Goal: Task Accomplishment & Management: Manage account settings

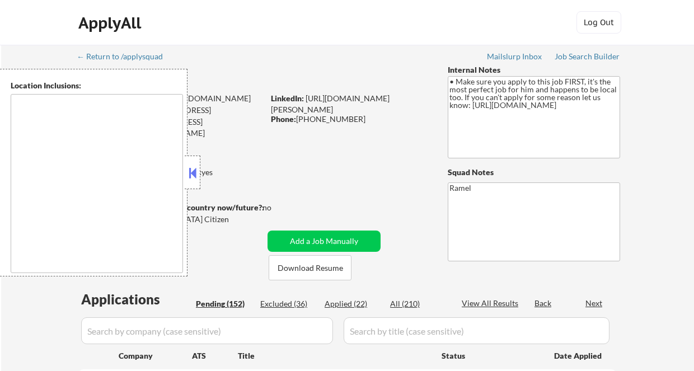
type textarea "[GEOGRAPHIC_DATA], [GEOGRAPHIC_DATA], [GEOGRAPHIC_DATA] [GEOGRAPHIC_DATA], [GEO…"
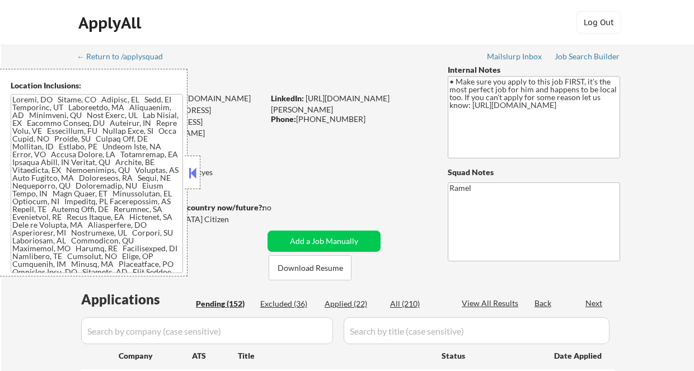
select select ""pending""
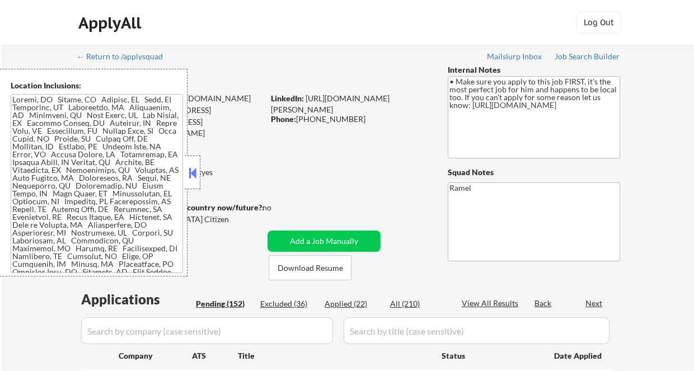
select select ""pending""
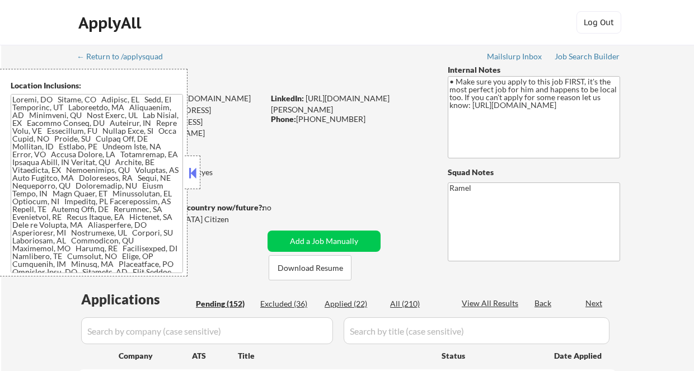
select select ""pending""
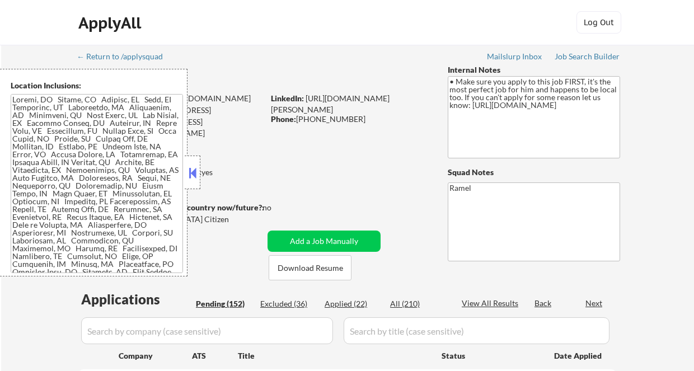
select select ""pending""
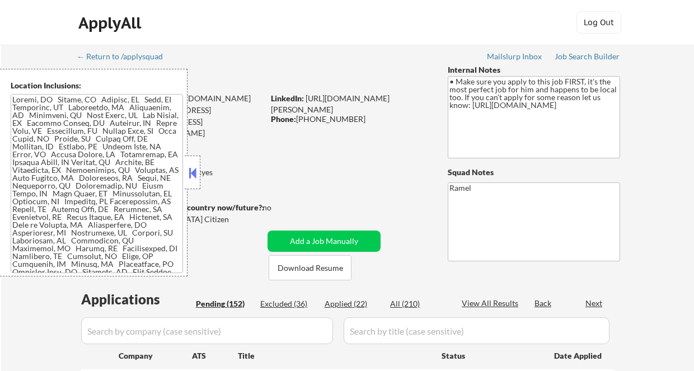
select select ""pending""
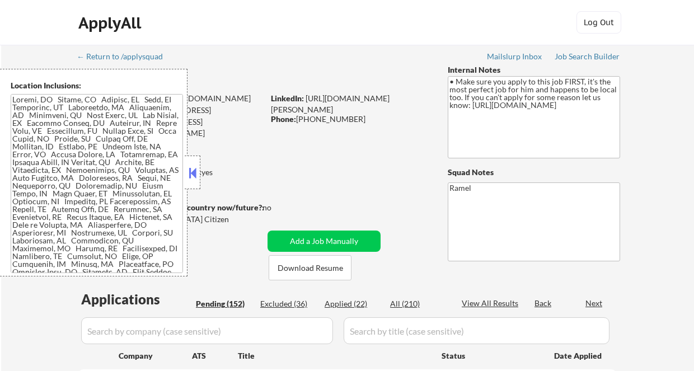
select select ""pending""
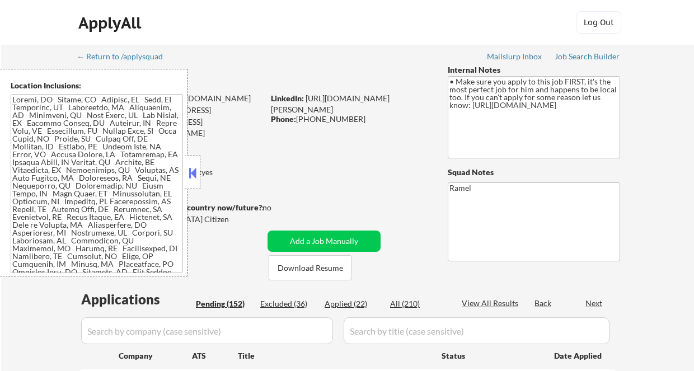
select select ""pending""
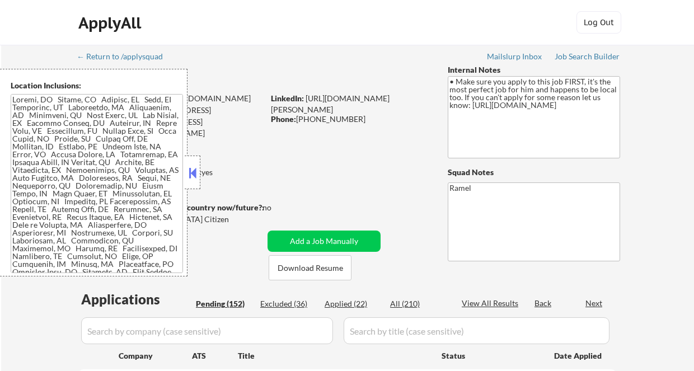
select select ""pending""
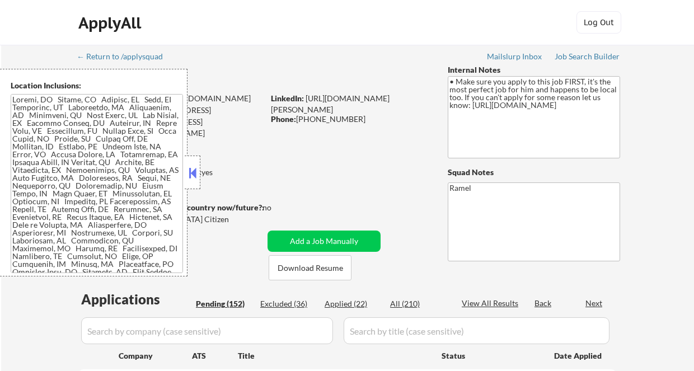
select select ""pending""
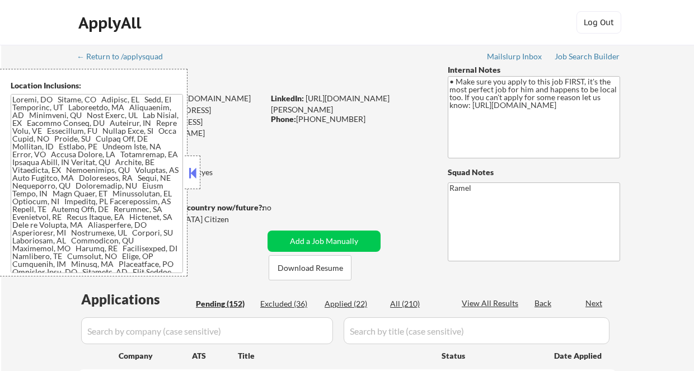
select select ""pending""
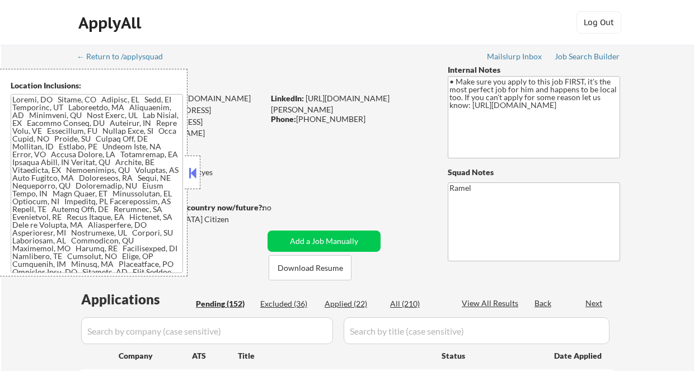
select select ""pending""
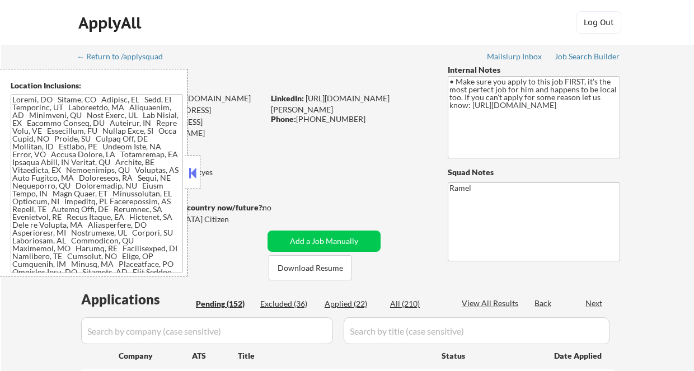
select select ""pending""
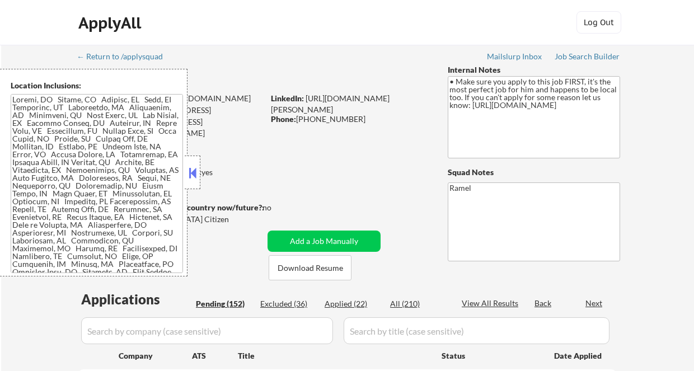
select select ""pending""
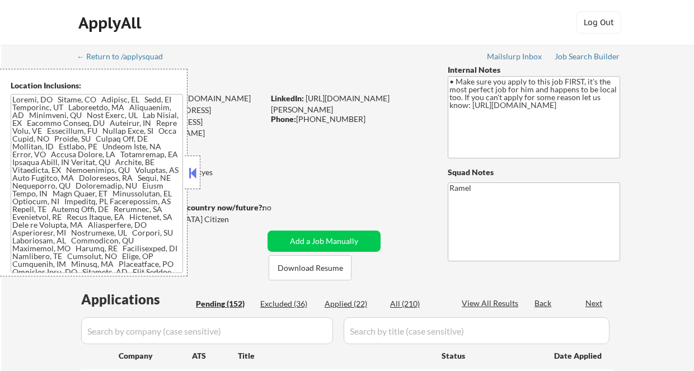
select select ""pending""
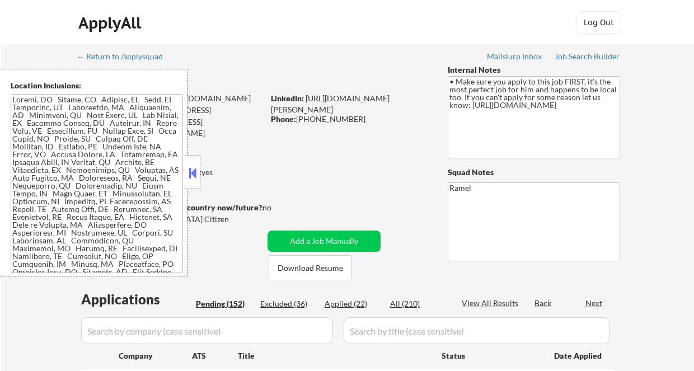
select select ""pending""
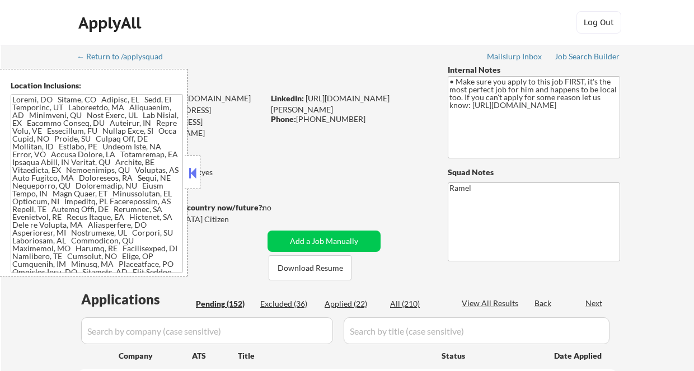
select select ""pending""
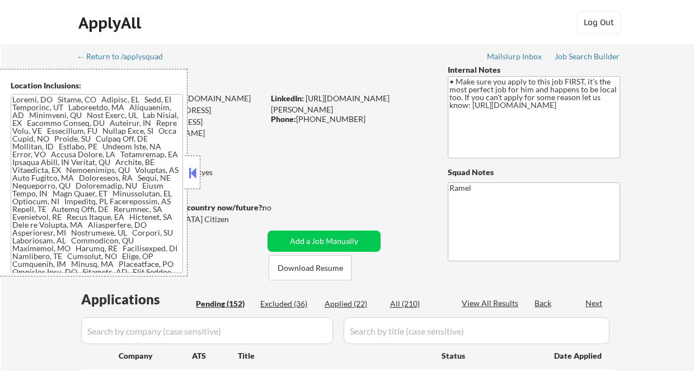
select select ""pending""
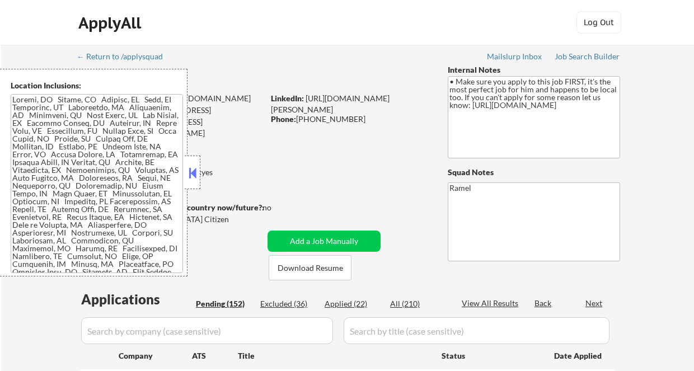
select select ""pending""
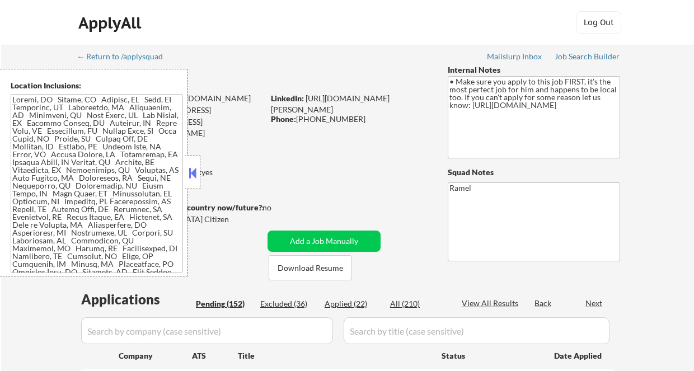
select select ""pending""
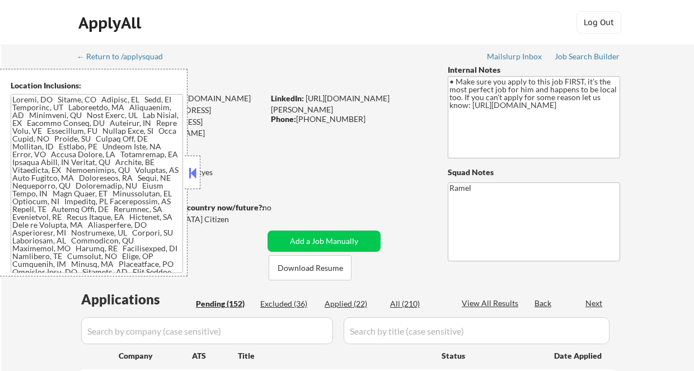
select select ""pending""
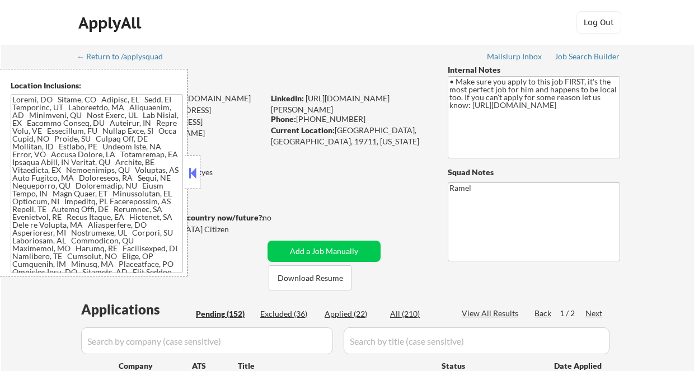
click at [197, 172] on button at bounding box center [192, 173] width 12 height 17
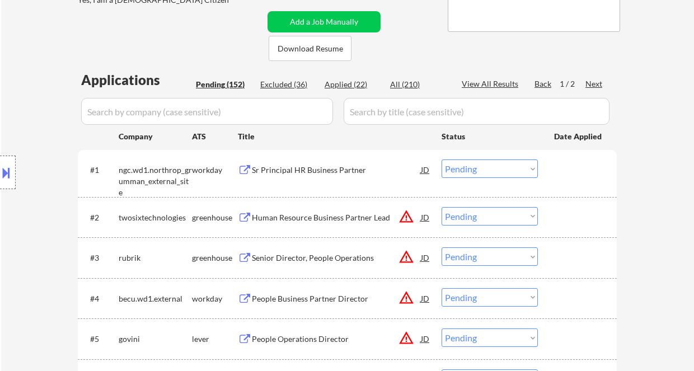
scroll to position [224, 0]
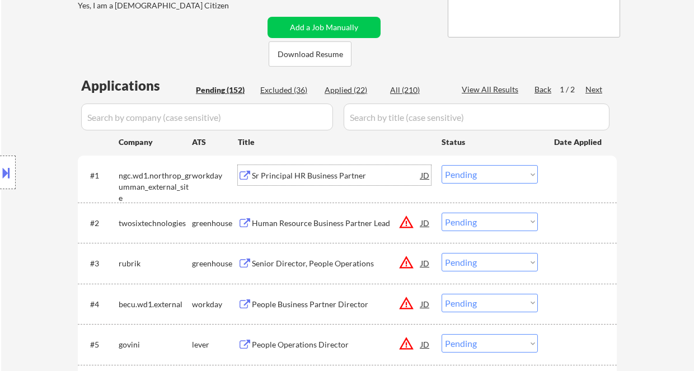
click at [328, 176] on div "Sr Principal HR Business Partner" at bounding box center [336, 175] width 169 height 11
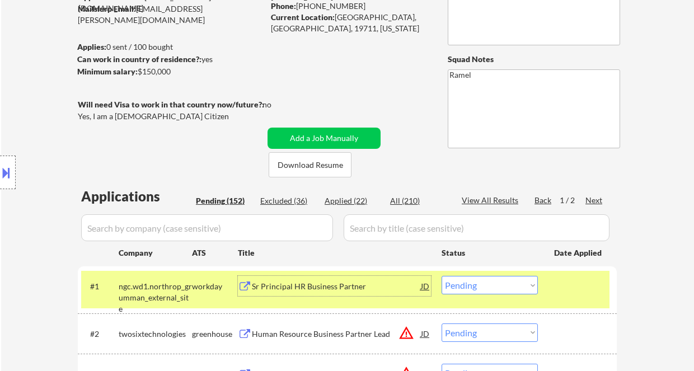
scroll to position [74, 0]
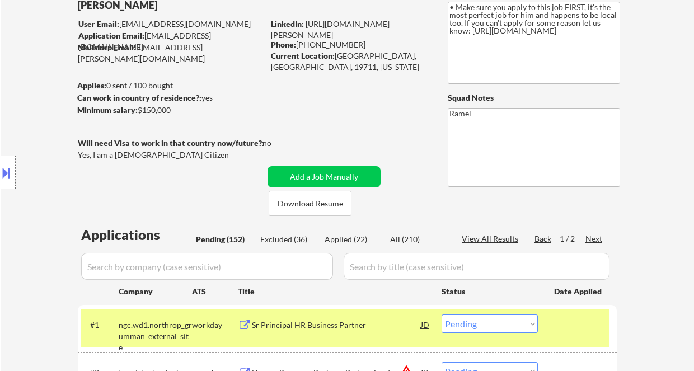
drag, startPoint x: 298, startPoint y: 44, endPoint x: 326, endPoint y: 33, distance: 30.2
click at [353, 44] on div "Phone: [PHONE_NUMBER]" at bounding box center [350, 44] width 158 height 11
copy div "[PHONE_NUMBER]"
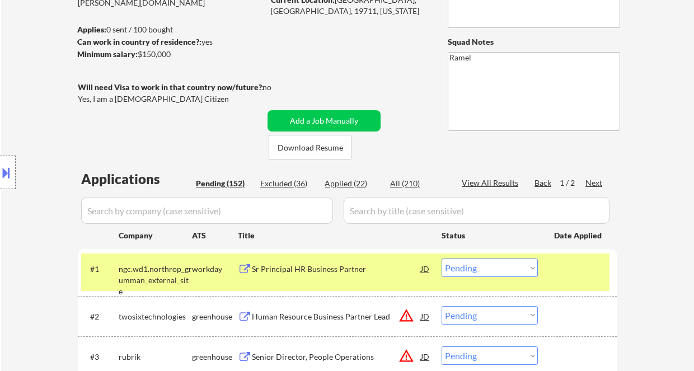
scroll to position [149, 0]
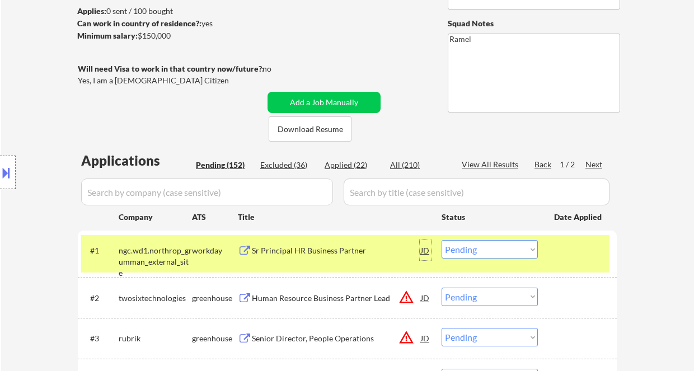
click at [427, 253] on div "JD" at bounding box center [425, 250] width 11 height 20
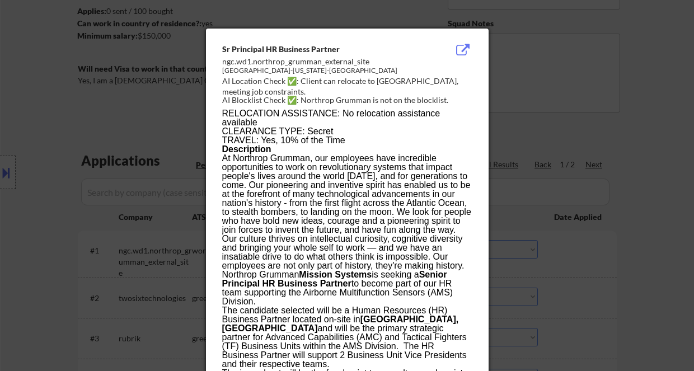
click at [674, 214] on div at bounding box center [347, 185] width 694 height 371
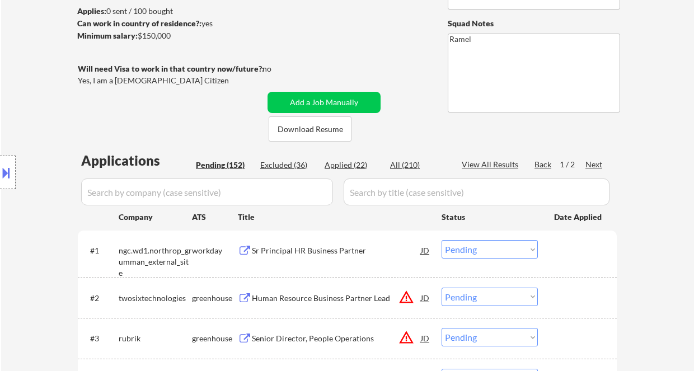
scroll to position [224, 0]
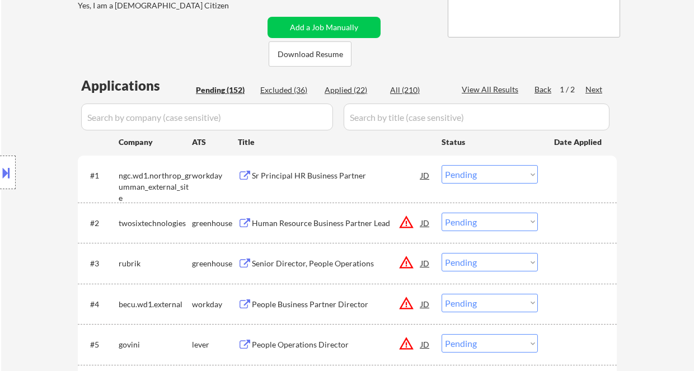
click at [478, 176] on select "Choose an option... Pending Applied Excluded (Questions) Excluded (Expired) Exc…" at bounding box center [490, 174] width 96 height 18
click at [442, 165] on select "Choose an option... Pending Applied Excluded (Questions) Excluded (Expired) Exc…" at bounding box center [490, 174] width 96 height 18
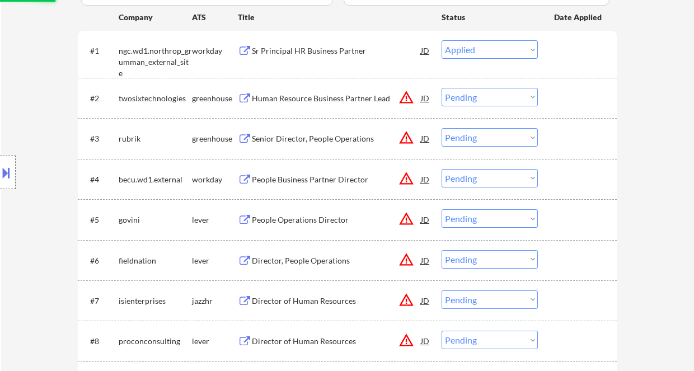
scroll to position [373, 0]
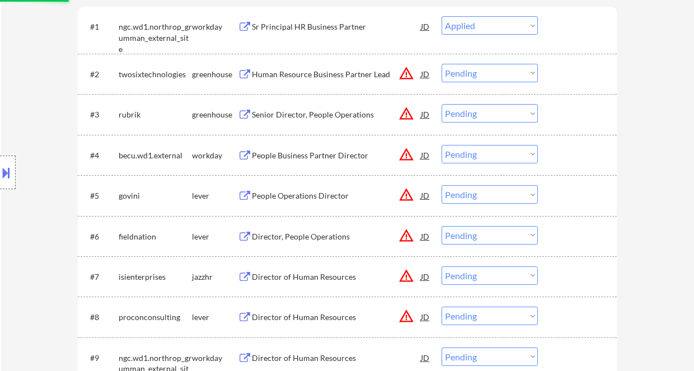
click at [334, 115] on div "Senior Director, People Operations" at bounding box center [336, 114] width 169 height 11
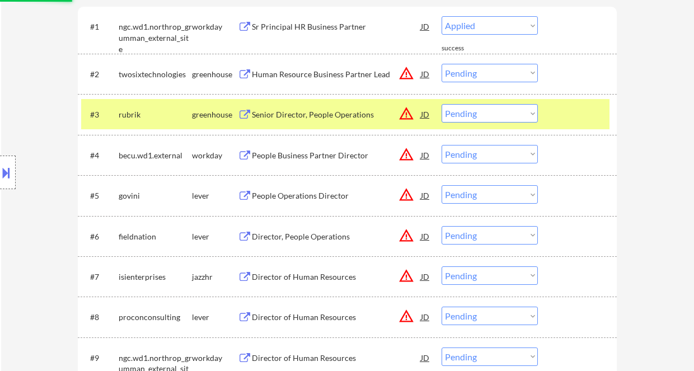
select select ""pending""
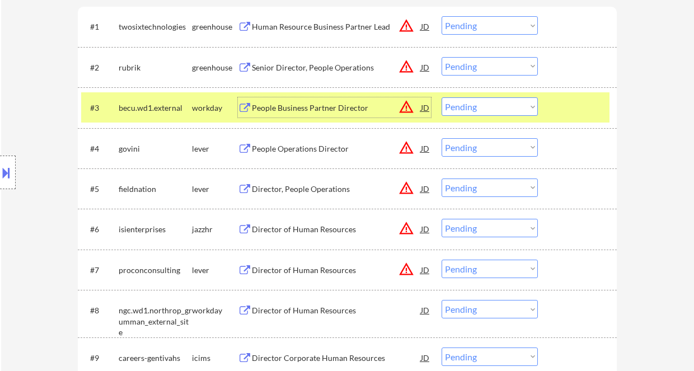
click at [469, 66] on select "Choose an option... Pending Applied Excluded (Questions) Excluded (Expired) Exc…" at bounding box center [490, 66] width 96 height 18
click at [442, 57] on select "Choose an option... Pending Applied Excluded (Questions) Excluded (Expired) Exc…" at bounding box center [490, 66] width 96 height 18
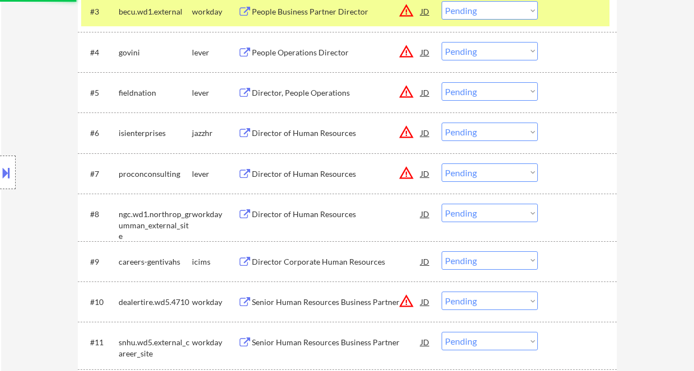
scroll to position [522, 0]
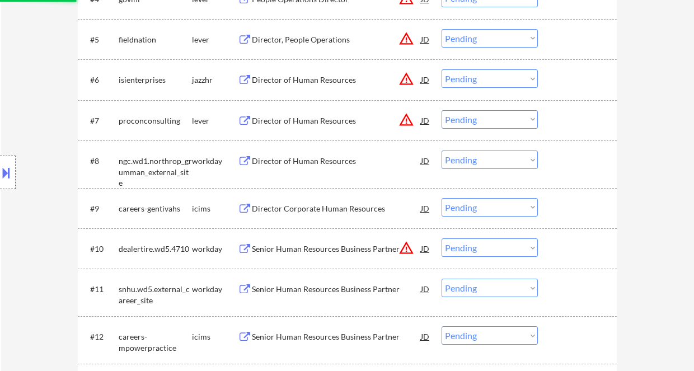
click at [311, 165] on div "Director of Human Resources" at bounding box center [336, 161] width 169 height 11
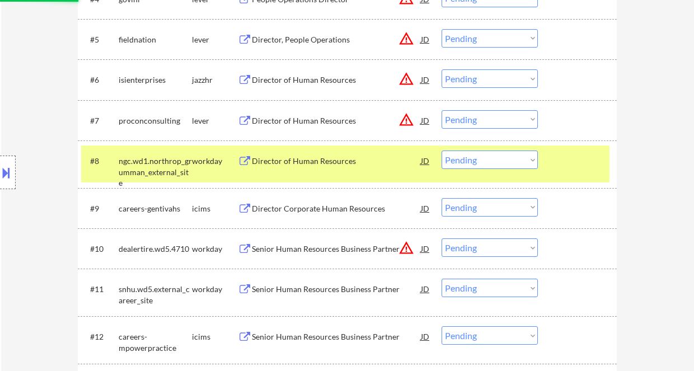
select select ""pending""
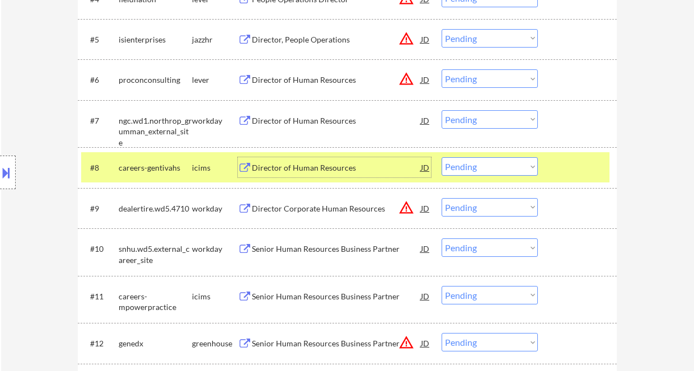
click at [298, 250] on div "Senior Human Resources Business Partner" at bounding box center [336, 249] width 169 height 11
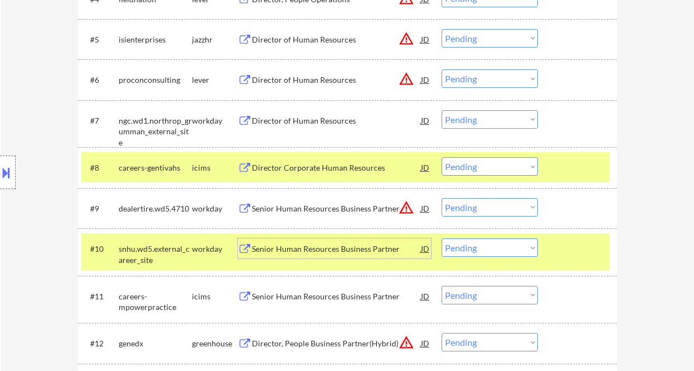
click at [477, 249] on select "Choose an option... Pending Applied Excluded (Questions) Excluded (Expired) Exc…" at bounding box center [490, 248] width 96 height 18
click at [442, 239] on select "Choose an option... Pending Applied Excluded (Questions) Excluded (Expired) Exc…" at bounding box center [490, 248] width 96 height 18
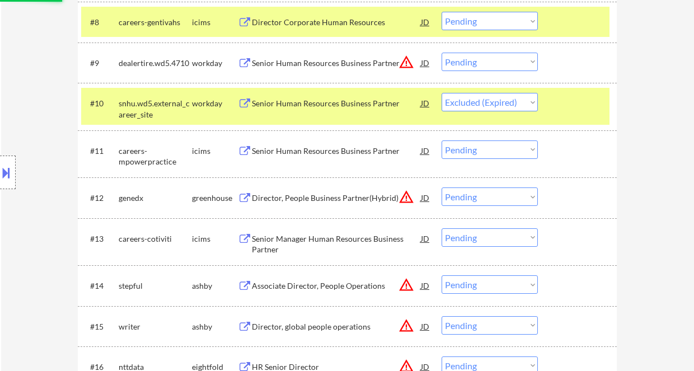
scroll to position [672, 0]
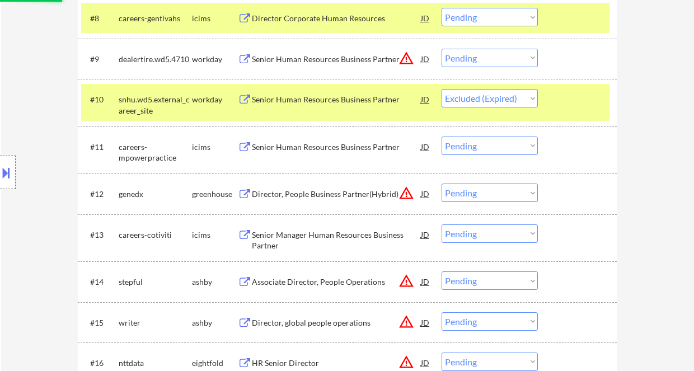
click at [339, 235] on div "Senior Manager Human Resources Business Partner" at bounding box center [336, 241] width 169 height 22
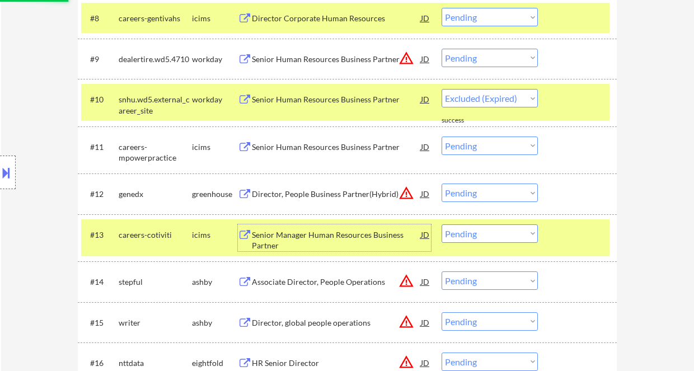
select select ""pending""
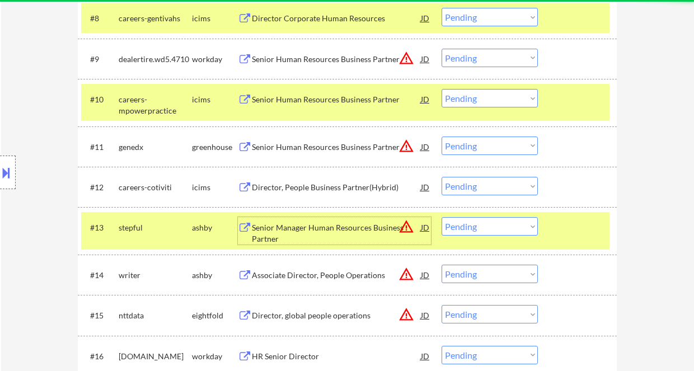
scroll to position [746, 0]
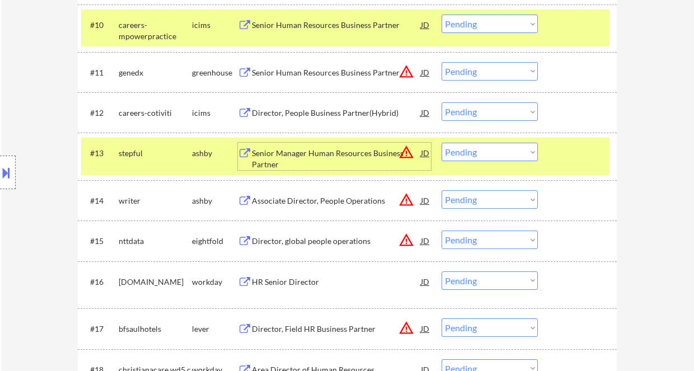
click at [306, 283] on div "HR Senior Director" at bounding box center [336, 282] width 169 height 11
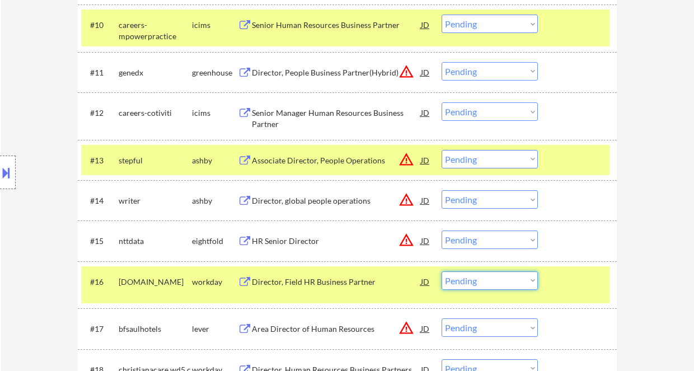
click at [467, 284] on select "Choose an option... Pending Applied Excluded (Questions) Excluded (Expired) Exc…" at bounding box center [490, 281] width 96 height 18
click at [475, 283] on select "Choose an option... Pending Applied Excluded (Questions) Excluded (Expired) Exc…" at bounding box center [490, 281] width 96 height 18
click at [442, 272] on select "Choose an option... Pending Applied Excluded (Questions) Excluded (Expired) Exc…" at bounding box center [490, 281] width 96 height 18
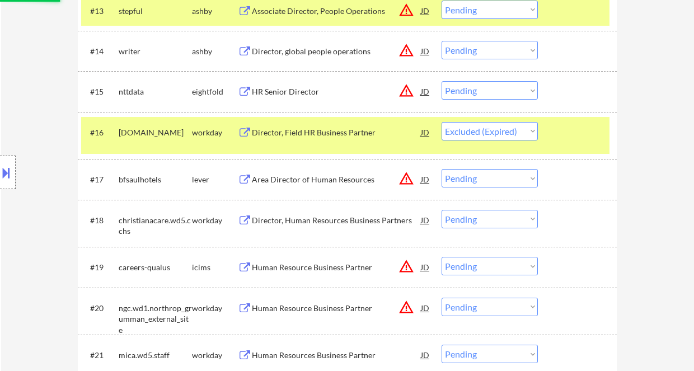
click at [325, 222] on div "Director, Human Resources Business Partners" at bounding box center [336, 220] width 169 height 11
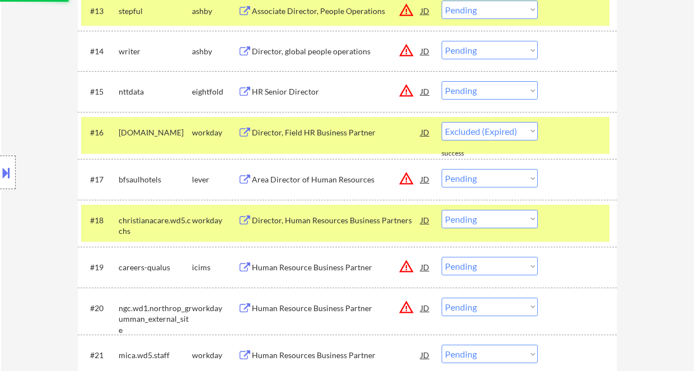
select select ""pending""
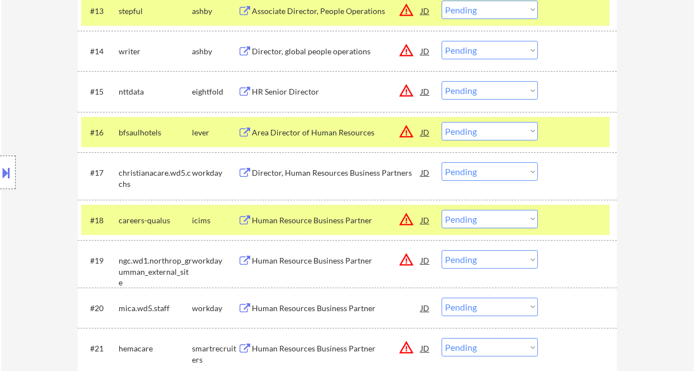
click at [482, 160] on div "#17 christianacare.wd5.cchs workday Director, Human Resources Business Partners…" at bounding box center [345, 175] width 529 height 37
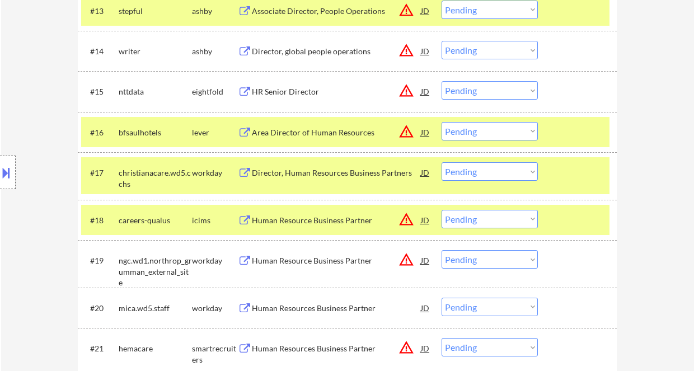
drag, startPoint x: 483, startPoint y: 171, endPoint x: 483, endPoint y: 180, distance: 9.5
click at [483, 171] on select "Choose an option... Pending Applied Excluded (Questions) Excluded (Expired) Exc…" at bounding box center [490, 171] width 96 height 18
click at [442, 162] on select "Choose an option... Pending Applied Excluded (Questions) Excluded (Expired) Exc…" at bounding box center [490, 171] width 96 height 18
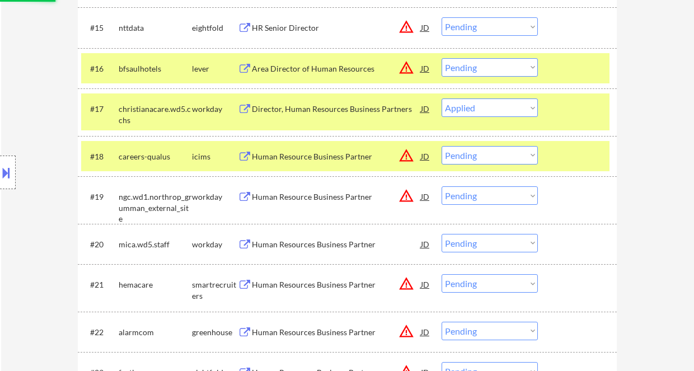
scroll to position [970, 0]
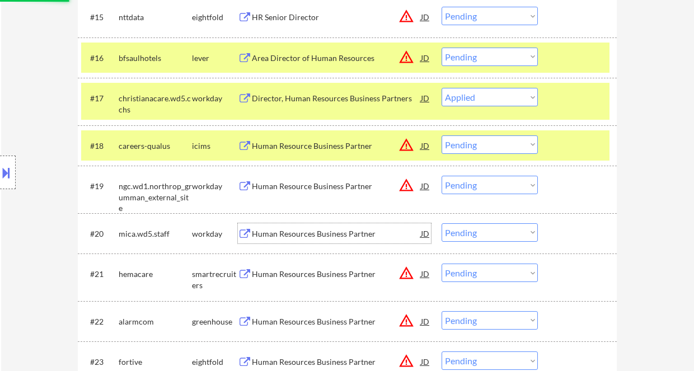
click at [314, 234] on div "Human Resources Business Partner" at bounding box center [336, 233] width 169 height 11
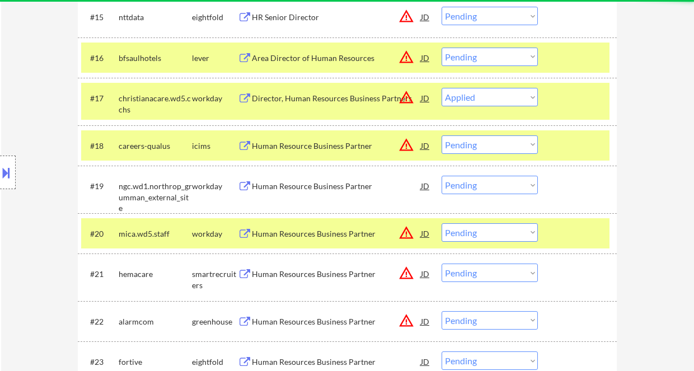
select select ""pending""
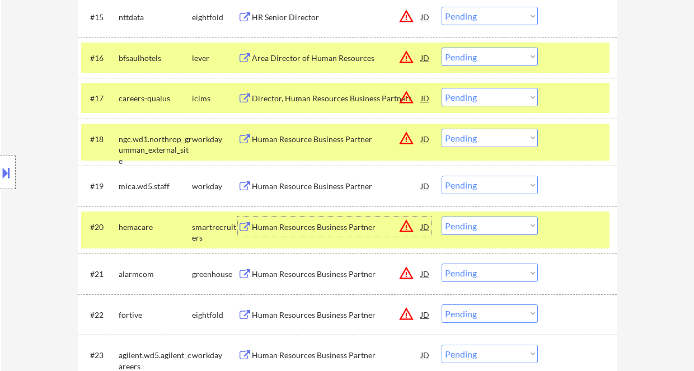
click at [454, 185] on select "Choose an option... Pending Applied Excluded (Questions) Excluded (Expired) Exc…" at bounding box center [490, 185] width 96 height 18
click at [442, 176] on select "Choose an option... Pending Applied Excluded (Questions) Excluded (Expired) Exc…" at bounding box center [490, 185] width 96 height 18
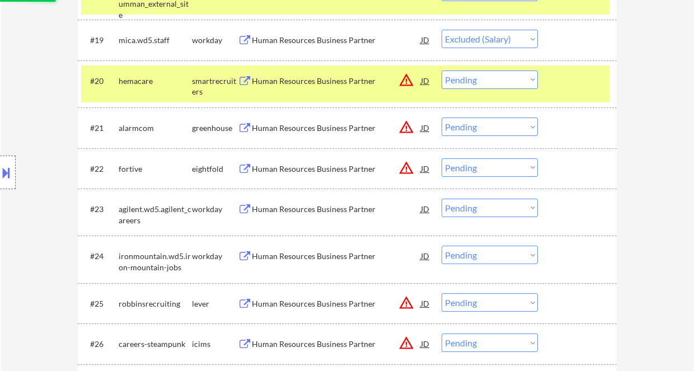
scroll to position [1120, 0]
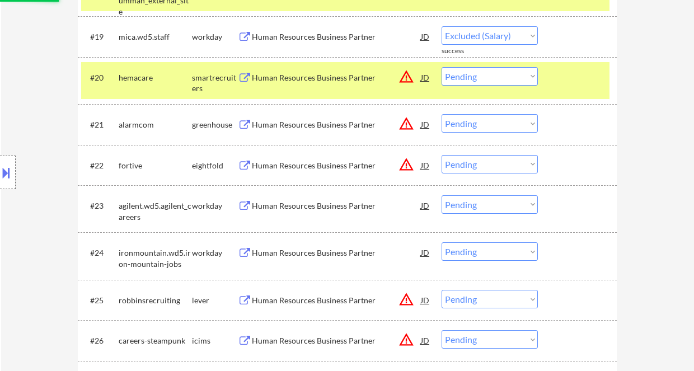
click at [336, 212] on div "Human Resources Business Partner" at bounding box center [336, 205] width 169 height 20
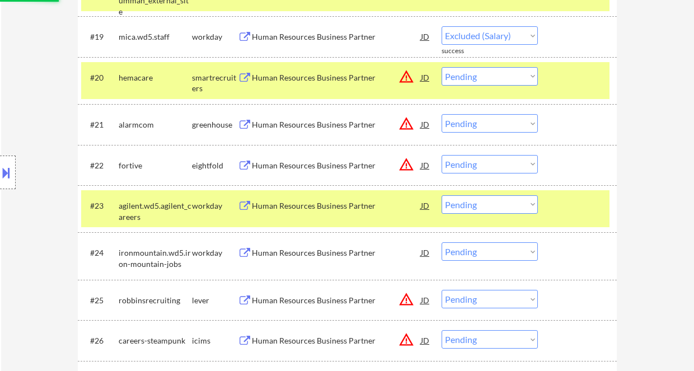
select select ""pending""
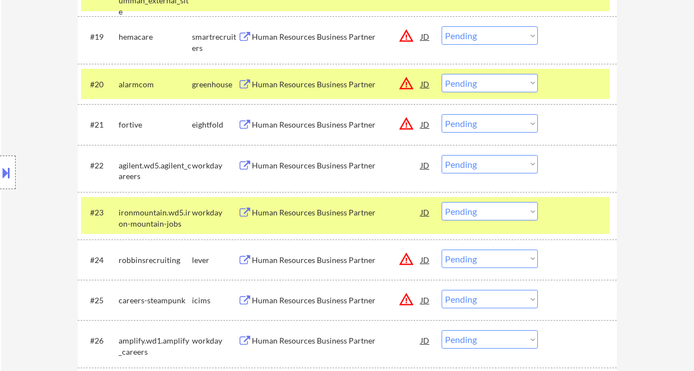
select select ""pending""
click at [470, 161] on select "Choose an option... Pending Applied Excluded (Questions) Excluded (Expired) Exc…" at bounding box center [490, 164] width 96 height 18
click at [442, 155] on select "Choose an option... Pending Applied Excluded (Questions) Excluded (Expired) Exc…" at bounding box center [490, 164] width 96 height 18
click at [333, 217] on div "Human Resources Business Partner" at bounding box center [336, 212] width 169 height 11
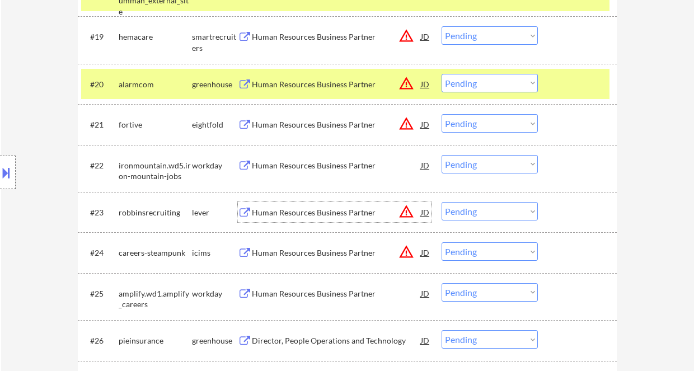
drag, startPoint x: 468, startPoint y: 162, endPoint x: 474, endPoint y: 172, distance: 11.8
click at [468, 162] on select "Choose an option... Pending Applied Excluded (Questions) Excluded (Expired) Exc…" at bounding box center [490, 164] width 96 height 18
click at [442, 155] on select "Choose an option... Pending Applied Excluded (Questions) Excluded (Expired) Exc…" at bounding box center [490, 164] width 96 height 18
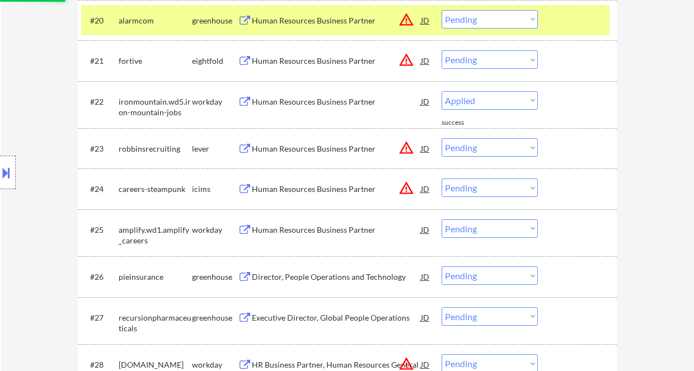
scroll to position [1194, 0]
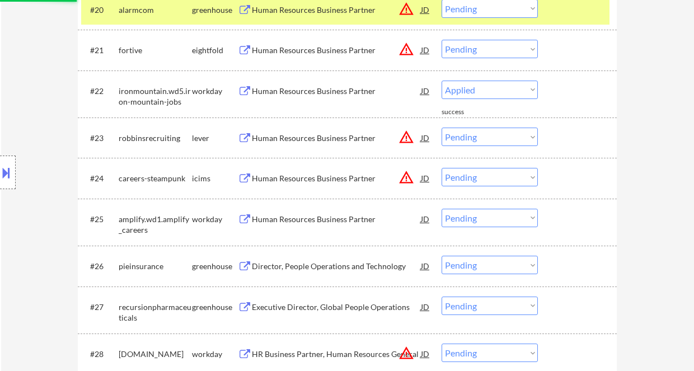
click at [332, 265] on div "Director, People Operations and Technology" at bounding box center [336, 266] width 169 height 11
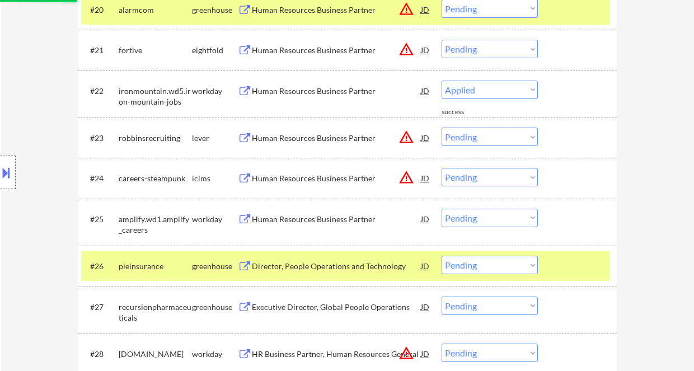
select select ""pending""
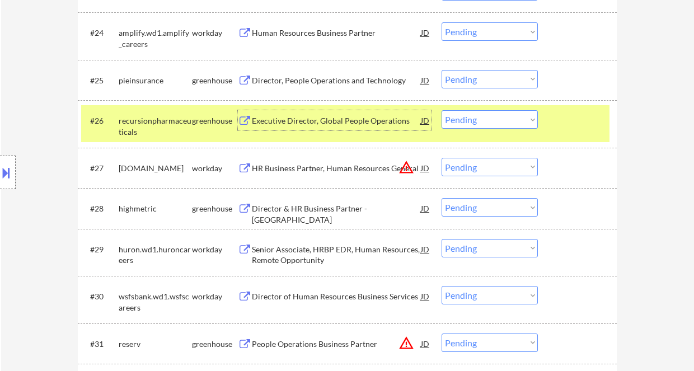
scroll to position [1344, 0]
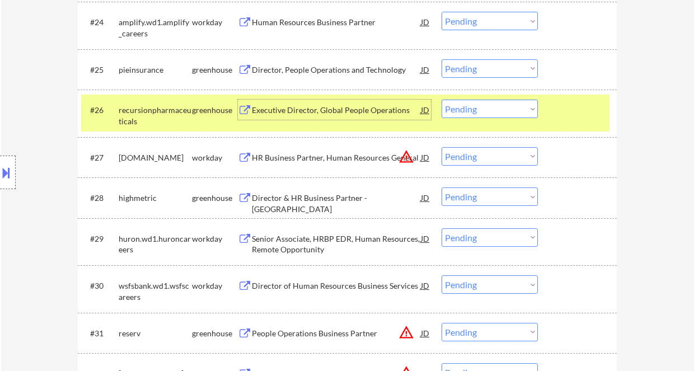
click at [337, 199] on div "Director & HR Business Partner - North America" at bounding box center [336, 204] width 169 height 22
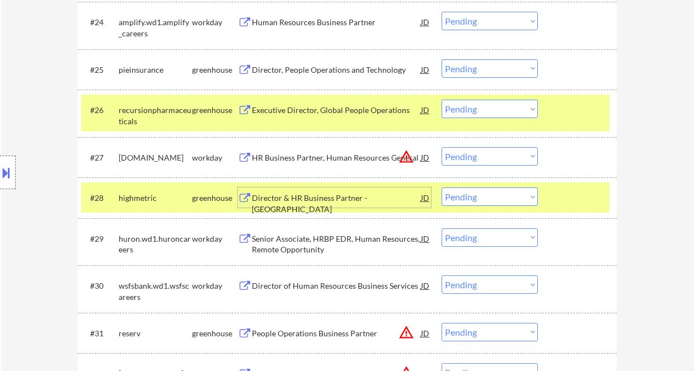
click at [499, 201] on select "Choose an option... Pending Applied Excluded (Questions) Excluded (Expired) Exc…" at bounding box center [490, 197] width 96 height 18
click at [442, 188] on select "Choose an option... Pending Applied Excluded (Questions) Excluded (Expired) Exc…" at bounding box center [490, 197] width 96 height 18
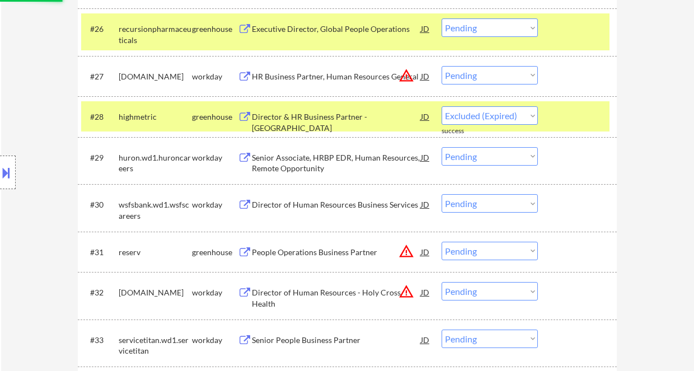
scroll to position [1418, 0]
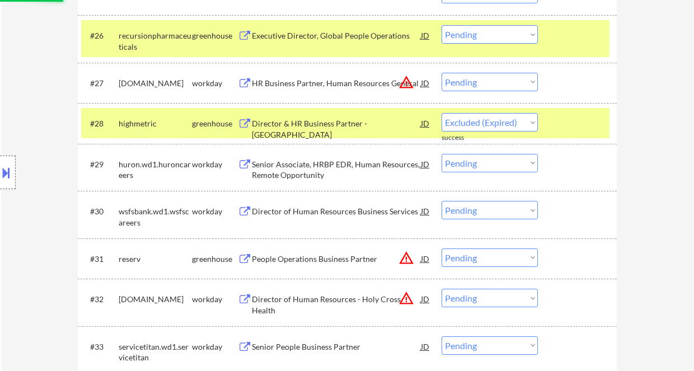
select select ""pending""
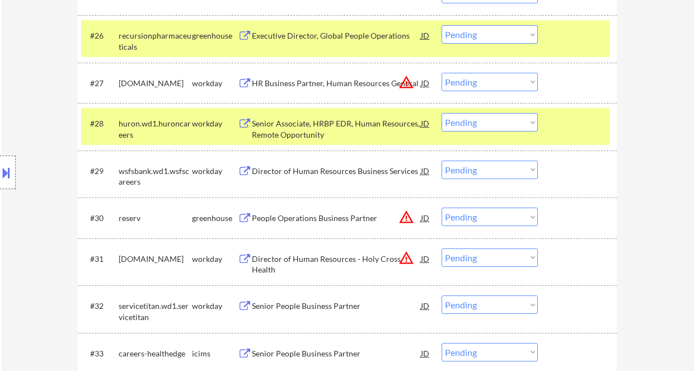
click at [325, 178] on div "Director of Human Resources Business Services" at bounding box center [336, 171] width 169 height 20
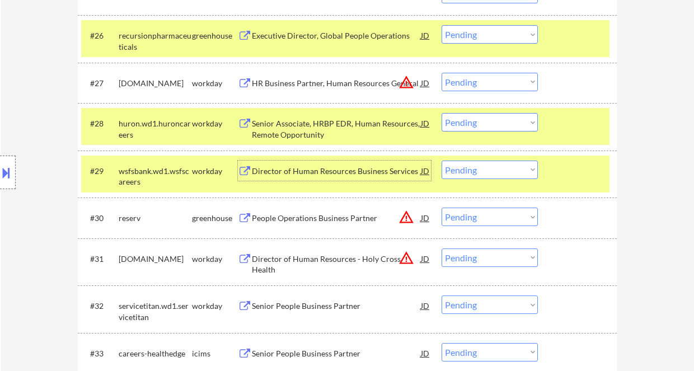
click at [489, 172] on select "Choose an option... Pending Applied Excluded (Questions) Excluded (Expired) Exc…" at bounding box center [490, 170] width 96 height 18
click at [442, 161] on select "Choose an option... Pending Applied Excluded (Questions) Excluded (Expired) Exc…" at bounding box center [490, 170] width 96 height 18
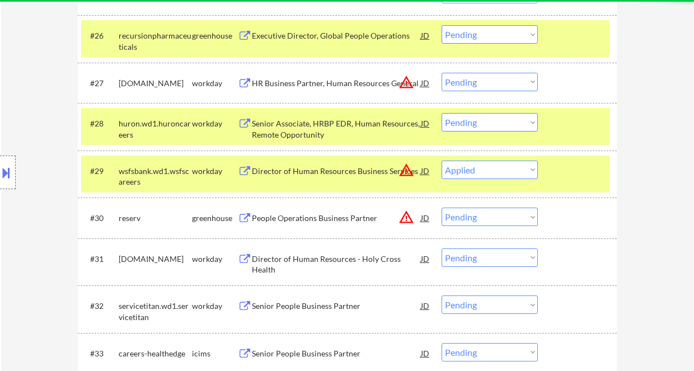
select select ""pending""
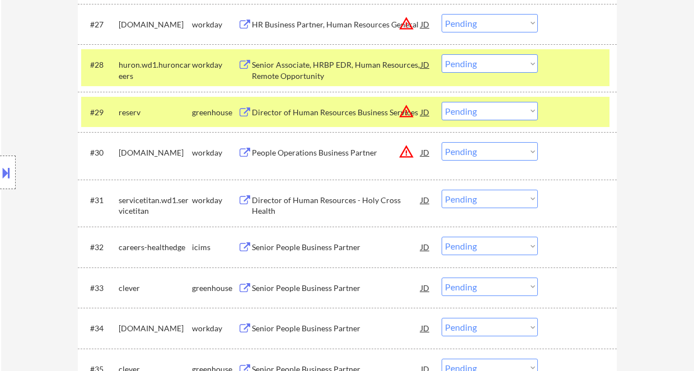
scroll to position [1493, 0]
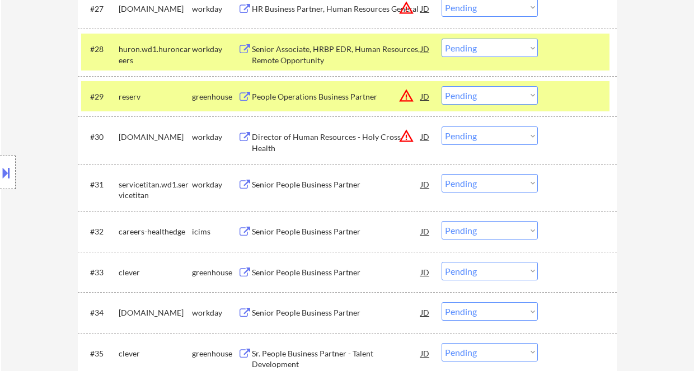
click at [338, 273] on div "Senior People Business Partner" at bounding box center [336, 272] width 169 height 11
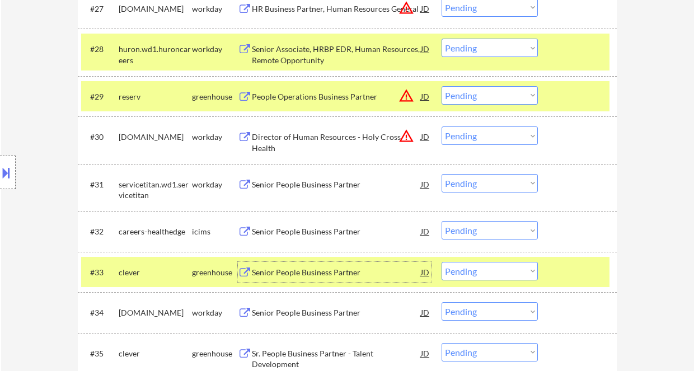
click at [498, 279] on select "Choose an option... Pending Applied Excluded (Questions) Excluded (Expired) Exc…" at bounding box center [490, 271] width 96 height 18
click at [442, 262] on select "Choose an option... Pending Applied Excluded (Questions) Excluded (Expired) Exc…" at bounding box center [490, 271] width 96 height 18
click at [332, 319] on div "Senior People Business Partner" at bounding box center [336, 312] width 169 height 20
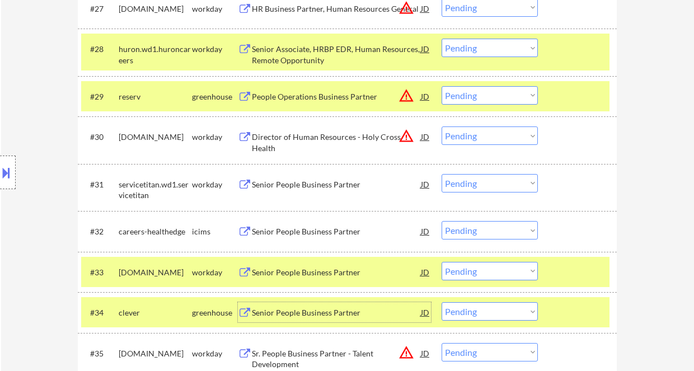
click at [475, 268] on select "Choose an option... Pending Applied Excluded (Questions) Excluded (Expired) Exc…" at bounding box center [490, 271] width 96 height 18
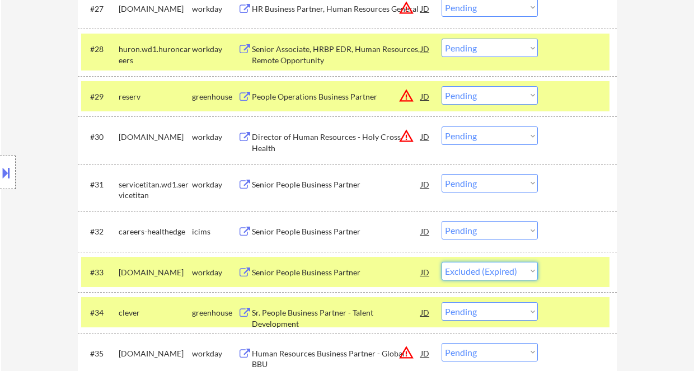
click at [442, 262] on select "Choose an option... Pending Applied Excluded (Questions) Excluded (Expired) Exc…" at bounding box center [490, 271] width 96 height 18
click at [336, 316] on div "Sr. People Business Partner - Talent Development" at bounding box center [336, 318] width 169 height 22
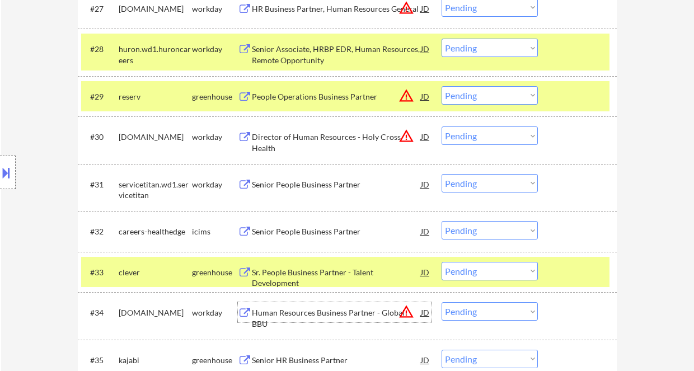
click at [488, 274] on select "Choose an option... Pending Applied Excluded (Questions) Excluded (Expired) Exc…" at bounding box center [490, 271] width 96 height 18
click at [442, 262] on select "Choose an option... Pending Applied Excluded (Questions) Excluded (Expired) Exc…" at bounding box center [490, 271] width 96 height 18
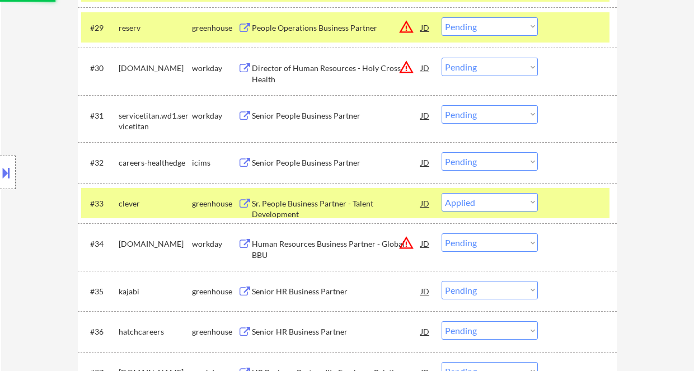
scroll to position [1568, 0]
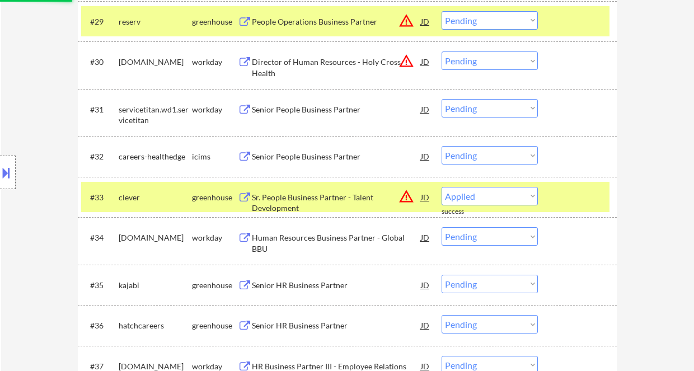
select select ""pending""
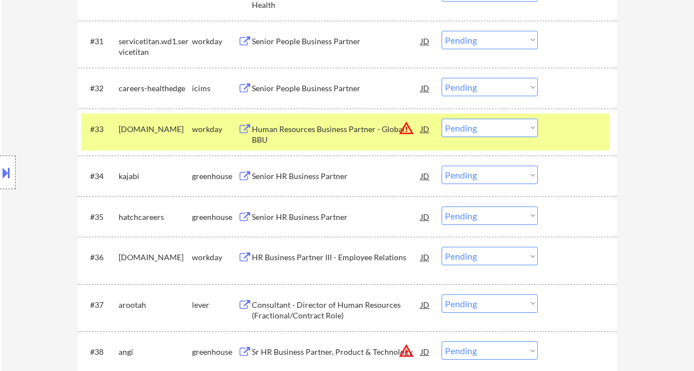
scroll to position [1642, 0]
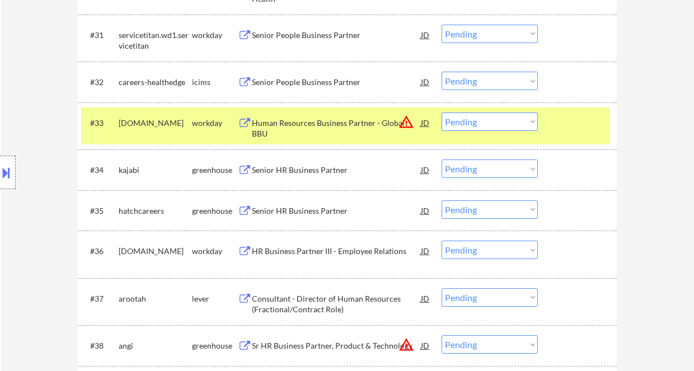
click at [281, 176] on div "Senior HR Business Partner" at bounding box center [336, 170] width 169 height 20
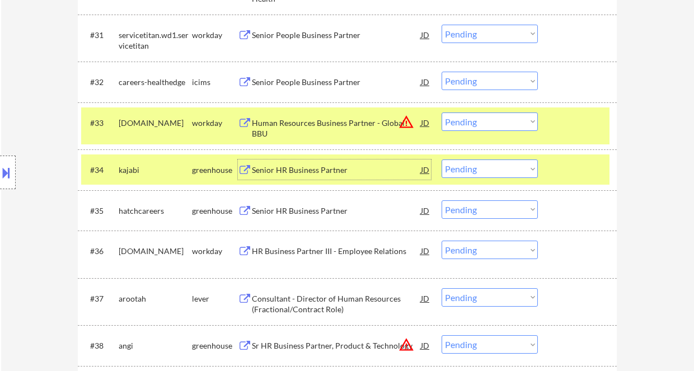
click at [493, 174] on select "Choose an option... Pending Applied Excluded (Questions) Excluded (Expired) Exc…" at bounding box center [490, 169] width 96 height 18
click at [442, 160] on select "Choose an option... Pending Applied Excluded (Questions) Excluded (Expired) Exc…" at bounding box center [490, 169] width 96 height 18
click at [314, 220] on div "#35 hatchcareers greenhouse Senior HR Business Partner JD warning_amber Choose …" at bounding box center [345, 210] width 529 height 30
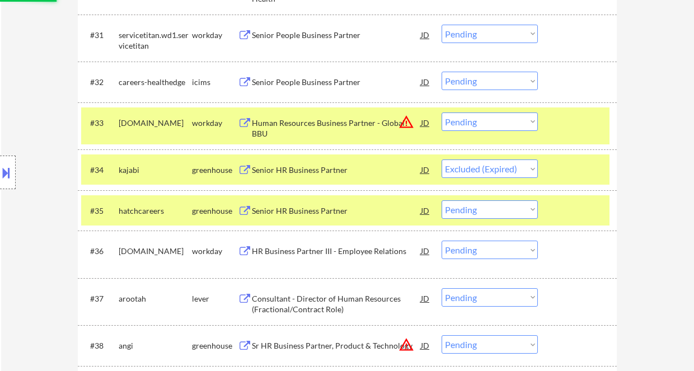
click at [319, 214] on div "Senior HR Business Partner" at bounding box center [336, 211] width 169 height 11
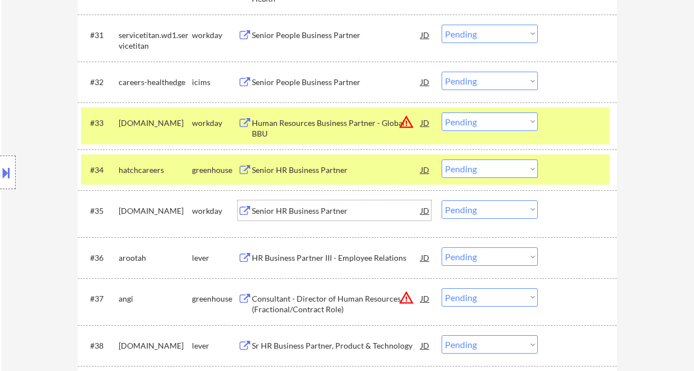
click at [480, 167] on select "Choose an option... Pending Applied Excluded (Questions) Excluded (Expired) Exc…" at bounding box center [490, 169] width 96 height 18
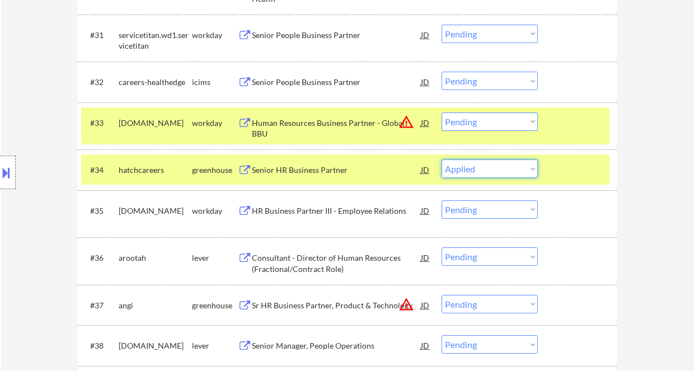
click at [442, 160] on select "Choose an option... Pending Applied Excluded (Questions) Excluded (Expired) Exc…" at bounding box center [490, 169] width 96 height 18
select select ""pending""
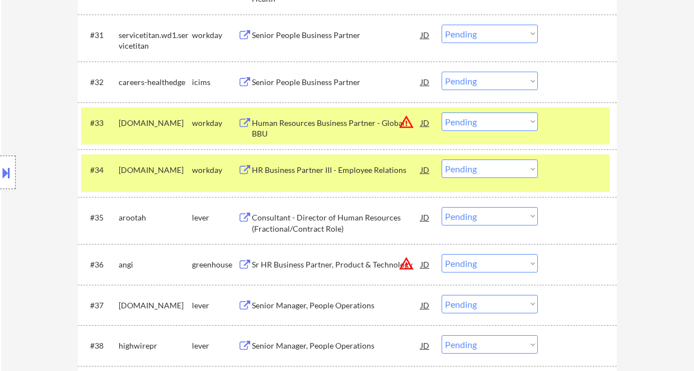
scroll to position [1717, 0]
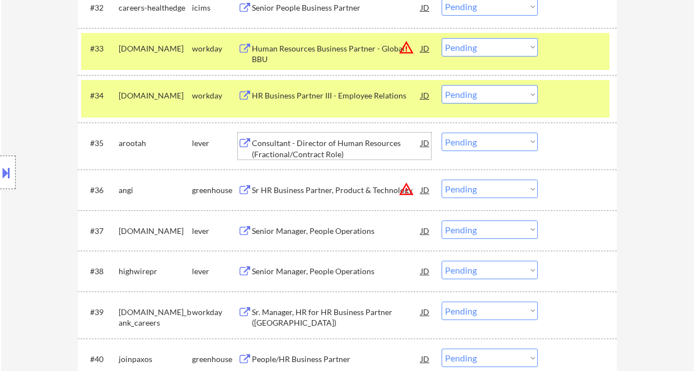
click at [311, 141] on div "Consultant - Director of Human Resources (Fractional/Contract Role)" at bounding box center [336, 149] width 169 height 22
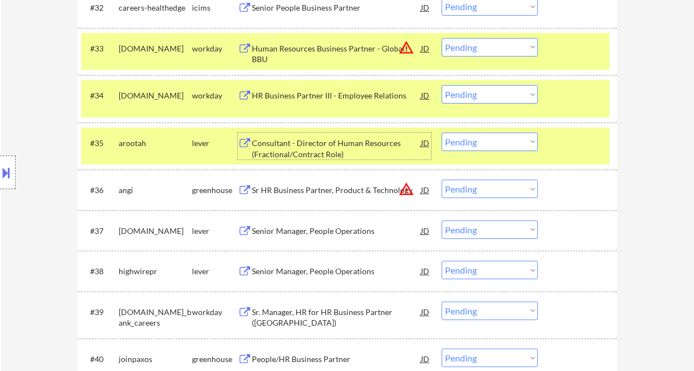
click at [267, 230] on div "Senior Manager, People Operations" at bounding box center [336, 231] width 169 height 11
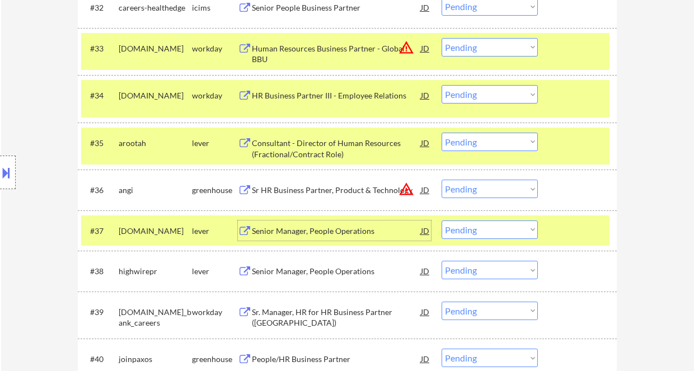
click at [466, 231] on select "Choose an option... Pending Applied Excluded (Questions) Excluded (Expired) Exc…" at bounding box center [490, 230] width 96 height 18
click at [442, 221] on select "Choose an option... Pending Applied Excluded (Questions) Excluded (Expired) Exc…" at bounding box center [490, 230] width 96 height 18
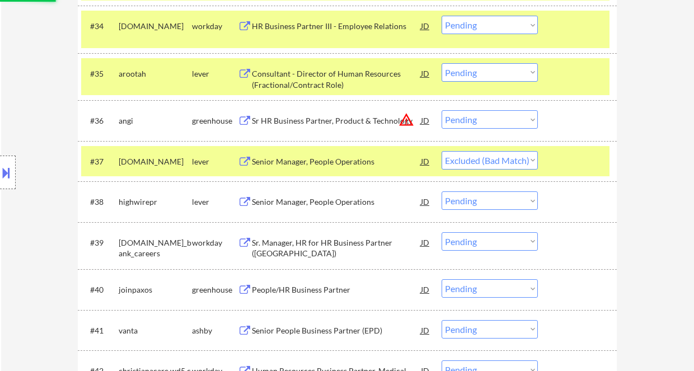
scroll to position [1792, 0]
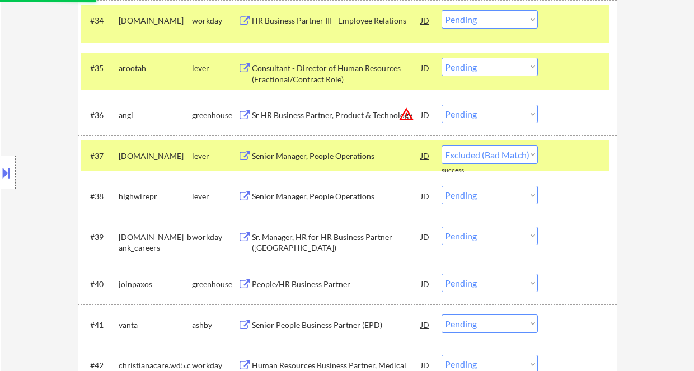
select select ""pending""
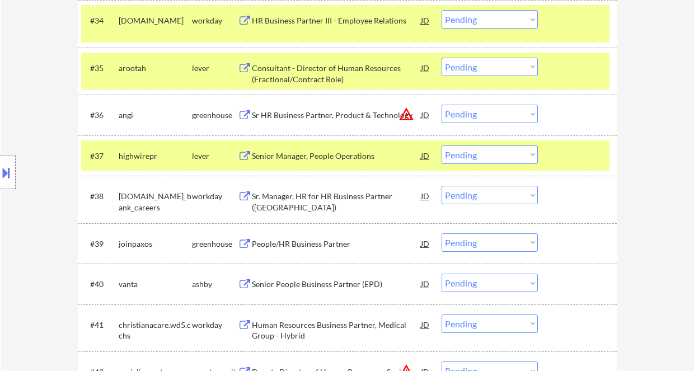
click at [307, 246] on div "People/HR Business Partner" at bounding box center [336, 244] width 169 height 11
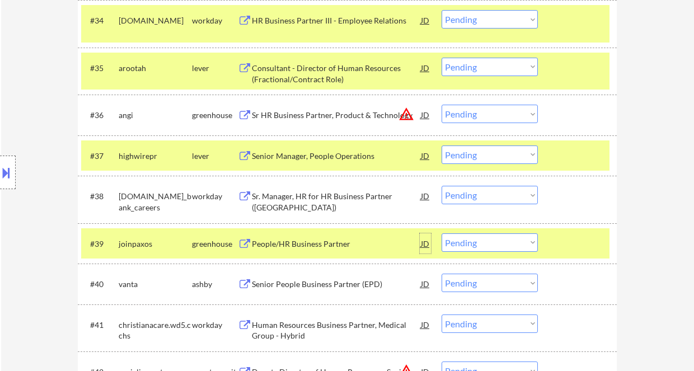
click at [428, 242] on div "JD" at bounding box center [425, 244] width 11 height 20
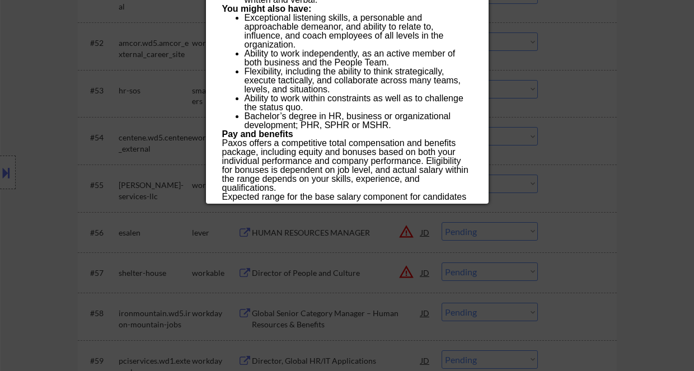
scroll to position [2613, 0]
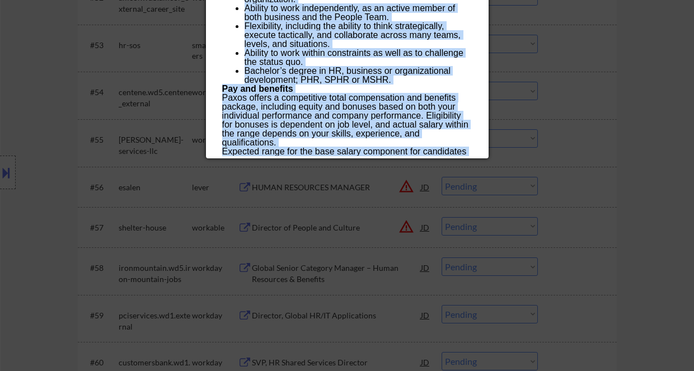
drag, startPoint x: 225, startPoint y: 49, endPoint x: 328, endPoint y: 152, distance: 146.5
copy div "eople/HR Business Partner joinpaxos Remote - United States AI Location Check ✅:…"
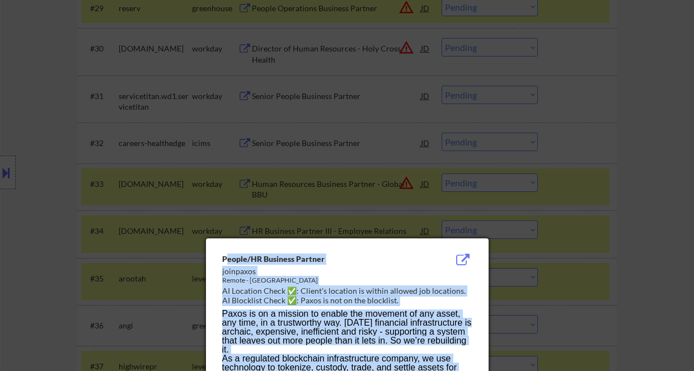
scroll to position [1642, 0]
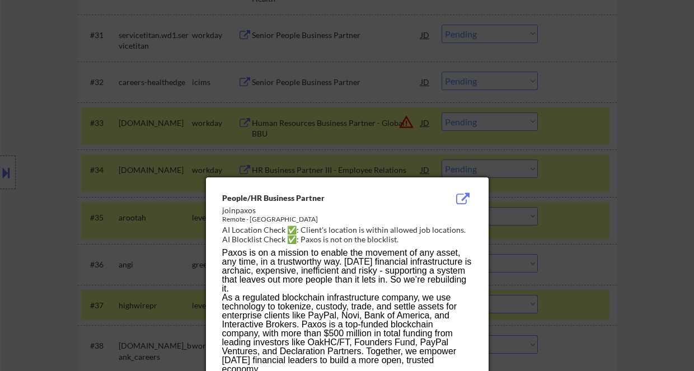
click at [621, 230] on div at bounding box center [347, 185] width 694 height 371
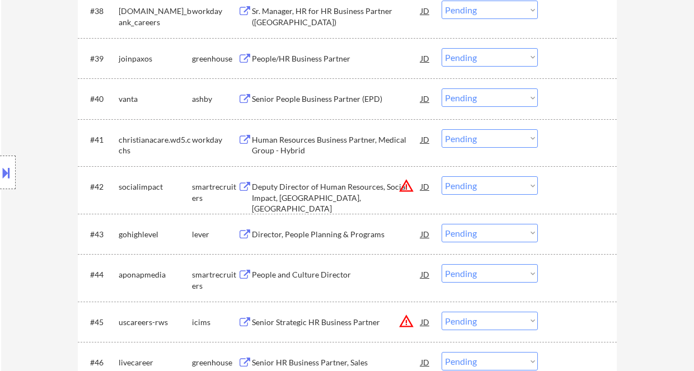
scroll to position [2016, 0]
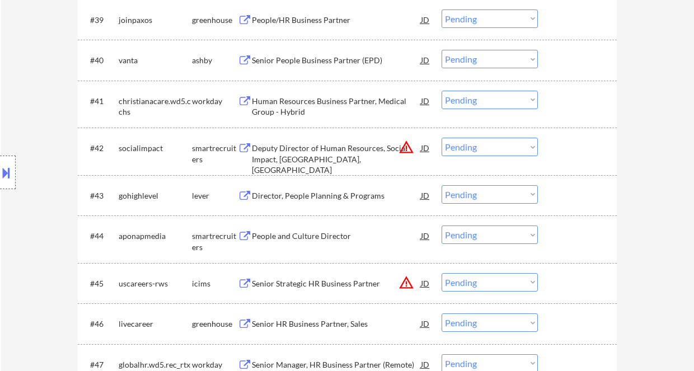
click at [310, 193] on div "Director, People Planning & Programs" at bounding box center [336, 195] width 169 height 11
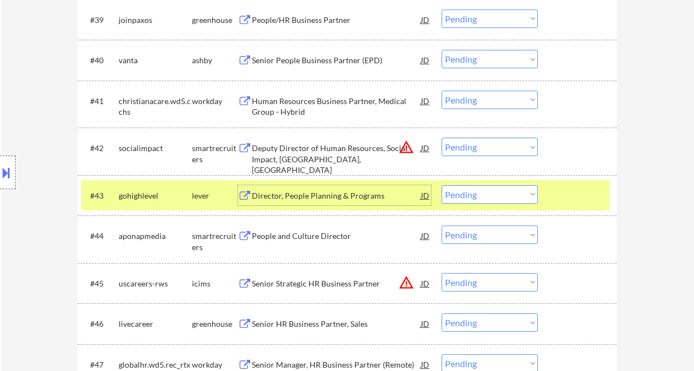
click at [501, 193] on select "Choose an option... Pending Applied Excluded (Questions) Excluded (Expired) Exc…" at bounding box center [490, 194] width 96 height 18
click at [442, 185] on select "Choose an option... Pending Applied Excluded (Questions) Excluded (Expired) Exc…" at bounding box center [490, 194] width 96 height 18
click at [312, 238] on div "People and Culture Director" at bounding box center [336, 236] width 169 height 11
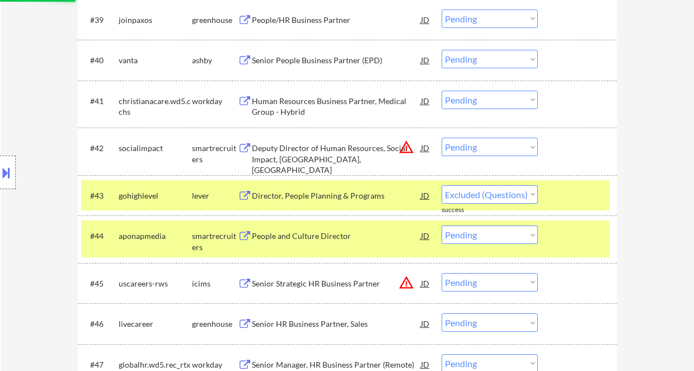
select select ""pending""
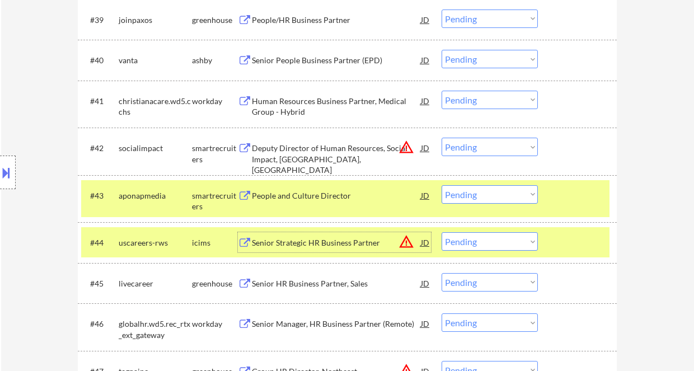
scroll to position [2090, 0]
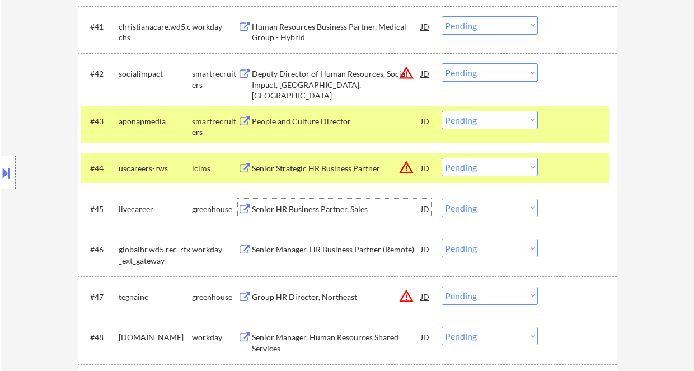
click at [301, 215] on div "Senior HR Business Partner, Sales" at bounding box center [336, 209] width 169 height 20
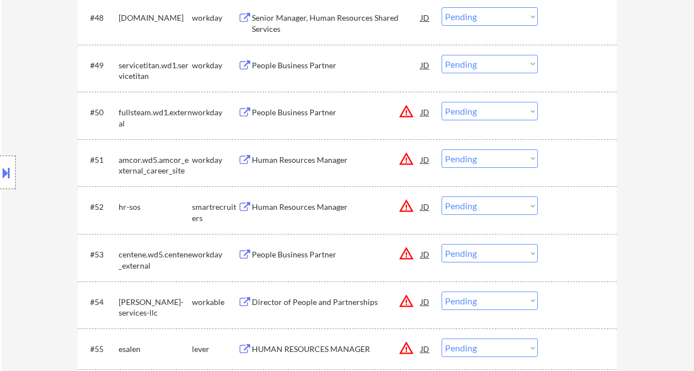
scroll to position [2464, 0]
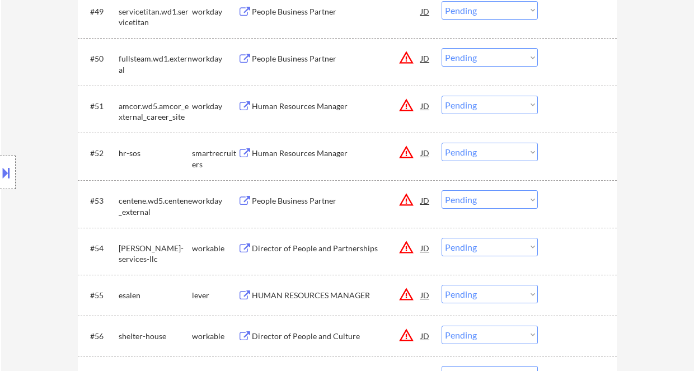
click at [293, 152] on div "Human Resources Manager" at bounding box center [336, 153] width 169 height 11
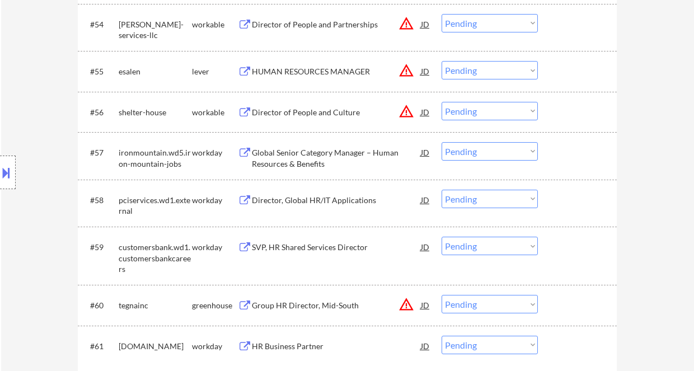
scroll to position [2762, 0]
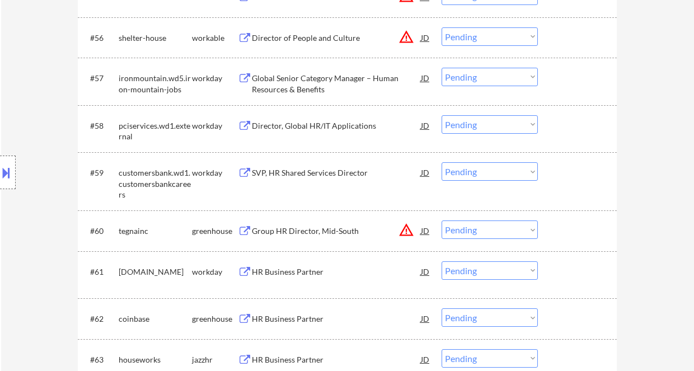
click at [302, 174] on div "SVP, HR Shared Services Director" at bounding box center [336, 172] width 169 height 11
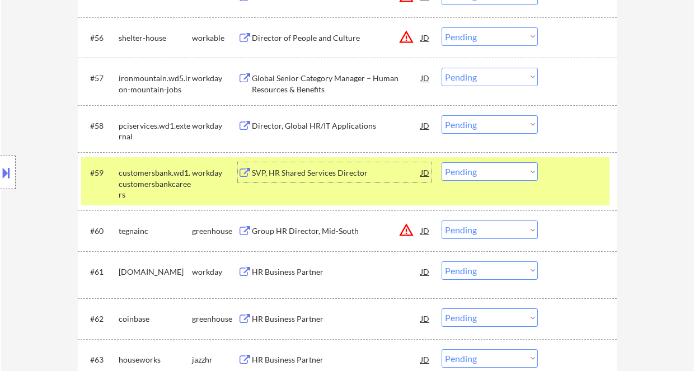
click at [293, 176] on div "SVP, HR Shared Services Director" at bounding box center [336, 172] width 169 height 11
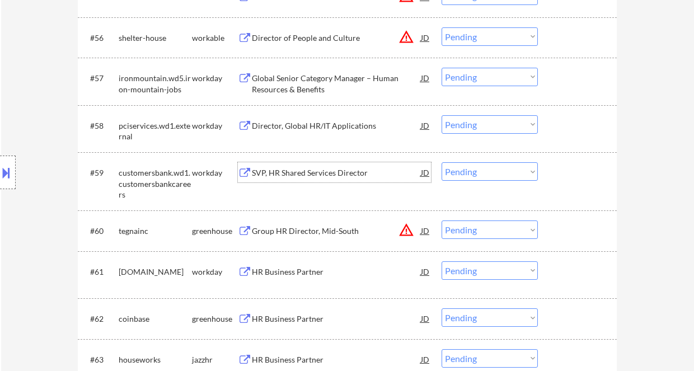
click at [486, 174] on select "Choose an option... Pending Applied Excluded (Questions) Excluded (Expired) Exc…" at bounding box center [490, 171] width 96 height 18
click at [442, 162] on select "Choose an option... Pending Applied Excluded (Questions) Excluded (Expired) Exc…" at bounding box center [490, 171] width 96 height 18
click at [335, 124] on div "Director, Global HR/IT Applications" at bounding box center [336, 125] width 169 height 11
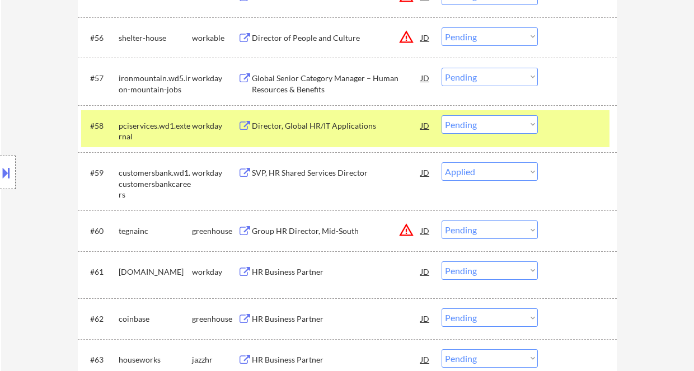
select select ""pending""
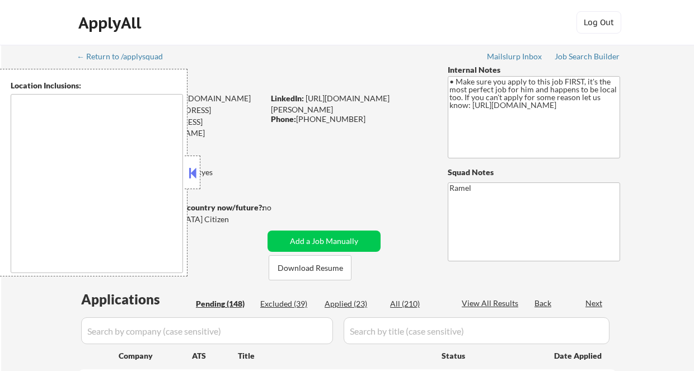
type textarea "[GEOGRAPHIC_DATA], [GEOGRAPHIC_DATA], [GEOGRAPHIC_DATA] [GEOGRAPHIC_DATA], [GEO…"
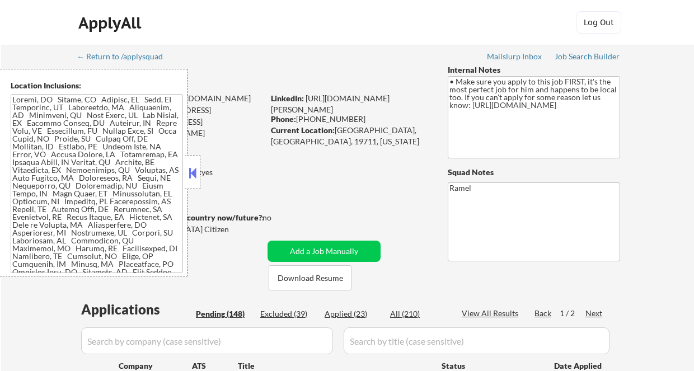
click at [189, 179] on button at bounding box center [192, 173] width 12 height 17
click at [300, 118] on div "Phone: [PHONE_NUMBER]" at bounding box center [350, 119] width 158 height 11
select select ""pending""
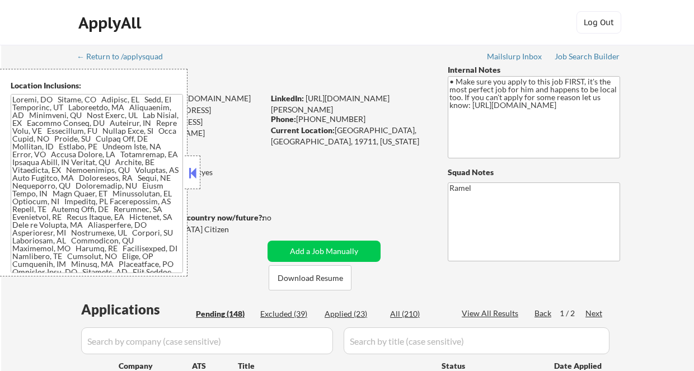
select select ""pending""
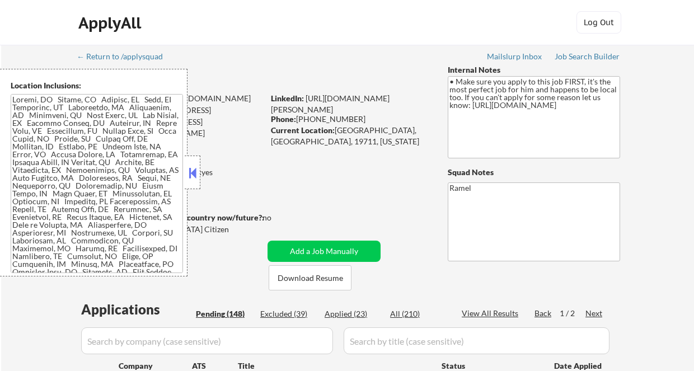
select select ""pending""
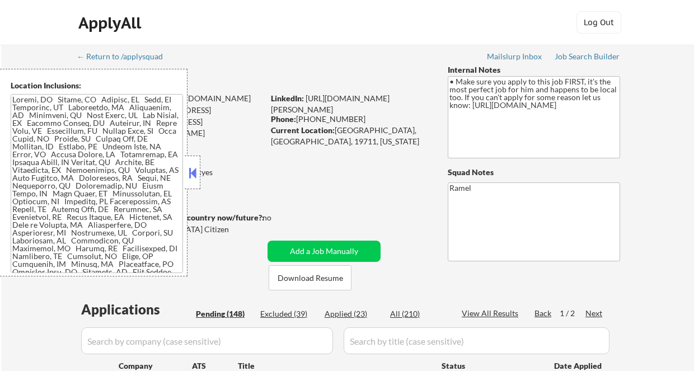
select select ""pending""
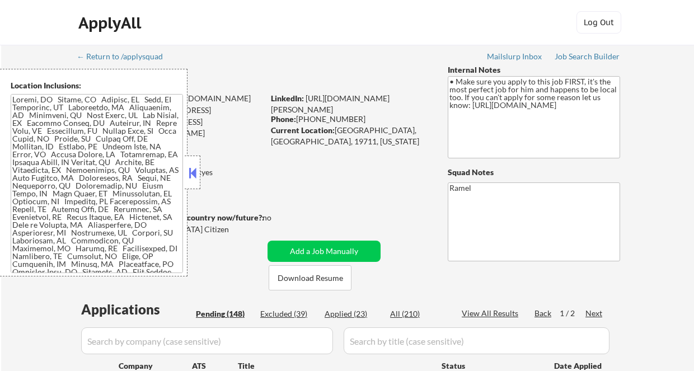
select select ""pending""
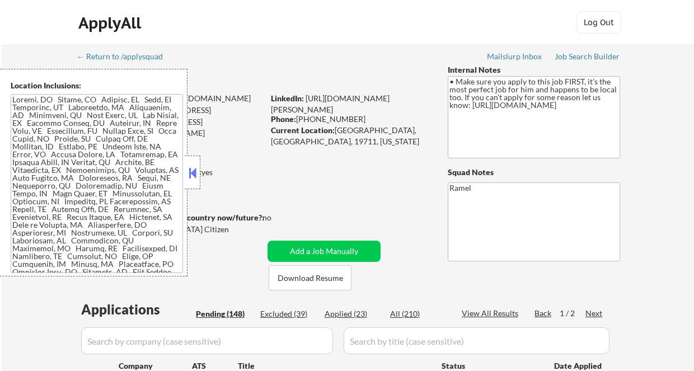
select select ""pending""
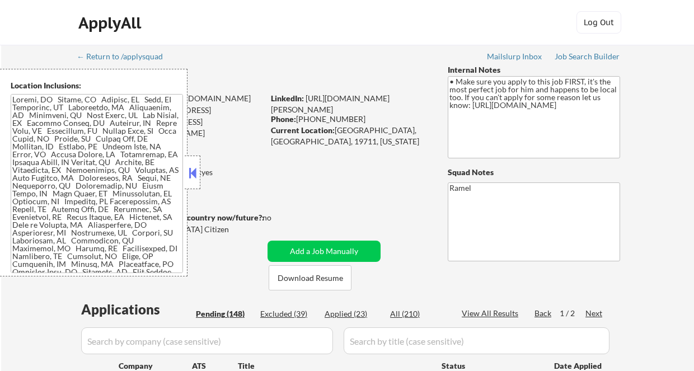
select select ""pending""
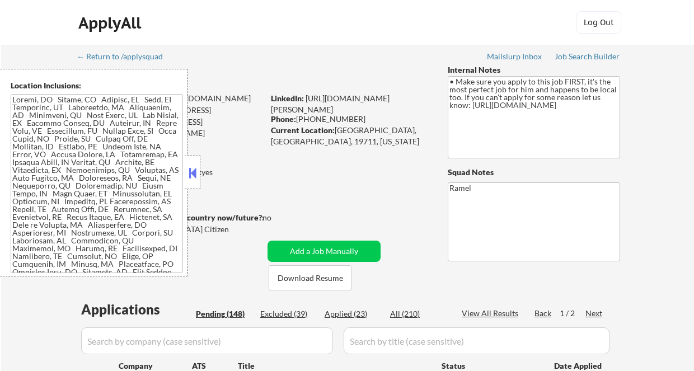
select select ""pending""
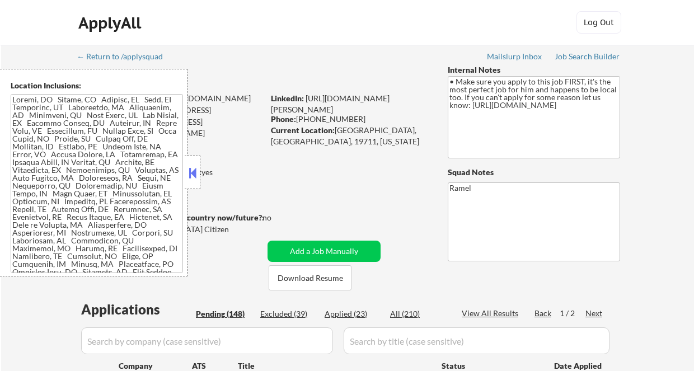
select select ""pending""
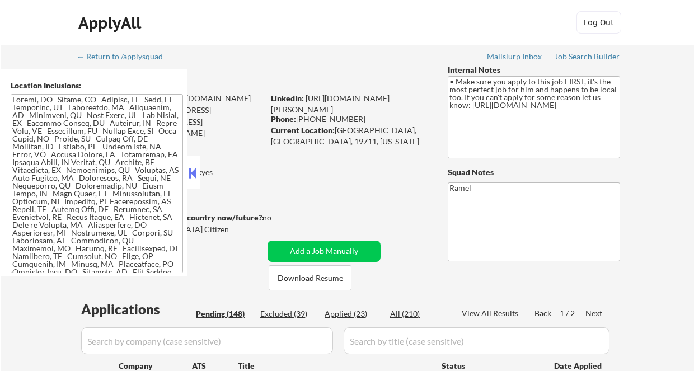
select select ""pending""
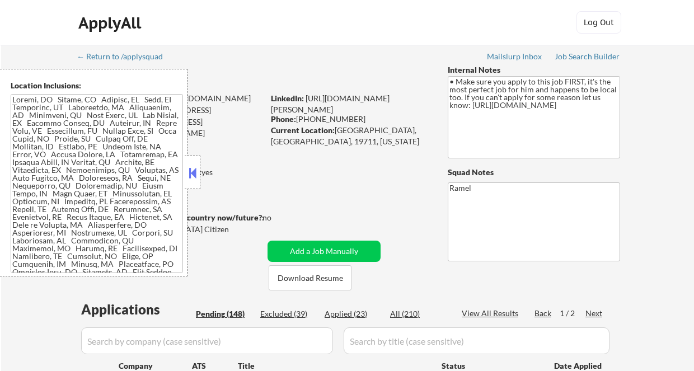
select select ""pending""
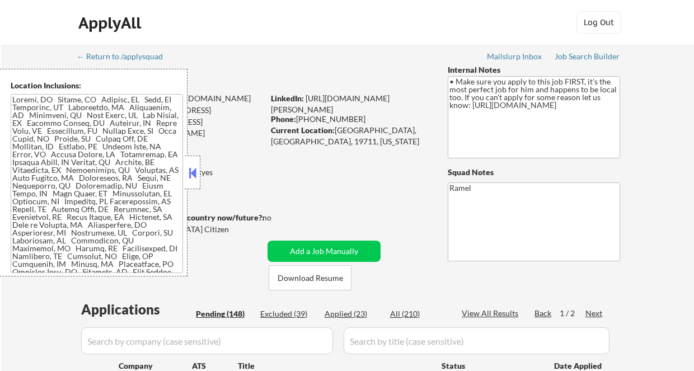
select select ""pending""
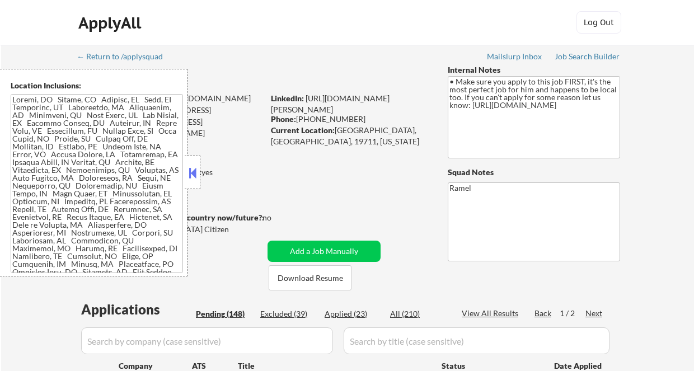
select select ""pending""
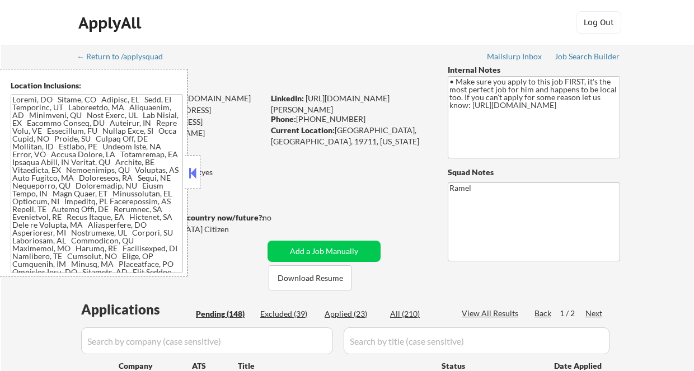
select select ""pending""
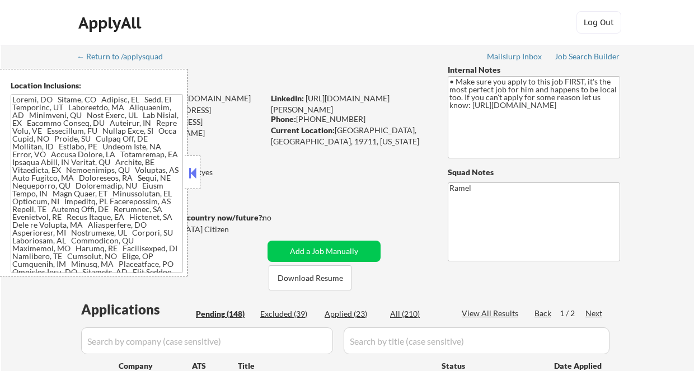
select select ""pending""
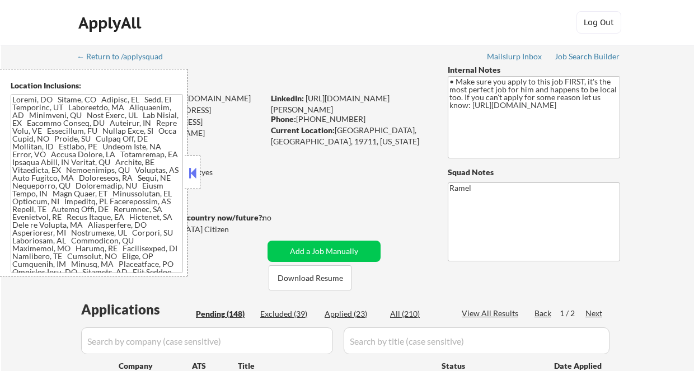
select select ""pending""
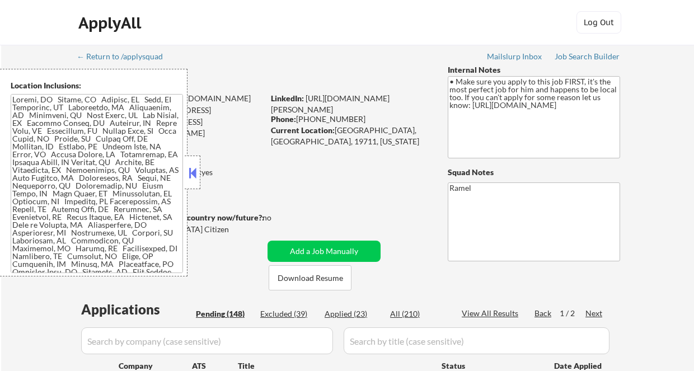
select select ""pending""
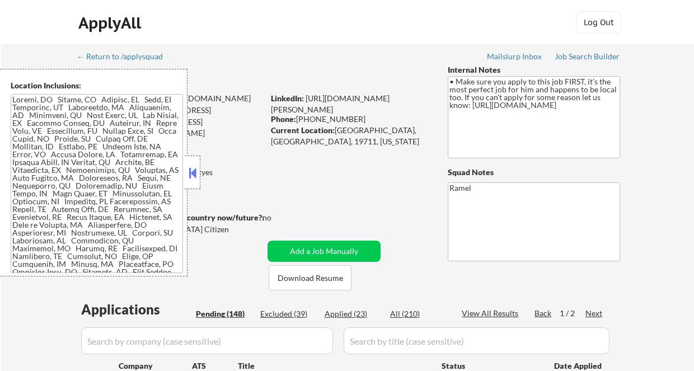
select select ""pending""
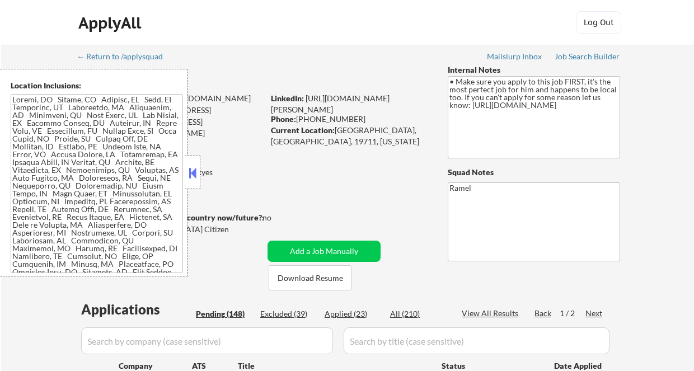
select select ""pending""
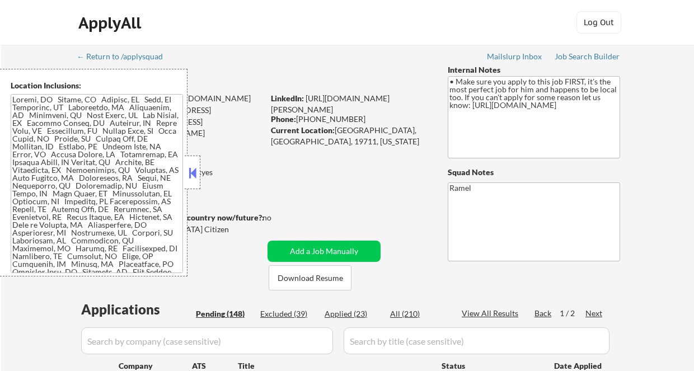
select select ""pending""
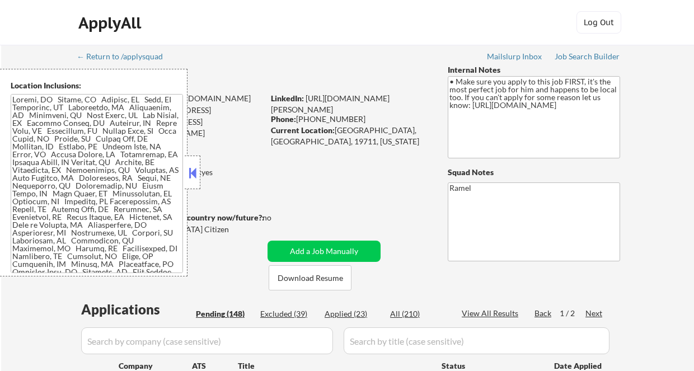
select select ""pending""
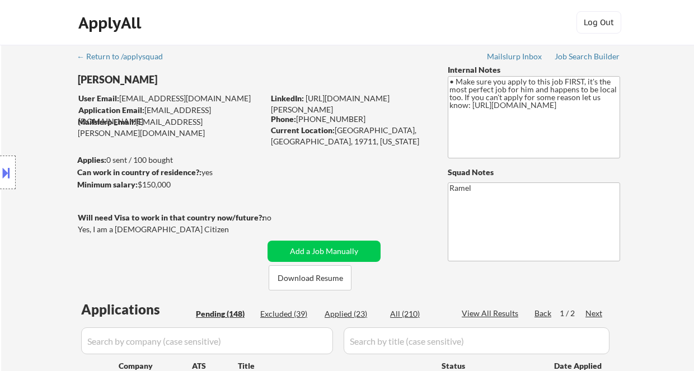
drag, startPoint x: 298, startPoint y: 119, endPoint x: 352, endPoint y: 122, distance: 53.2
click at [352, 122] on div "Phone: [PHONE_NUMBER]" at bounding box center [350, 119] width 158 height 11
copy div "[PHONE_NUMBER]"
select select ""pending""
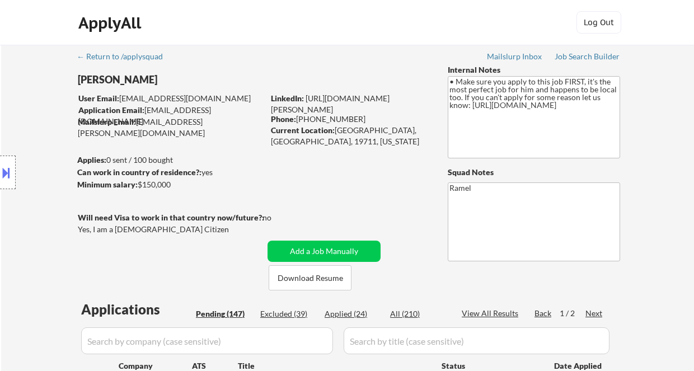
select select ""pending""
copy div "[PHONE_NUMBER]"
select select ""pending""
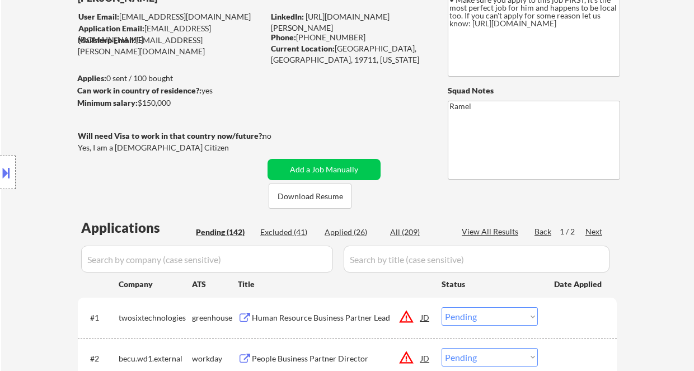
scroll to position [74, 0]
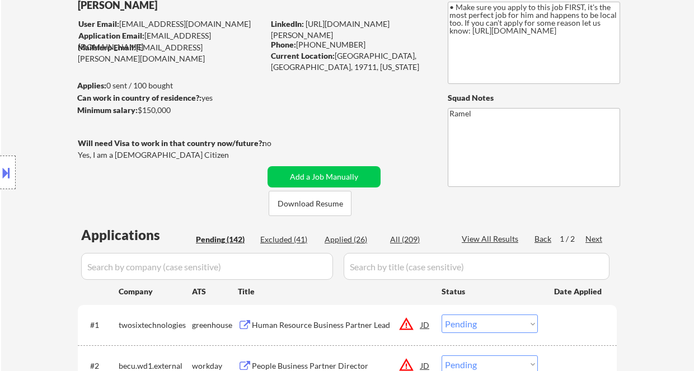
copy div "[PHONE_NUMBER]"
select select ""pending""
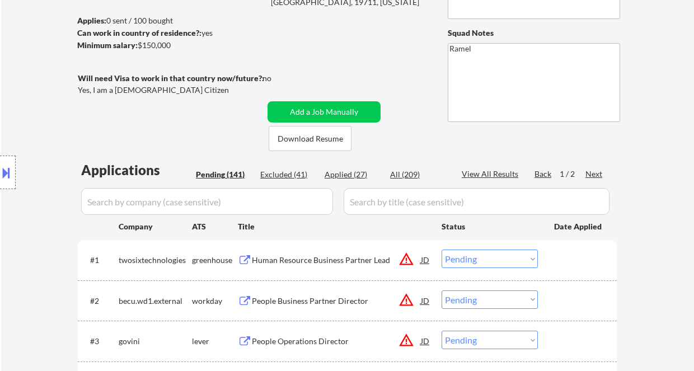
scroll to position [149, 0]
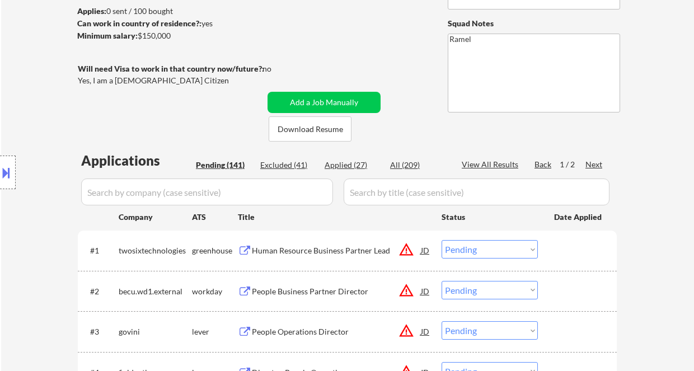
click at [359, 165] on div "Applied (27)" at bounding box center [353, 165] width 56 height 11
select select ""applied""
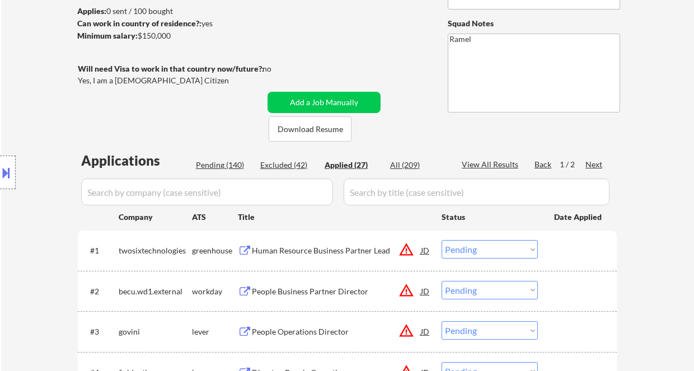
select select ""applied""
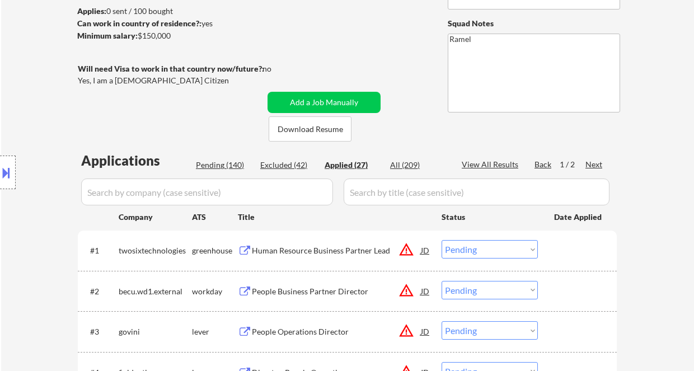
select select ""applied""
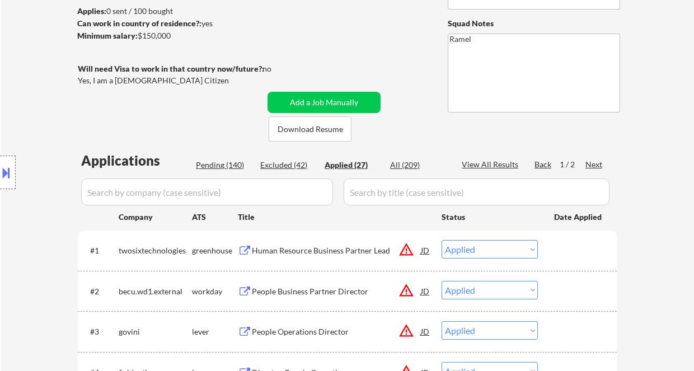
select select ""applied""
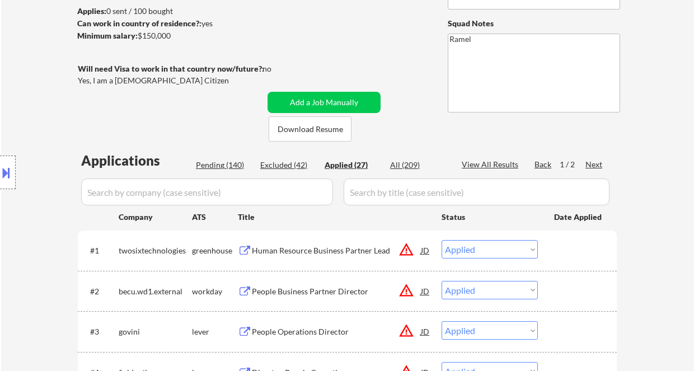
select select ""applied""
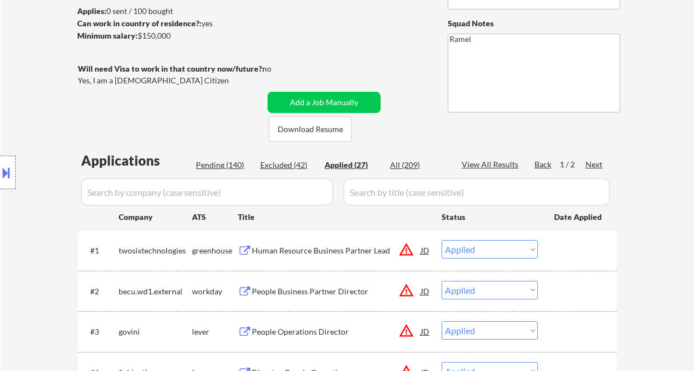
select select ""applied""
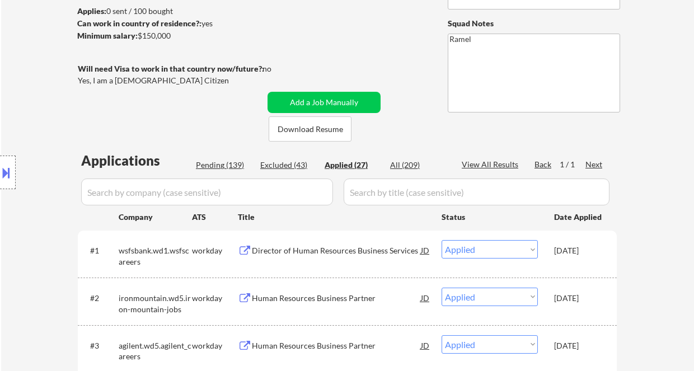
select select ""applied""
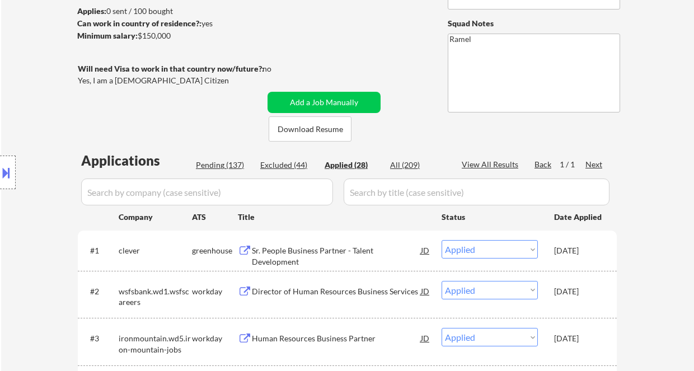
select select ""applied""
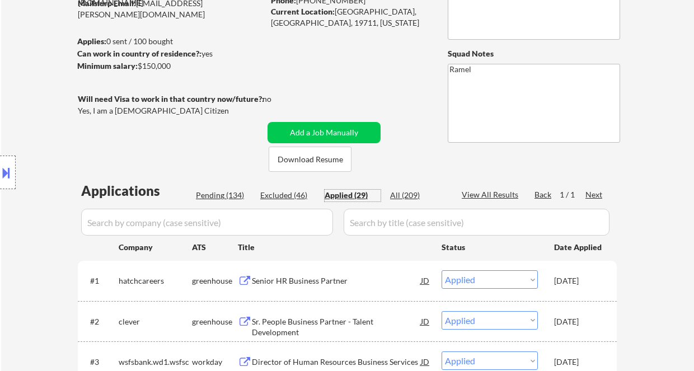
scroll to position [0, 0]
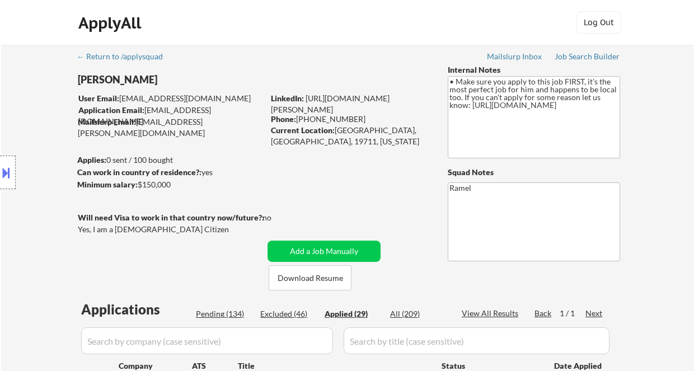
drag, startPoint x: 351, startPoint y: 118, endPoint x: 298, endPoint y: 115, distance: 52.2
click at [300, 119] on div "Phone: (302) 943-8686" at bounding box center [350, 119] width 158 height 11
copy div "302) 943-8686"
select select ""applied""
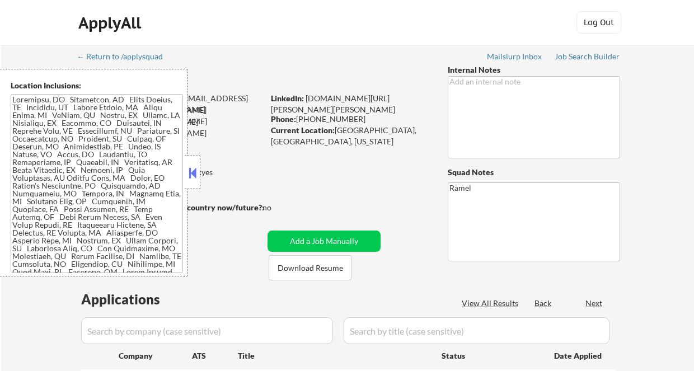
select select ""pending""
click at [195, 176] on button at bounding box center [192, 173] width 12 height 17
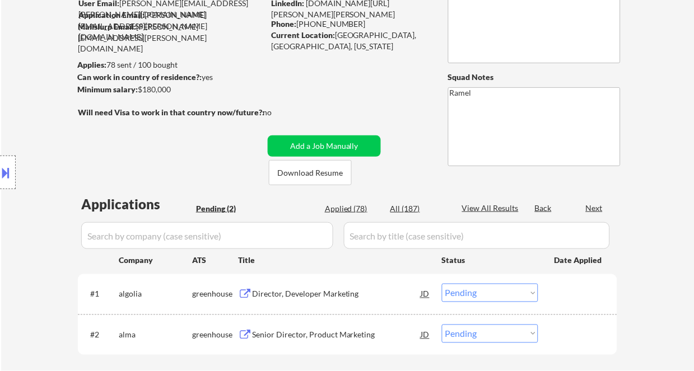
scroll to position [149, 0]
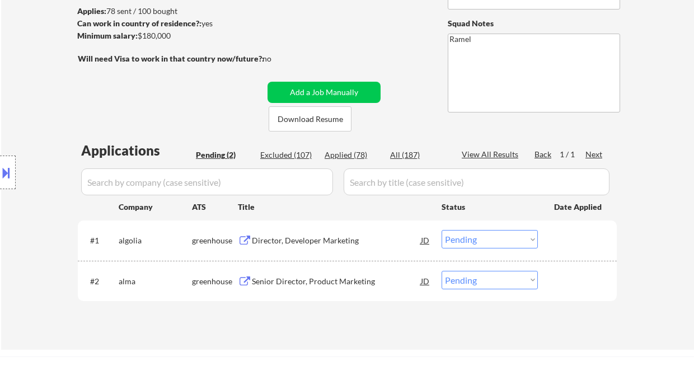
drag, startPoint x: 24, startPoint y: 226, endPoint x: 153, endPoint y: 186, distance: 135.3
click at [26, 226] on div "Location Inclusions:" at bounding box center [100, 173] width 200 height 208
click at [308, 234] on div "Director, Developer Marketing" at bounding box center [336, 240] width 169 height 20
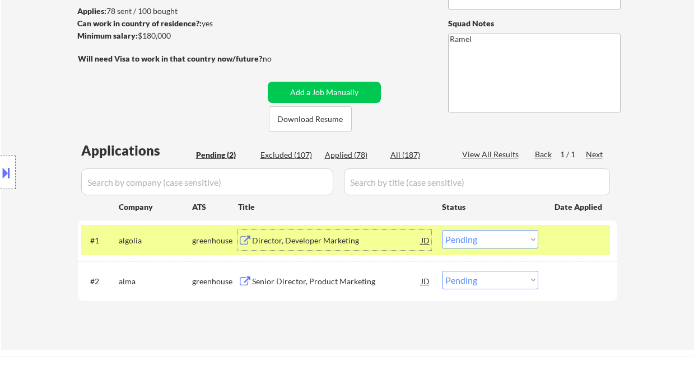
drag, startPoint x: 489, startPoint y: 240, endPoint x: 493, endPoint y: 248, distance: 9.0
click at [489, 240] on select "Choose an option... Pending Applied Excluded (Questions) Excluded (Expired) Exc…" at bounding box center [490, 239] width 96 height 18
click at [442, 230] on select "Choose an option... Pending Applied Excluded (Questions) Excluded (Expired) Exc…" at bounding box center [490, 239] width 96 height 18
click at [363, 278] on div "Senior Director, Product Marketing" at bounding box center [336, 281] width 169 height 11
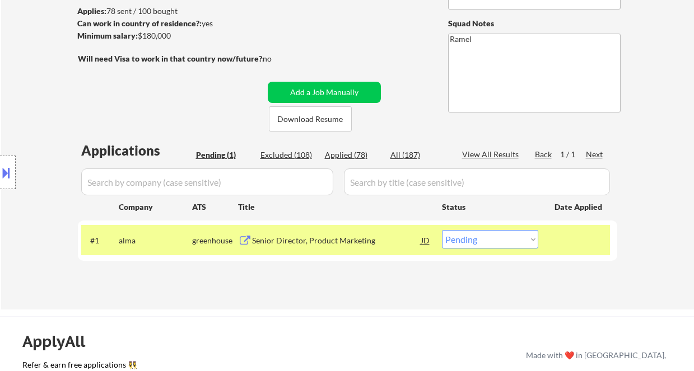
scroll to position [74, 0]
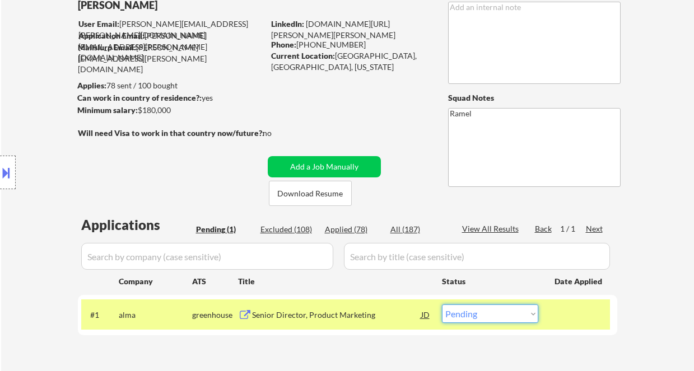
drag, startPoint x: 482, startPoint y: 312, endPoint x: 487, endPoint y: 310, distance: 6.0
click at [482, 312] on select "Choose an option... Pending Applied Excluded (Questions) Excluded (Expired) Exc…" at bounding box center [490, 314] width 96 height 18
select select ""excluded""
click at [442, 305] on select "Choose an option... Pending Applied Excluded (Questions) Excluded (Expired) Exc…" at bounding box center [490, 314] width 96 height 18
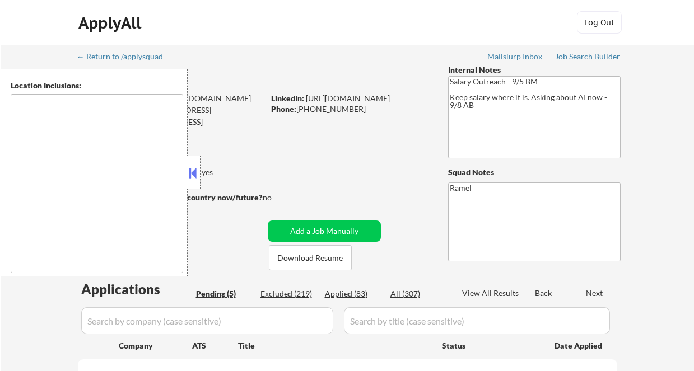
select select ""pending""
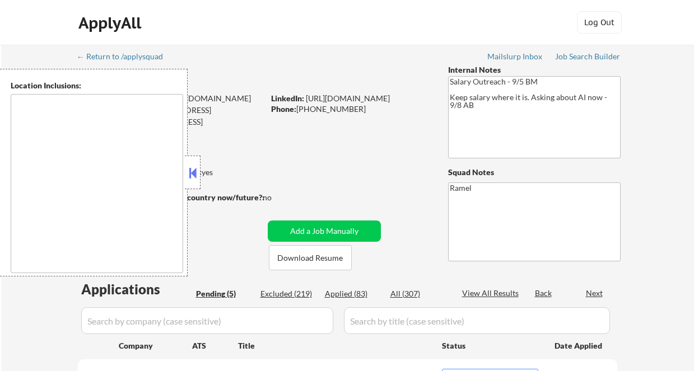
type textarea "Atlanta, GA Decatur, GA East Point, GA Brookhaven, GA Sandy Springs, GA Dunwood…"
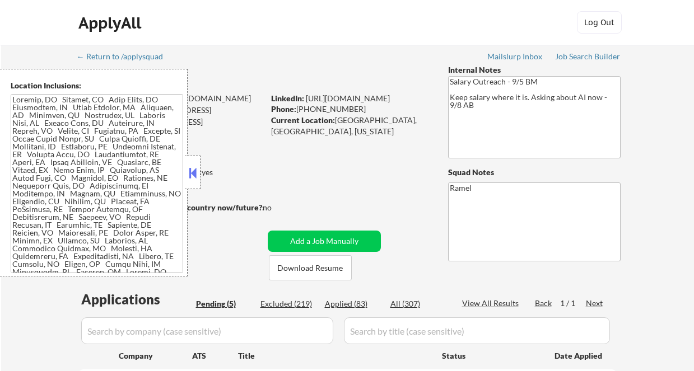
click at [193, 167] on button at bounding box center [192, 173] width 12 height 17
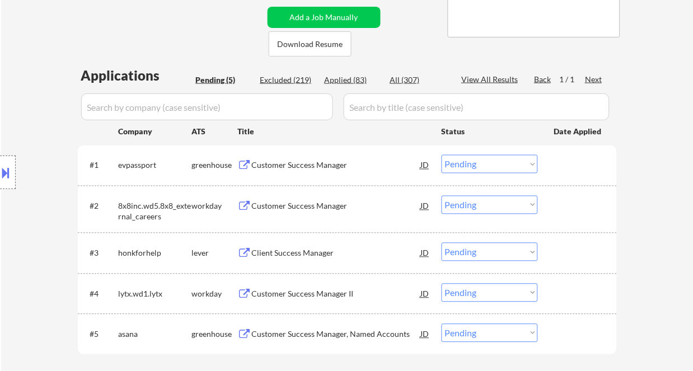
scroll to position [298, 0]
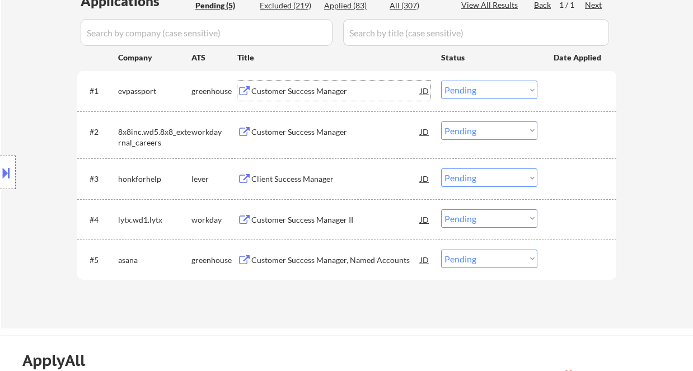
click at [289, 92] on div "Customer Success Manager" at bounding box center [335, 91] width 169 height 11
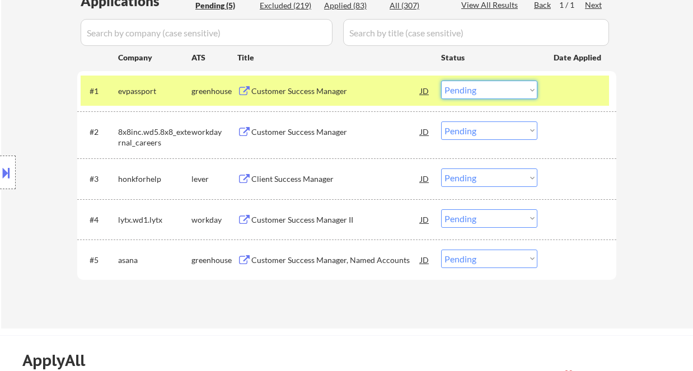
click at [478, 93] on select "Choose an option... Pending Applied Excluded (Questions) Excluded (Expired) Exc…" at bounding box center [489, 90] width 96 height 18
click at [441, 81] on select "Choose an option... Pending Applied Excluded (Questions) Excluded (Expired) Exc…" at bounding box center [489, 90] width 96 height 18
click at [311, 266] on div "Customer Success Manager, Named Accounts" at bounding box center [335, 260] width 169 height 20
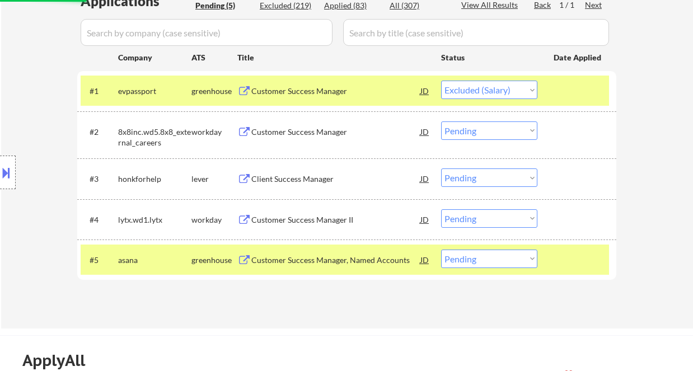
select select ""pending""
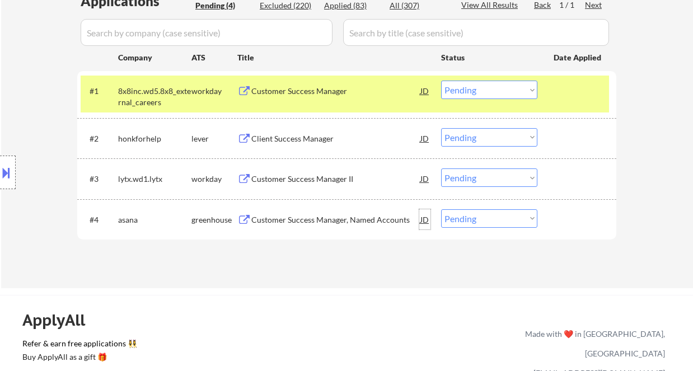
click at [428, 223] on div "JD" at bounding box center [424, 219] width 11 height 20
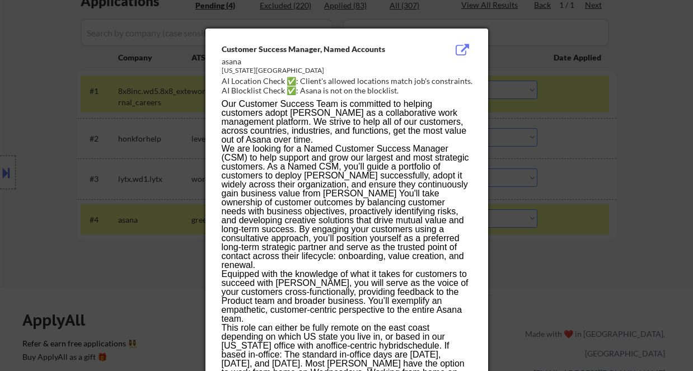
click at [44, 185] on div at bounding box center [346, 185] width 693 height 371
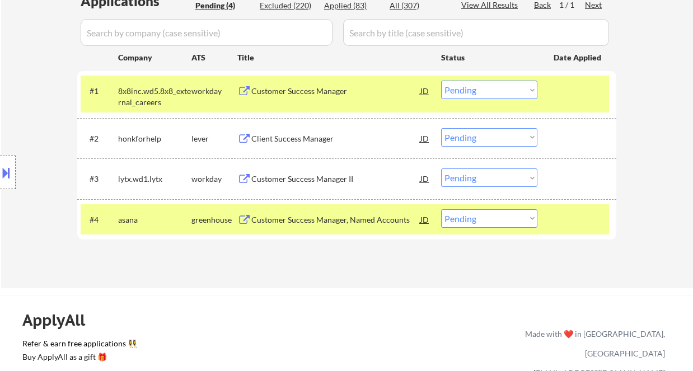
click at [10, 183] on div at bounding box center [8, 173] width 16 height 34
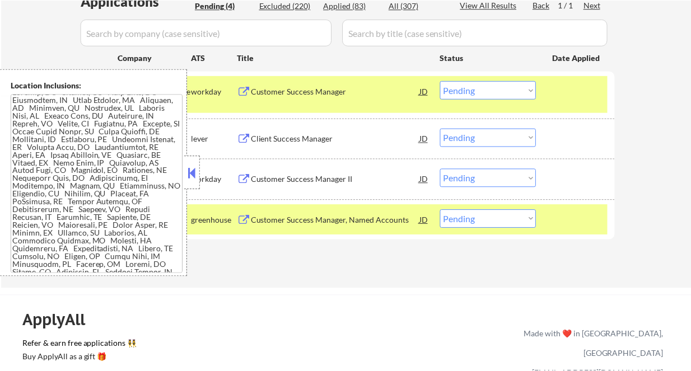
scroll to position [20, 0]
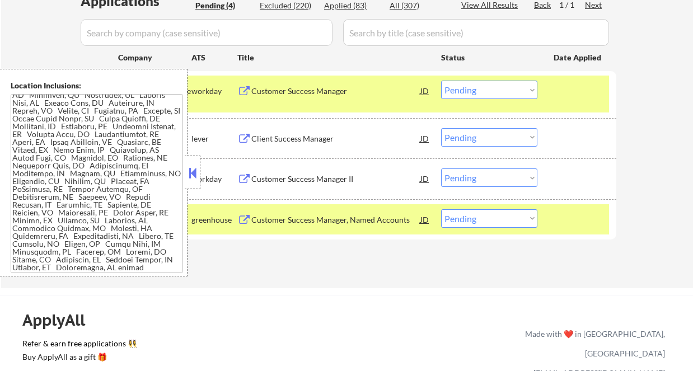
click at [197, 165] on button at bounding box center [192, 173] width 12 height 17
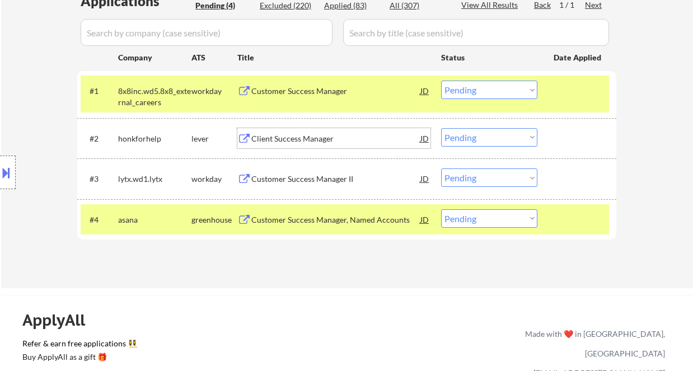
click at [268, 130] on div "Client Success Manager" at bounding box center [335, 138] width 169 height 20
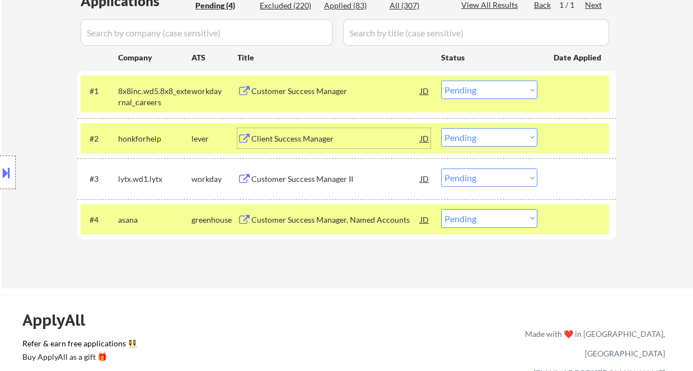
click at [477, 137] on select "Choose an option... Pending Applied Excluded (Questions) Excluded (Expired) Exc…" at bounding box center [489, 137] width 96 height 18
click at [441, 128] on select "Choose an option... Pending Applied Excluded (Questions) Excluded (Expired) Exc…" at bounding box center [489, 137] width 96 height 18
click at [279, 89] on div "Customer Success Manager" at bounding box center [335, 91] width 169 height 11
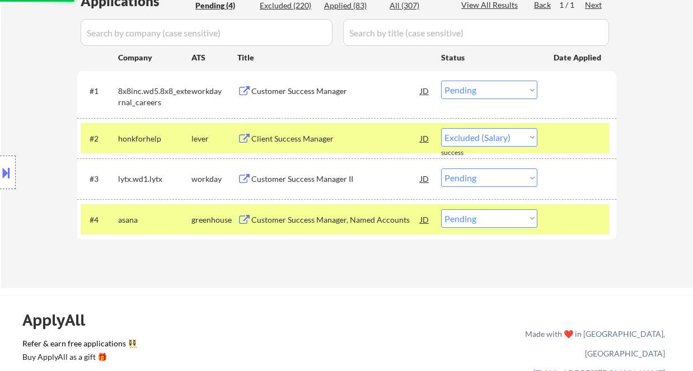
select select ""pending""
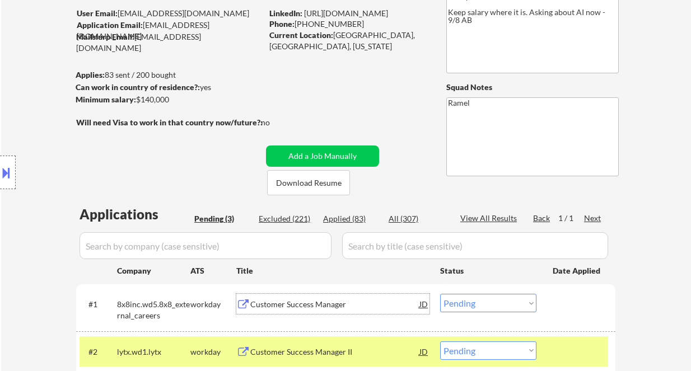
scroll to position [74, 0]
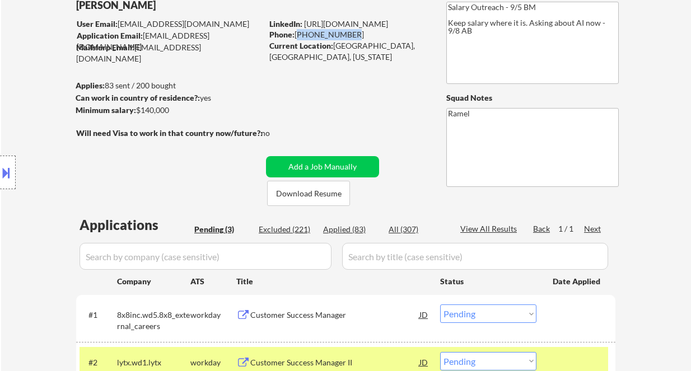
drag, startPoint x: 351, startPoint y: 34, endPoint x: 297, endPoint y: 32, distance: 53.2
click at [297, 32] on div "Phone: 510-422-7032" at bounding box center [348, 34] width 158 height 11
copy div "510-422-7032"
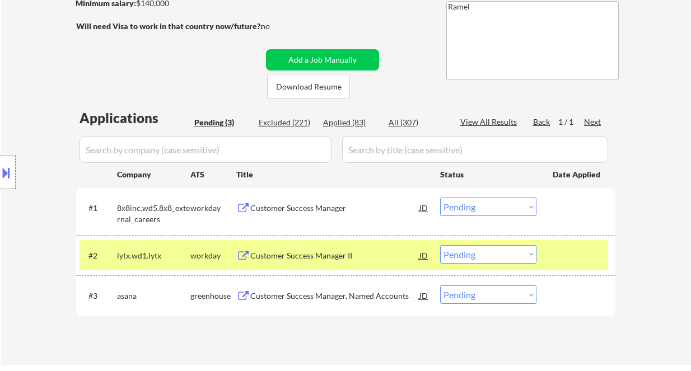
scroll to position [224, 0]
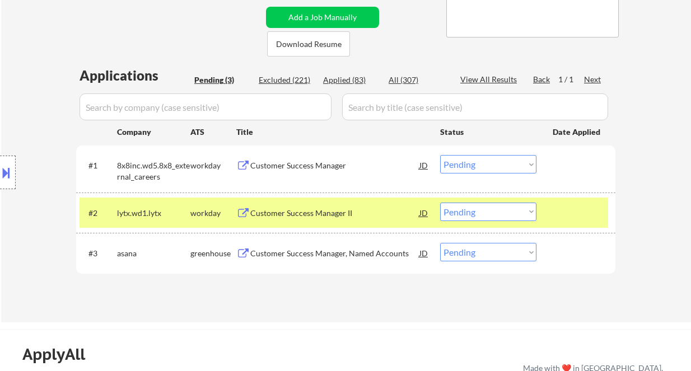
drag, startPoint x: 482, startPoint y: 160, endPoint x: 487, endPoint y: 173, distance: 14.4
click at [482, 160] on select "Choose an option... Pending Applied Excluded (Questions) Excluded (Expired) Exc…" at bounding box center [488, 164] width 96 height 18
click at [440, 155] on select "Choose an option... Pending Applied Excluded (Questions) Excluded (Expired) Exc…" at bounding box center [488, 164] width 96 height 18
click at [315, 218] on div "Customer Success Manager II" at bounding box center [334, 213] width 169 height 11
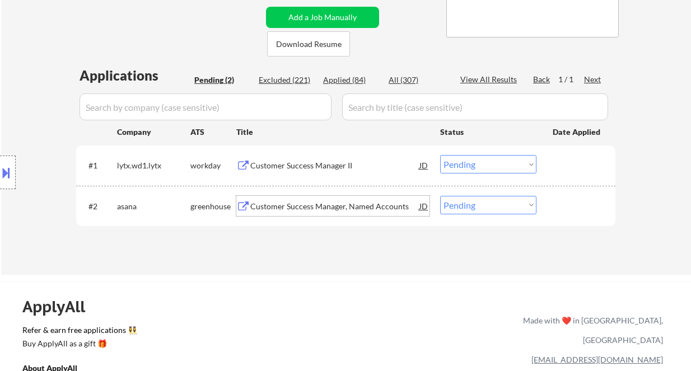
click at [484, 167] on select "Choose an option... Pending Applied Excluded (Questions) Excluded (Expired) Exc…" at bounding box center [488, 164] width 96 height 18
click at [440, 155] on select "Choose an option... Pending Applied Excluded (Questions) Excluded (Expired) Exc…" at bounding box center [488, 164] width 96 height 18
click at [353, 209] on div "Customer Success Manager, Named Accounts" at bounding box center [334, 206] width 169 height 11
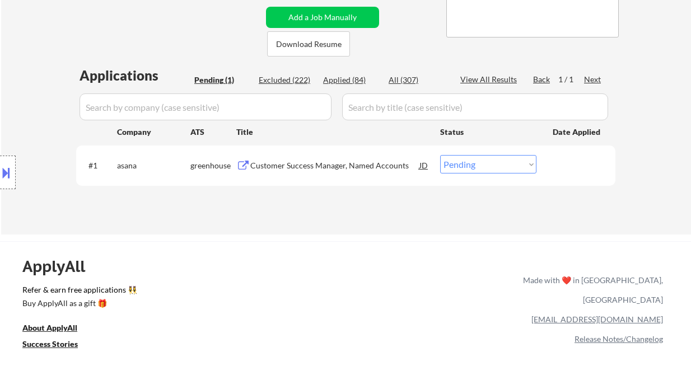
click at [495, 171] on select "Choose an option... Pending Applied Excluded (Questions) Excluded (Expired) Exc…" at bounding box center [488, 164] width 96 height 18
select select ""excluded__location_""
click at [440, 155] on select "Choose an option... Pending Applied Excluded (Questions) Excluded (Expired) Exc…" at bounding box center [488, 164] width 96 height 18
click at [371, 231] on div "← Return to /applysquad Mailslurp Inbox Job Search Builder Tom Hunt User Email:…" at bounding box center [346, 28] width 690 height 414
drag, startPoint x: 9, startPoint y: 112, endPoint x: 53, endPoint y: 17, distance: 105.0
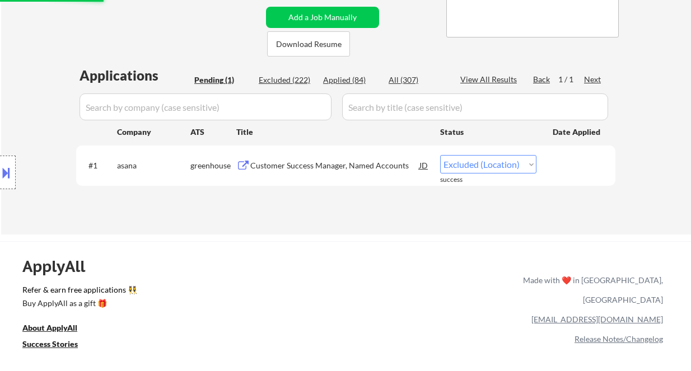
click at [11, 110] on div "Location Inclusions:" at bounding box center [100, 173] width 200 height 208
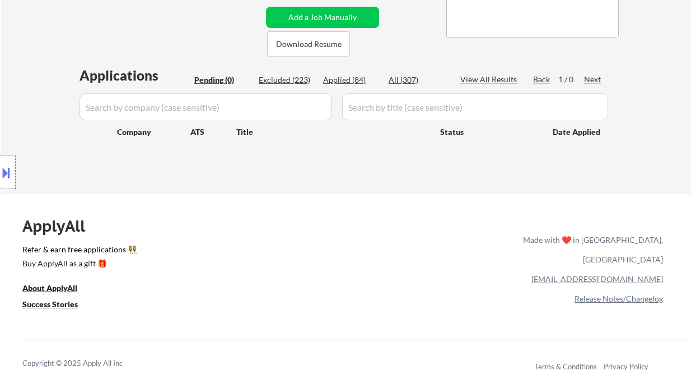
click at [11, 178] on button at bounding box center [6, 173] width 12 height 18
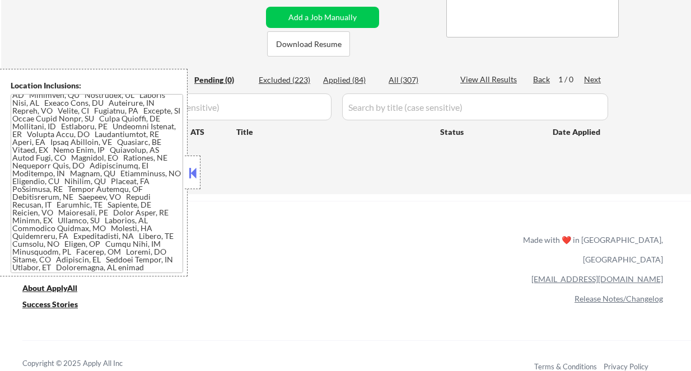
drag, startPoint x: 306, startPoint y: 188, endPoint x: 325, endPoint y: 170, distance: 25.7
click at [307, 188] on div "← Return to /applysquad Mailslurp Inbox Job Search Builder Tom Hunt User Email:…" at bounding box center [346, 8] width 690 height 374
click at [361, 76] on div "Applied (84)" at bounding box center [351, 79] width 56 height 11
click at [192, 183] on div at bounding box center [193, 173] width 16 height 34
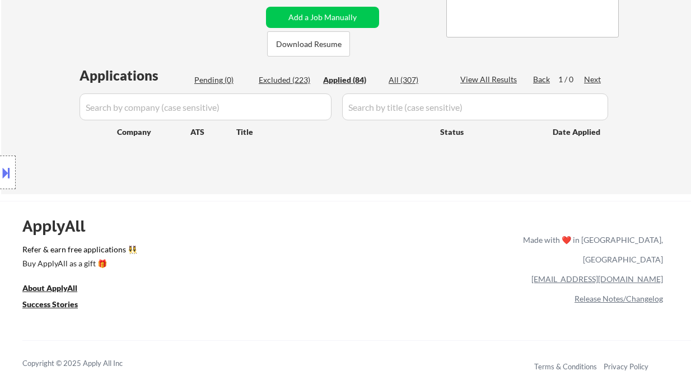
click at [78, 35] on div "← Return to /applysquad Mailslurp Inbox Job Search Builder Tom Hunt User Email:…" at bounding box center [346, 3] width 559 height 365
select select ""applied""
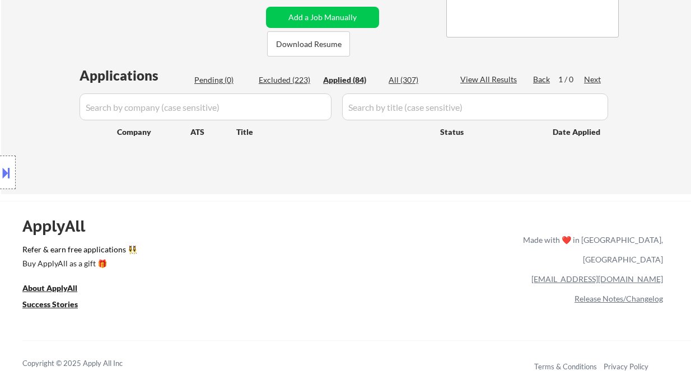
select select ""applied""
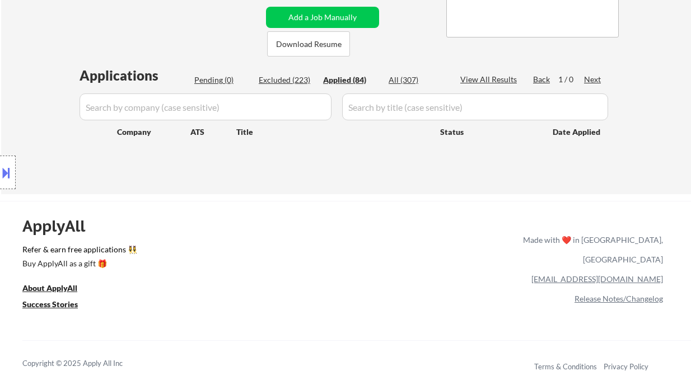
select select ""applied""
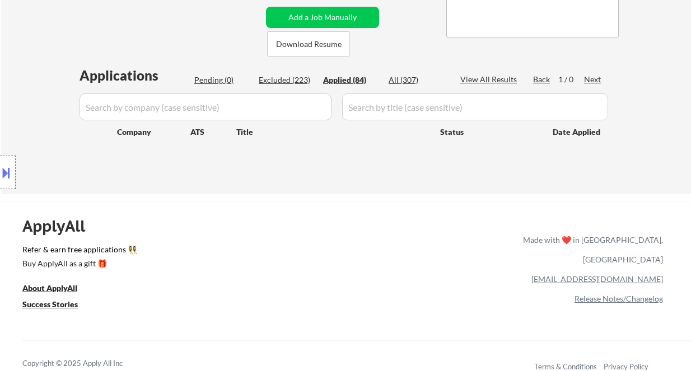
select select ""applied""
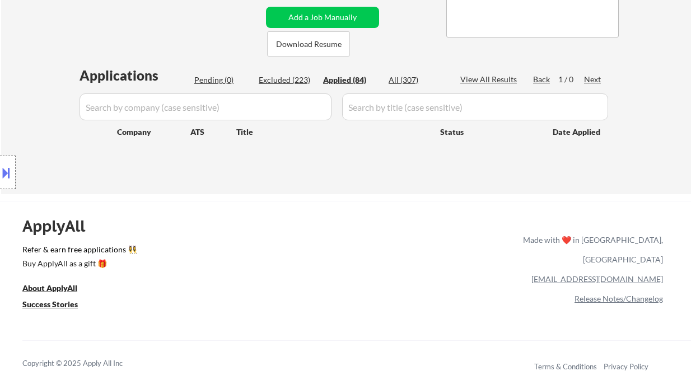
select select ""applied""
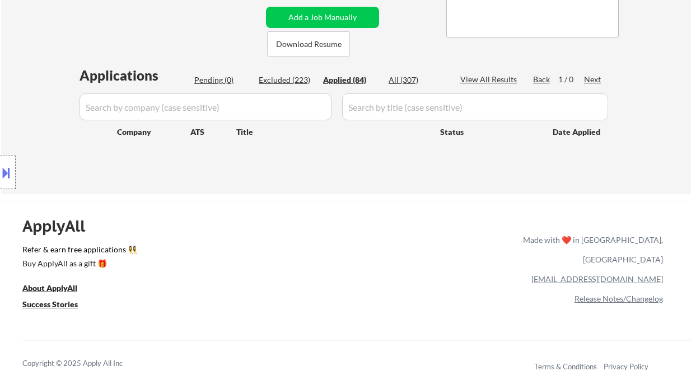
select select ""applied""
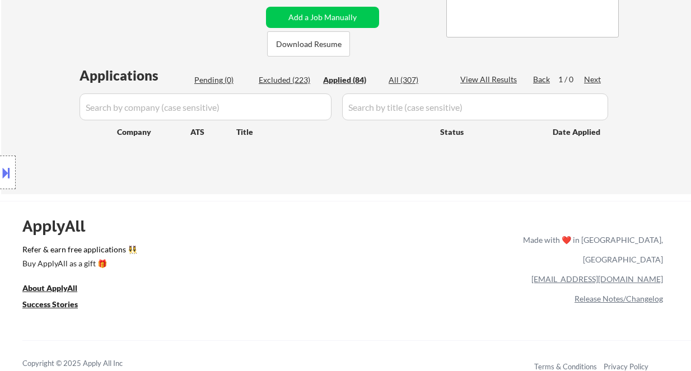
select select ""applied""
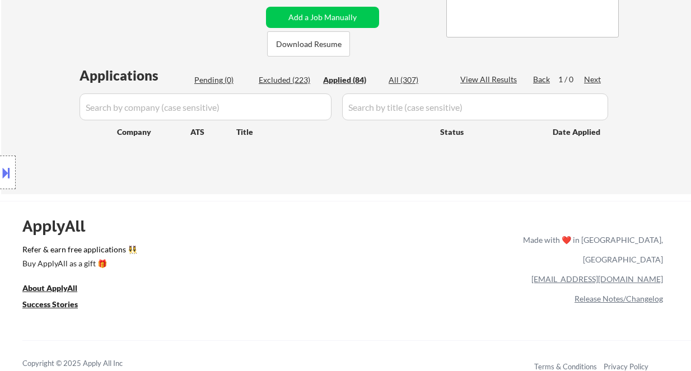
select select ""applied""
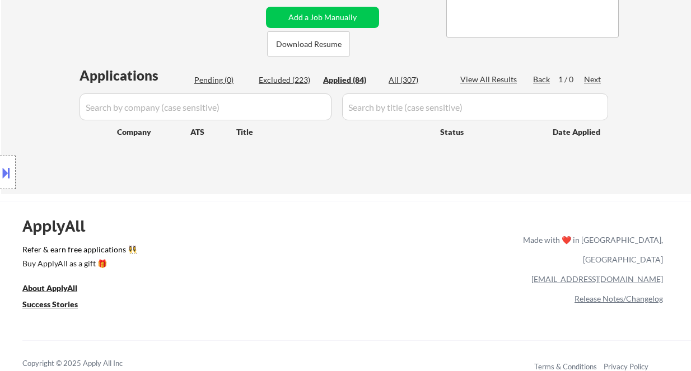
select select ""applied""
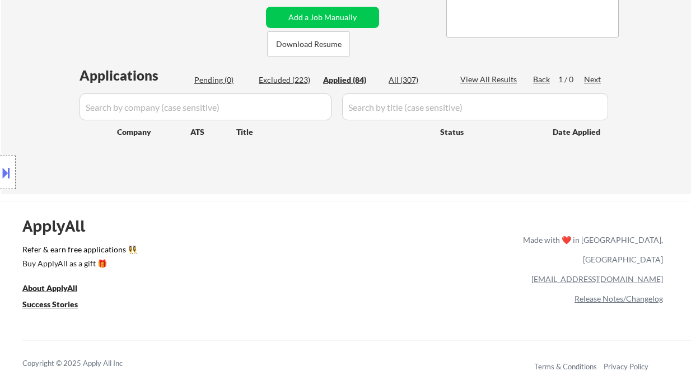
select select ""applied""
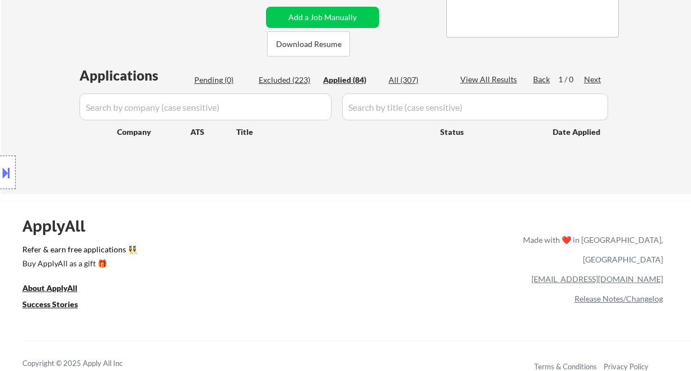
select select ""applied""
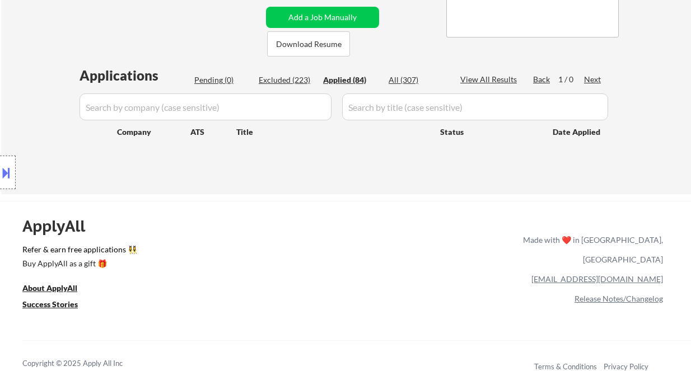
select select ""applied""
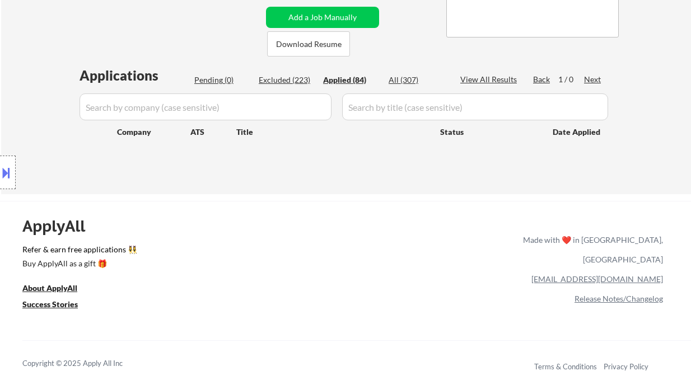
select select ""applied""
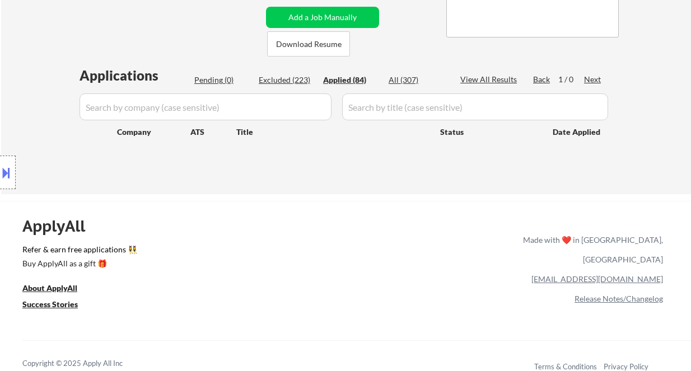
select select ""applied""
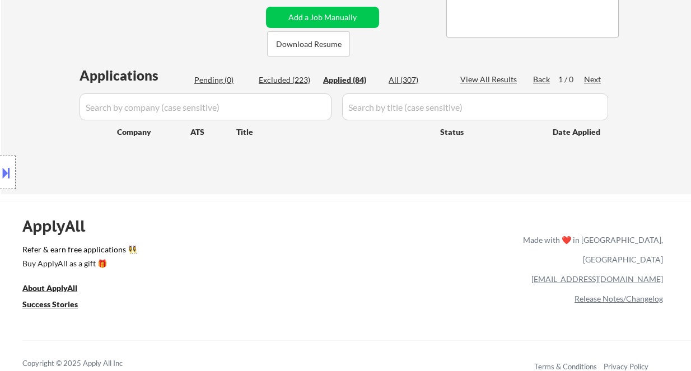
select select ""applied""
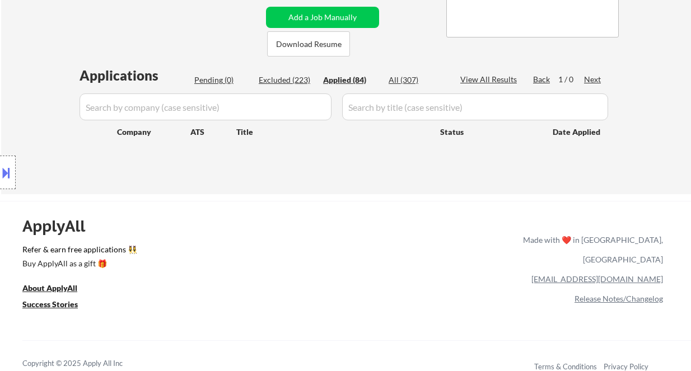
select select ""applied""
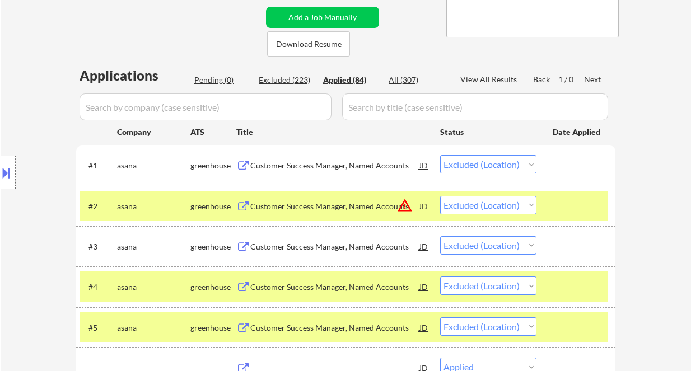
select select ""applied""
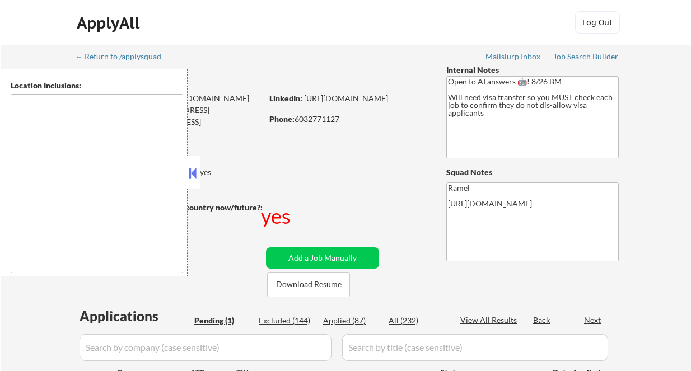
select select ""pending""
type textarea "Jersey City, NJ Hoboken, NJ Union City, NJ Weehawken, NJ West New York, NJ Gutt…"
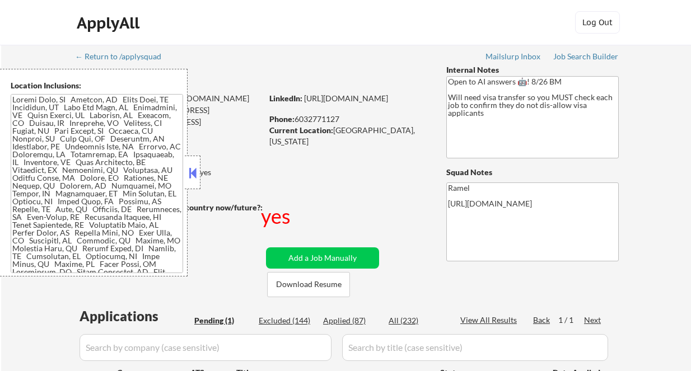
click at [192, 173] on button at bounding box center [192, 173] width 12 height 17
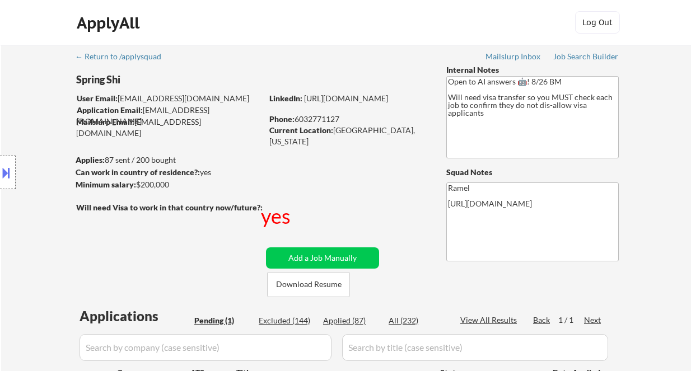
scroll to position [224, 0]
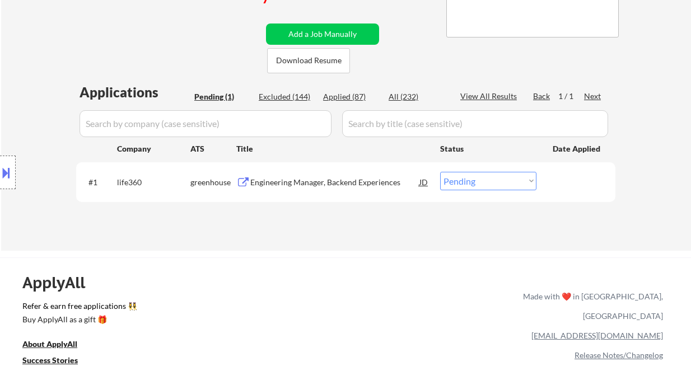
click at [310, 186] on div "Engineering Manager, Backend Experiences" at bounding box center [334, 182] width 169 height 11
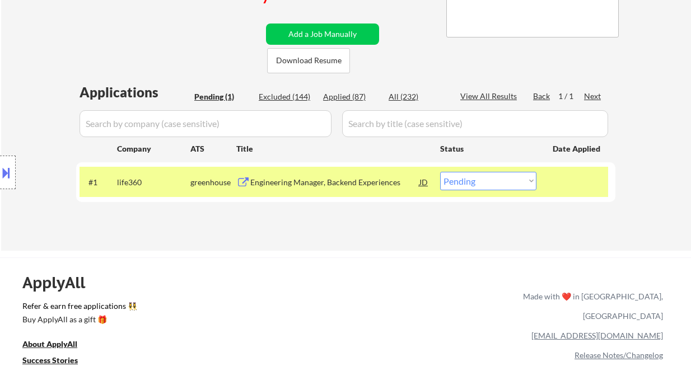
click at [480, 185] on select "Choose an option... Pending Applied Excluded (Questions) Excluded (Expired) Exc…" at bounding box center [488, 181] width 96 height 18
select select ""applied""
click at [440, 172] on select "Choose an option... Pending Applied Excluded (Questions) Excluded (Expired) Exc…" at bounding box center [488, 181] width 96 height 18
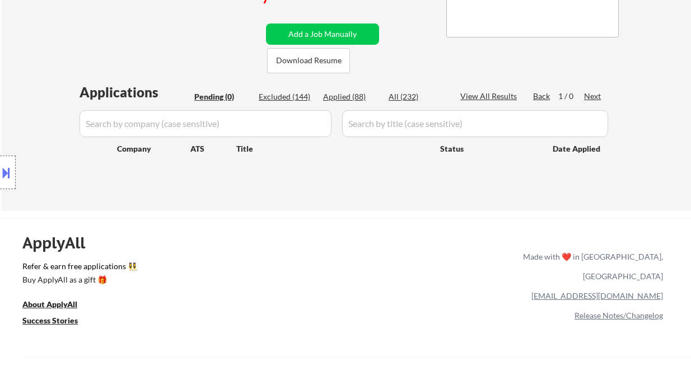
drag, startPoint x: 17, startPoint y: 115, endPoint x: 25, endPoint y: 97, distance: 19.0
click at [17, 115] on div "Location Inclusions:" at bounding box center [100, 173] width 200 height 208
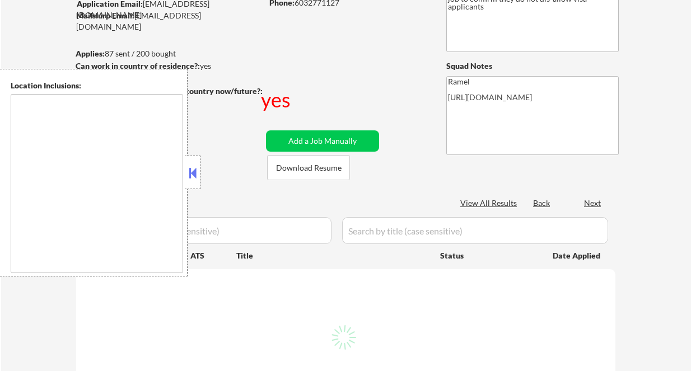
scroll to position [149, 0]
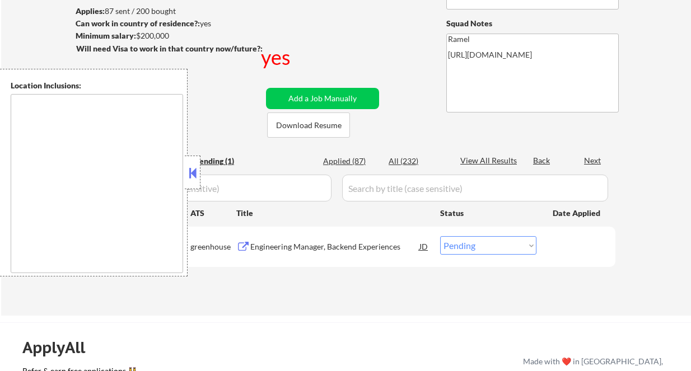
click at [355, 164] on div "Applied (87)" at bounding box center [351, 161] width 56 height 11
select select ""applied""
click at [194, 175] on button at bounding box center [192, 173] width 12 height 17
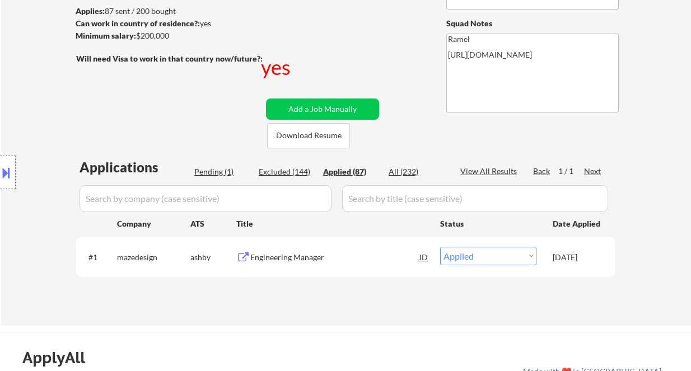
select select ""applied""
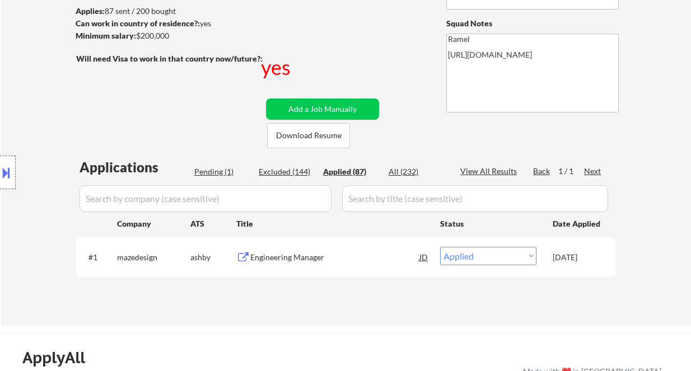
select select ""applied""
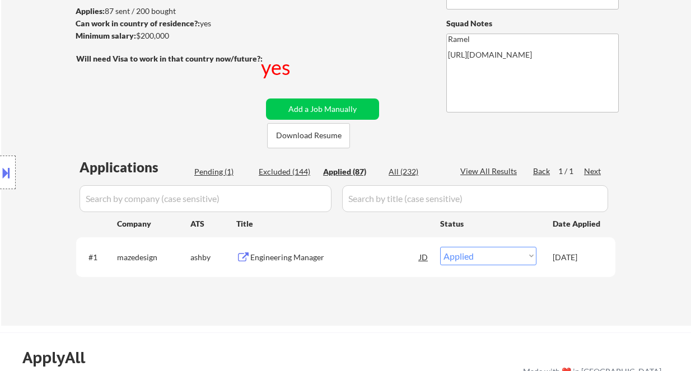
select select ""applied""
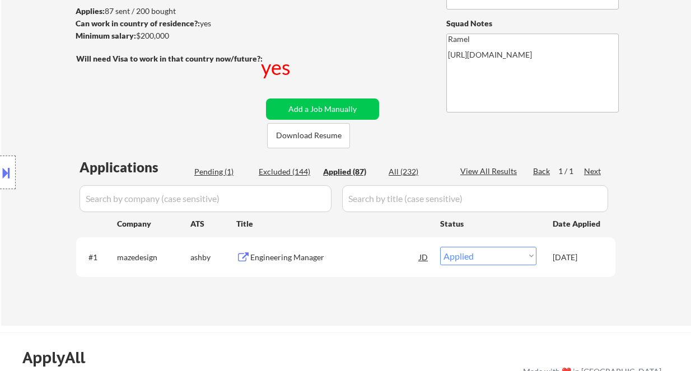
select select ""applied""
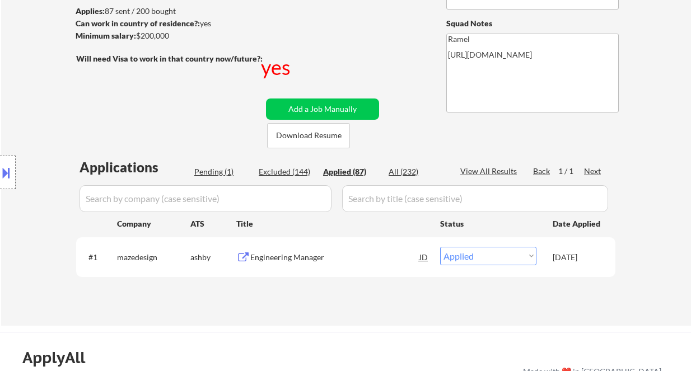
select select ""applied""
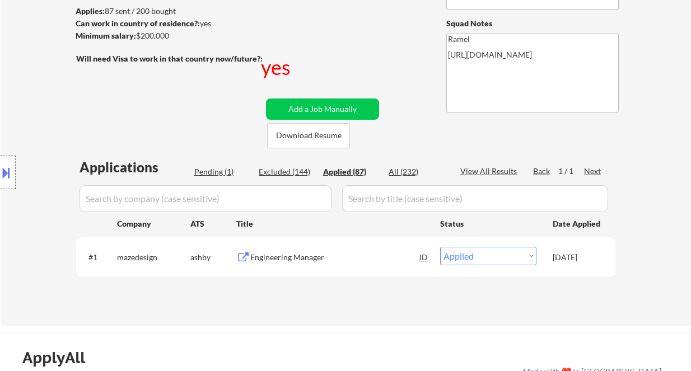
select select ""applied""
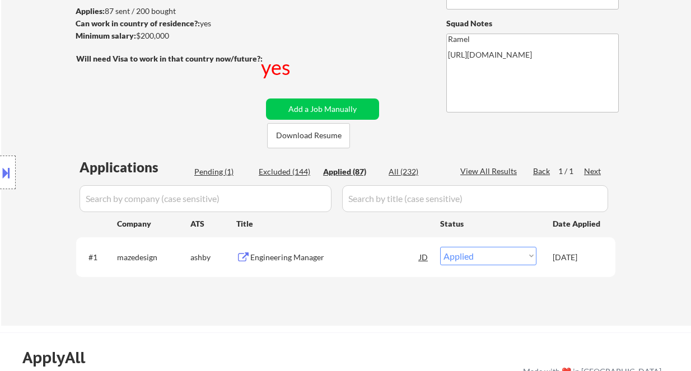
select select ""applied""
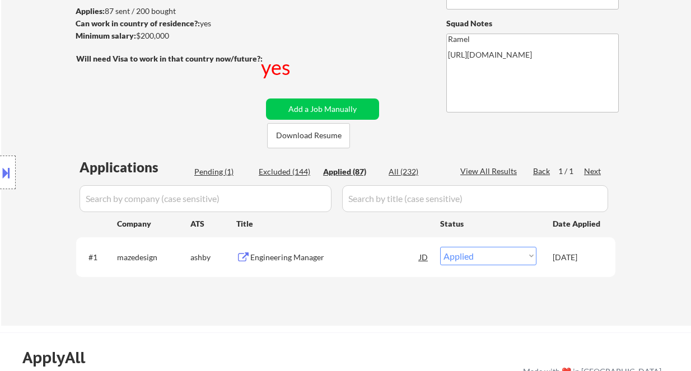
select select ""applied""
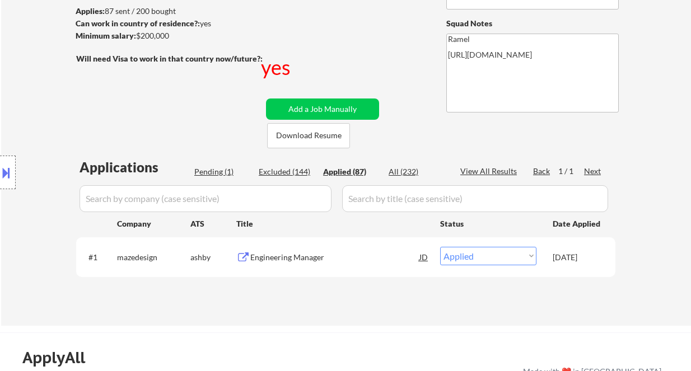
select select ""applied""
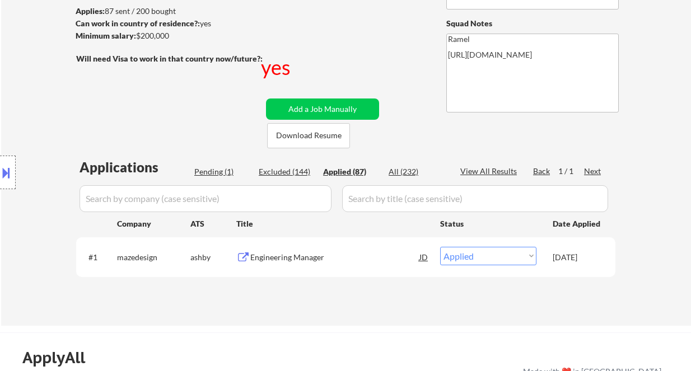
select select ""applied""
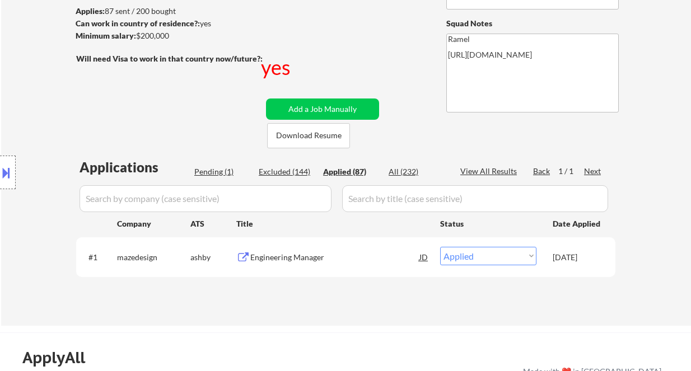
select select ""applied""
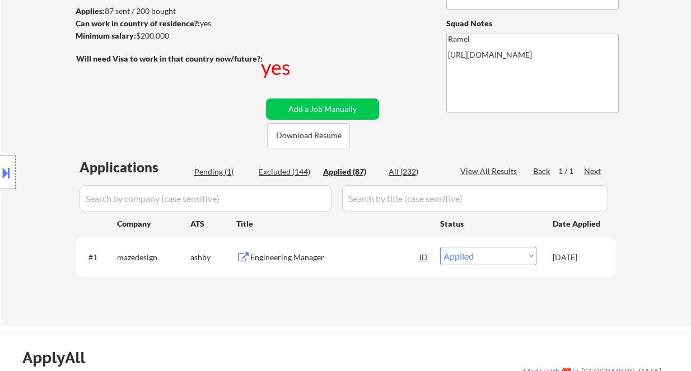
select select ""applied""
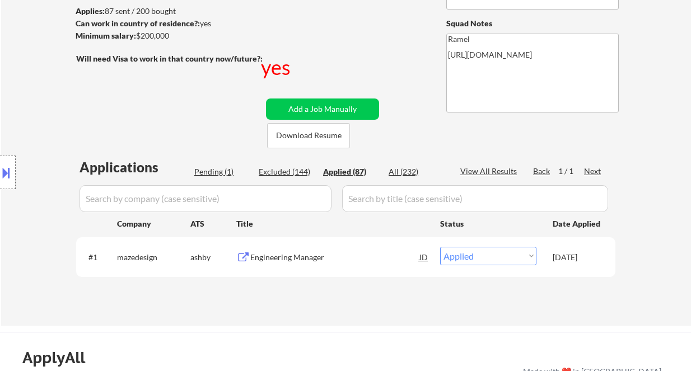
select select ""applied""
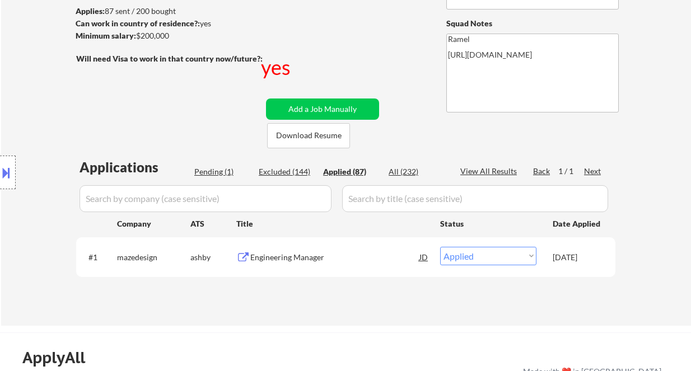
select select ""applied""
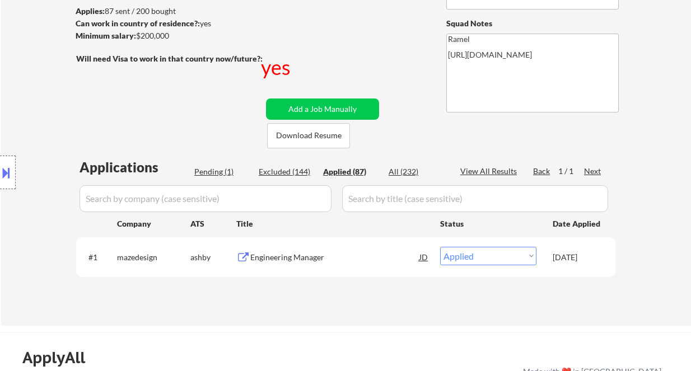
select select ""applied""
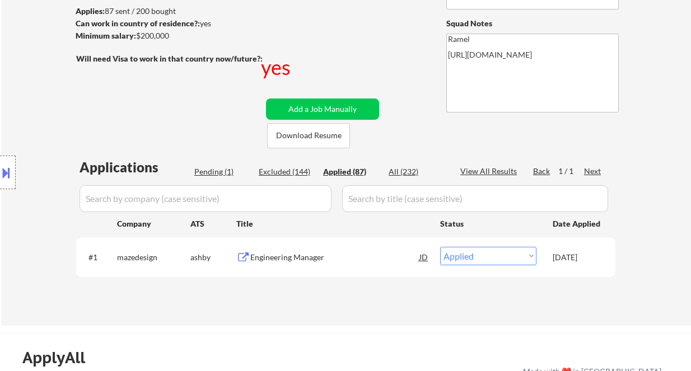
select select ""applied""
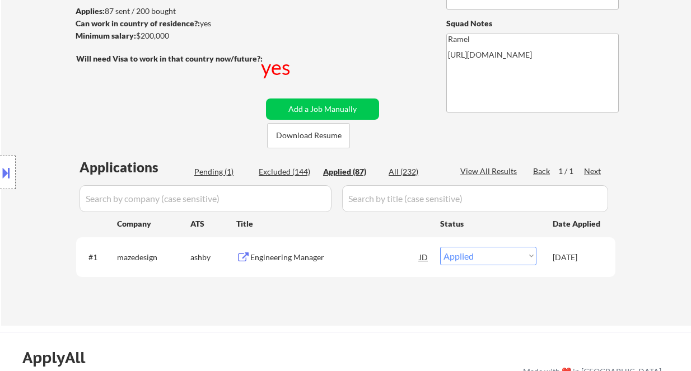
select select ""applied""
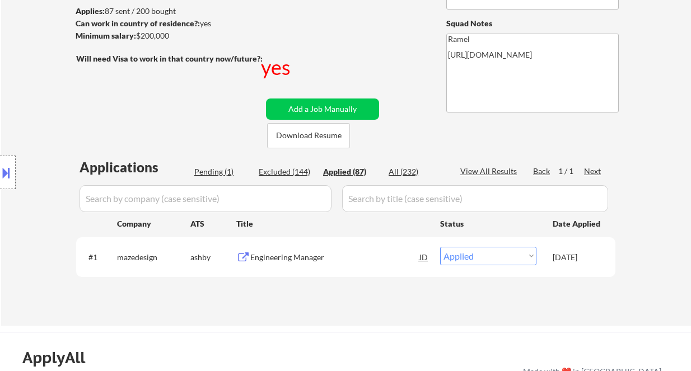
select select ""applied""
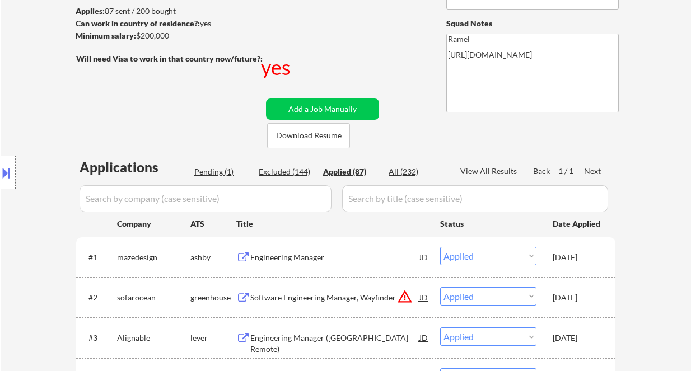
select select ""applied""
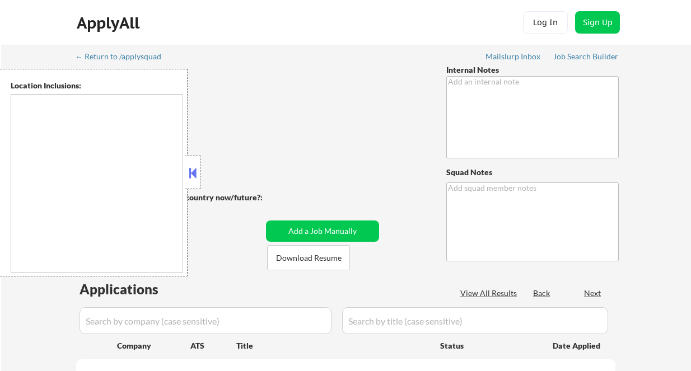
type textarea "Please manually source roles for her with the titles she included, but please m…"
type textarea "Ramel"
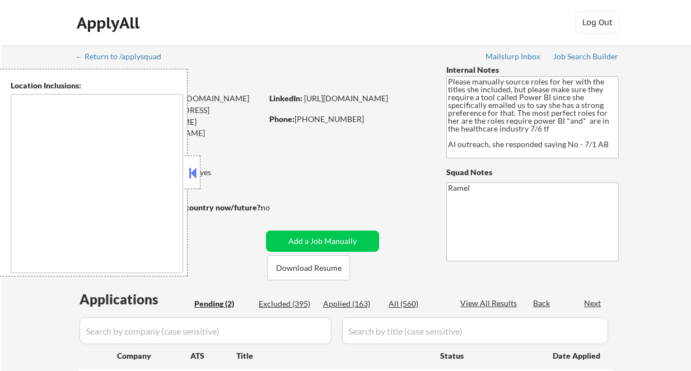
select select ""pending""
type textarea "[GEOGRAPHIC_DATA], [GEOGRAPHIC_DATA] [GEOGRAPHIC_DATA], [GEOGRAPHIC_DATA] [GEOG…"
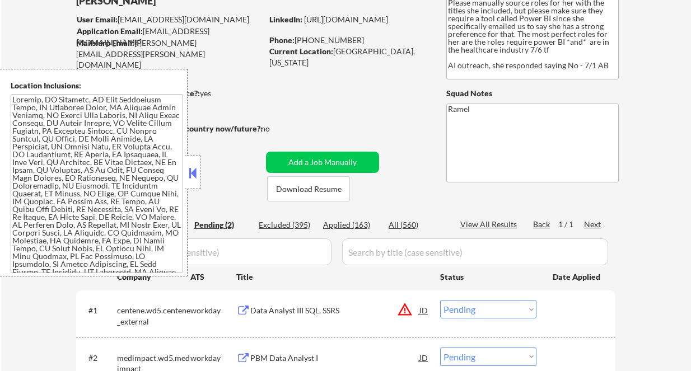
scroll to position [149, 0]
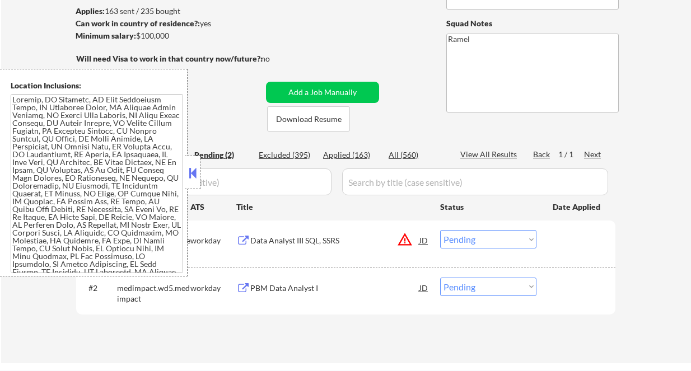
click at [197, 173] on button at bounding box center [192, 173] width 12 height 17
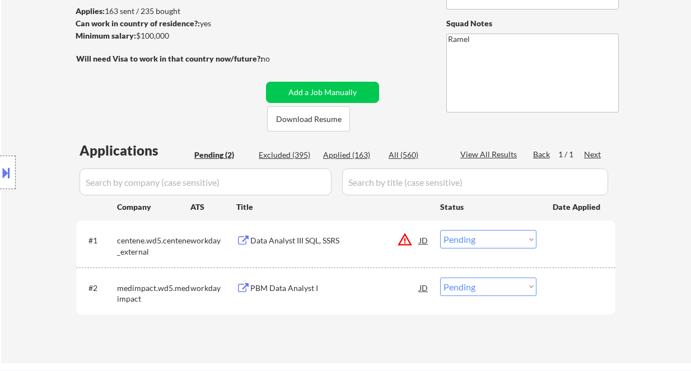
scroll to position [224, 0]
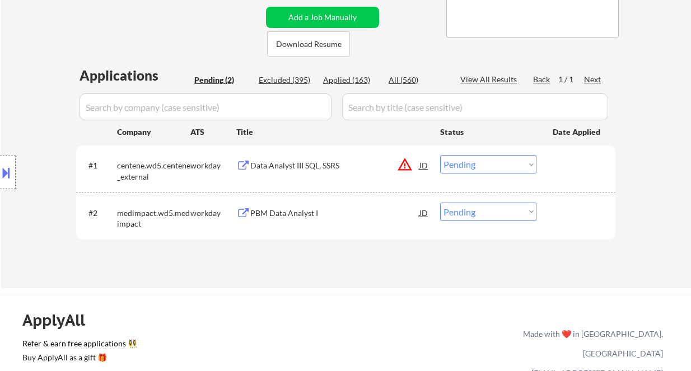
click at [474, 166] on select "Choose an option... Pending Applied Excluded (Questions) Excluded (Expired) Exc…" at bounding box center [488, 164] width 96 height 18
click at [440, 155] on select "Choose an option... Pending Applied Excluded (Questions) Excluded (Expired) Exc…" at bounding box center [488, 164] width 96 height 18
click at [333, 215] on div "PBM Data Analyst I" at bounding box center [334, 213] width 169 height 11
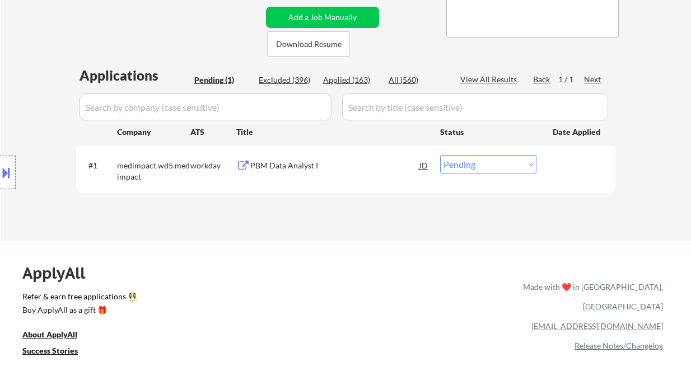
click at [506, 162] on select "Choose an option... Pending Applied Excluded (Questions) Excluded (Expired) Exc…" at bounding box center [488, 164] width 96 height 18
select select ""excluded__bad_match_""
click at [440, 155] on select "Choose an option... Pending Applied Excluded (Questions) Excluded (Expired) Exc…" at bounding box center [488, 164] width 96 height 18
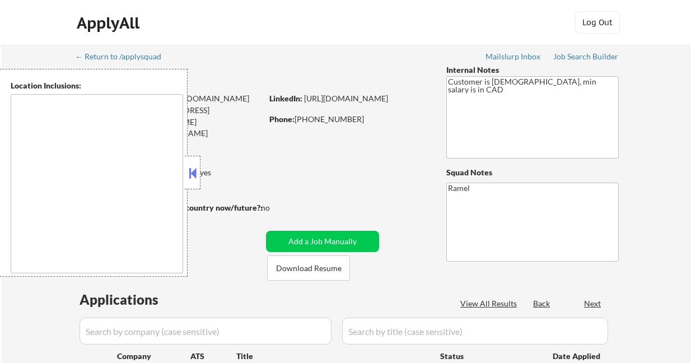
select select ""pending""
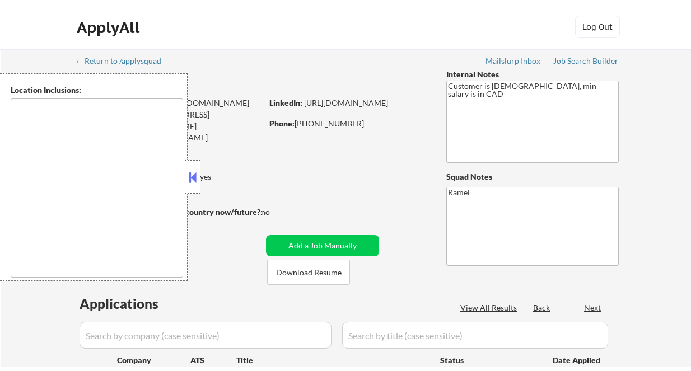
scroll to position [74, 0]
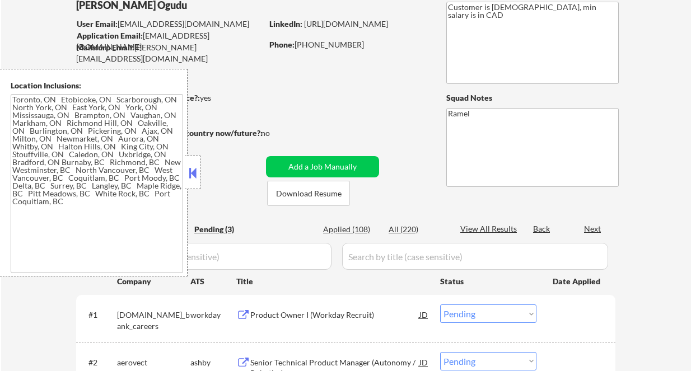
type textarea "[GEOGRAPHIC_DATA], ON [GEOGRAPHIC_DATA], ON [GEOGRAPHIC_DATA], ON [GEOGRAPHIC_D…"
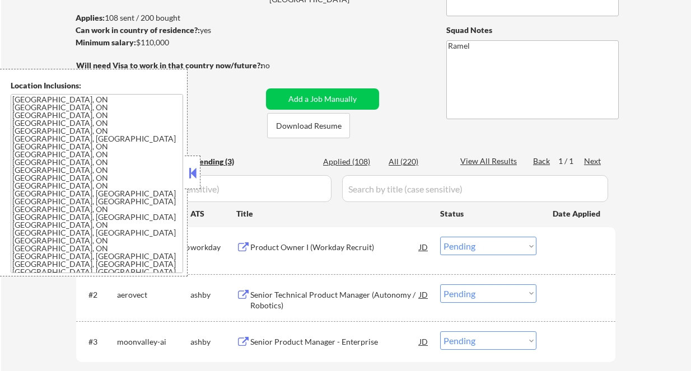
scroll to position [148, 0]
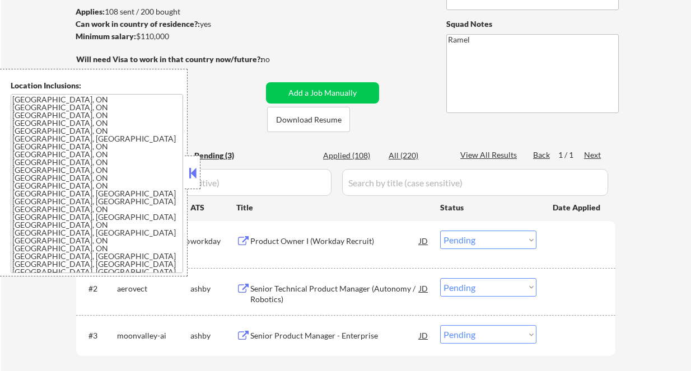
click at [197, 175] on button at bounding box center [192, 173] width 12 height 17
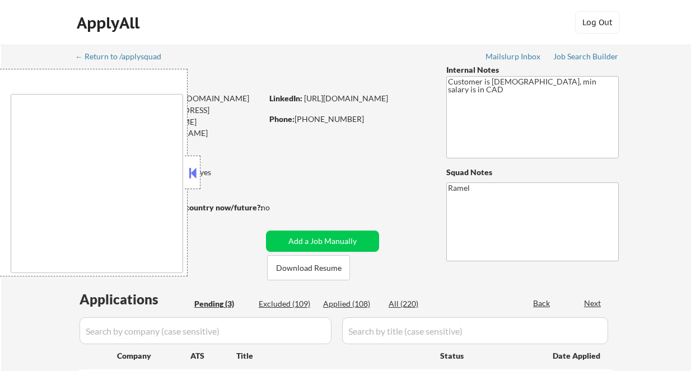
select select ""pending""
type textarea "[GEOGRAPHIC_DATA], ON [GEOGRAPHIC_DATA], ON [GEOGRAPHIC_DATA], ON [GEOGRAPHIC_D…"
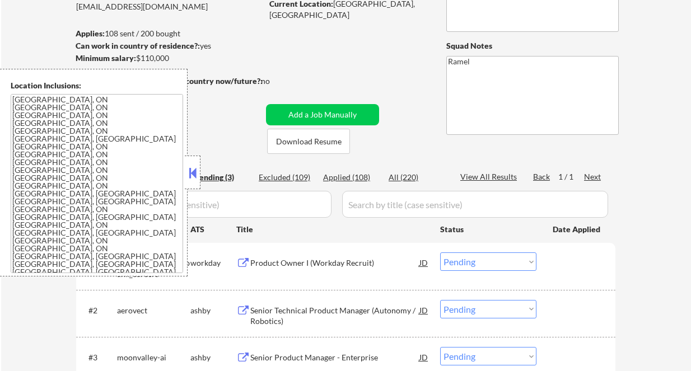
scroll to position [149, 0]
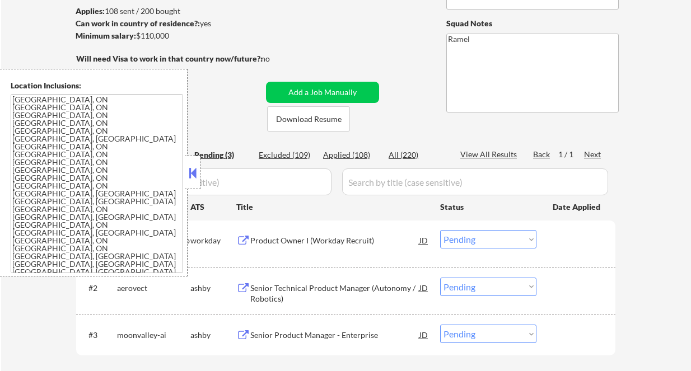
click at [193, 174] on button at bounding box center [192, 173] width 12 height 17
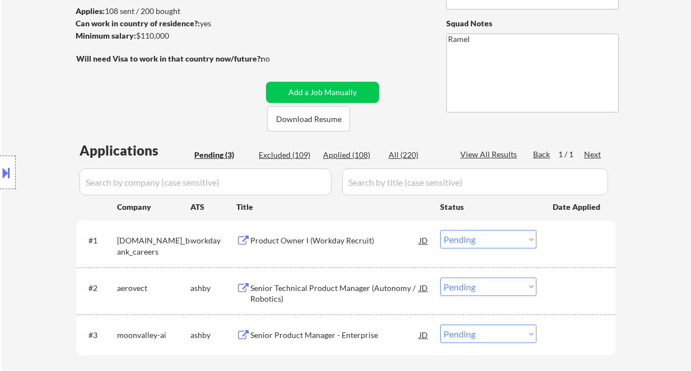
click at [314, 298] on div "Senior Technical Product Manager (Autonomy / Robotics)" at bounding box center [334, 294] width 169 height 22
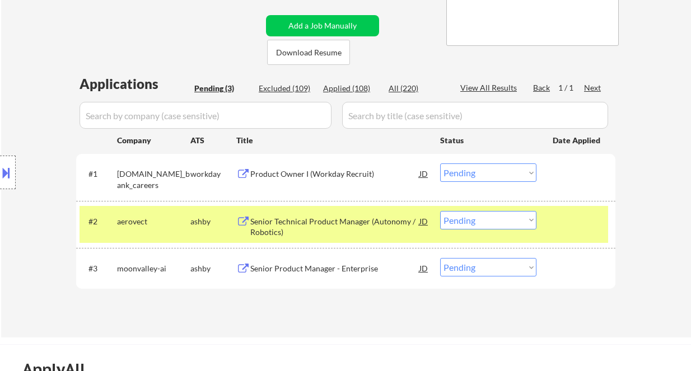
scroll to position [224, 0]
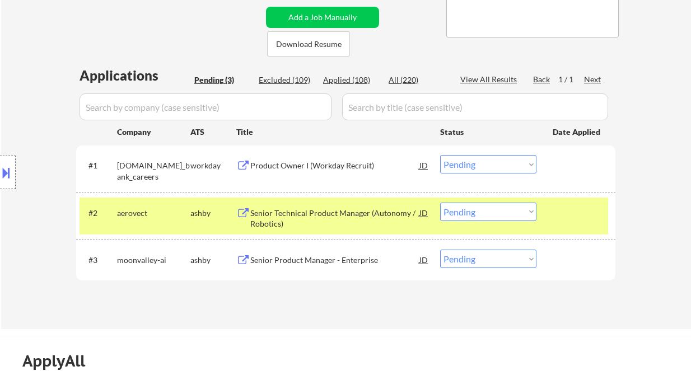
drag, startPoint x: 468, startPoint y: 214, endPoint x: 469, endPoint y: 221, distance: 6.7
click at [468, 214] on select "Choose an option... Pending Applied Excluded (Questions) Excluded (Expired) Exc…" at bounding box center [488, 212] width 96 height 18
click at [440, 203] on select "Choose an option... Pending Applied Excluded (Questions) Excluded (Expired) Exc…" at bounding box center [488, 212] width 96 height 18
click at [351, 258] on div "Senior Product Manager - Enterprise" at bounding box center [334, 260] width 169 height 11
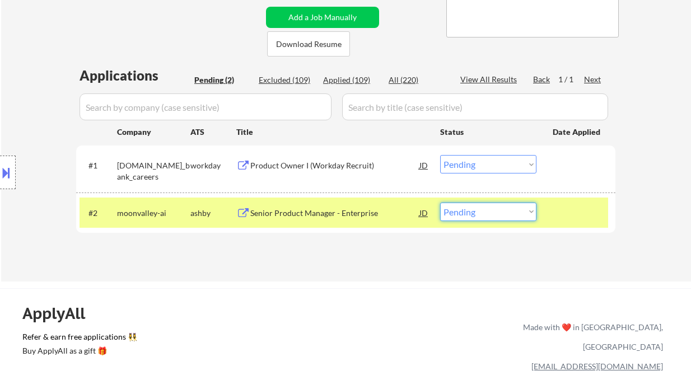
click at [478, 221] on select "Choose an option... Pending Applied Excluded (Questions) Excluded (Expired) Exc…" at bounding box center [488, 212] width 96 height 18
select select ""excluded""
click at [440, 203] on select "Choose an option... Pending Applied Excluded (Questions) Excluded (Expired) Exc…" at bounding box center [488, 212] width 96 height 18
click at [310, 167] on div "Product Owner I (Workday Recruit)" at bounding box center [334, 165] width 169 height 11
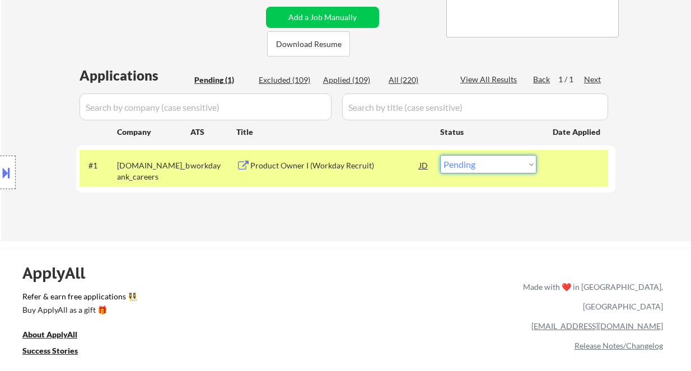
click at [480, 162] on select "Choose an option... Pending Applied Excluded (Questions) Excluded (Expired) Exc…" at bounding box center [488, 164] width 96 height 18
select select ""excluded__other_""
click at [440, 155] on select "Choose an option... Pending Applied Excluded (Questions) Excluded (Expired) Exc…" at bounding box center [488, 164] width 96 height 18
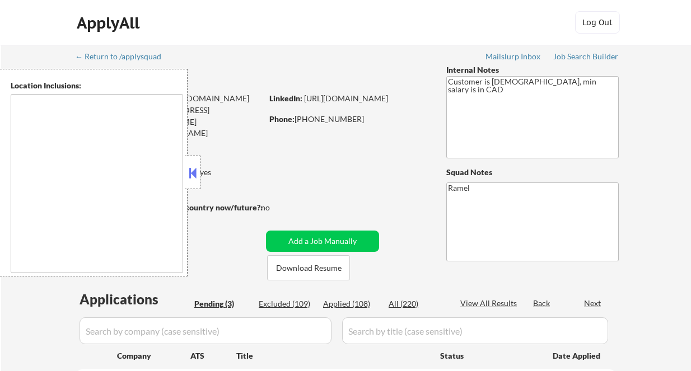
select select ""pending""
type textarea "[GEOGRAPHIC_DATA], ON [GEOGRAPHIC_DATA], ON [GEOGRAPHIC_DATA], ON [GEOGRAPHIC_D…"
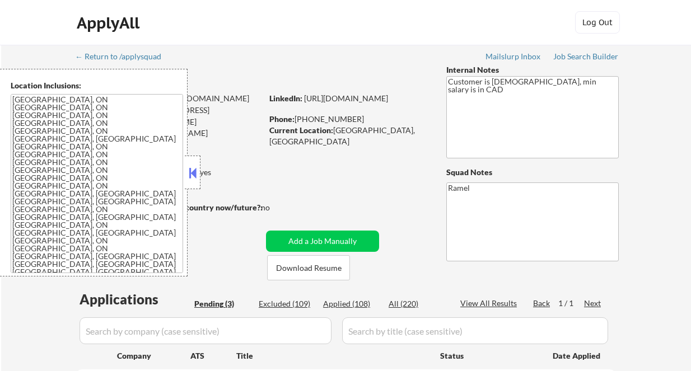
drag, startPoint x: 192, startPoint y: 174, endPoint x: 201, endPoint y: 172, distance: 9.6
click at [192, 174] on button at bounding box center [192, 173] width 12 height 17
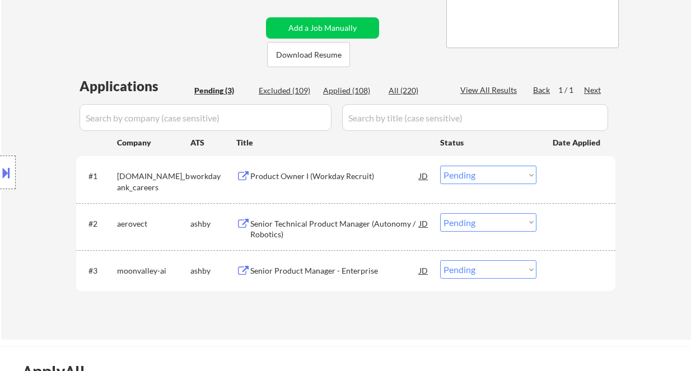
scroll to position [224, 0]
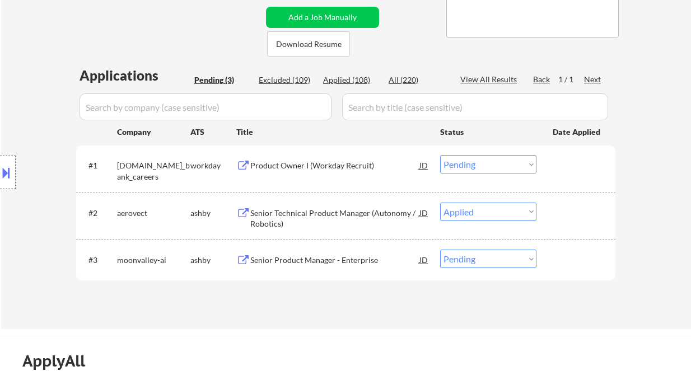
select select ""pending""
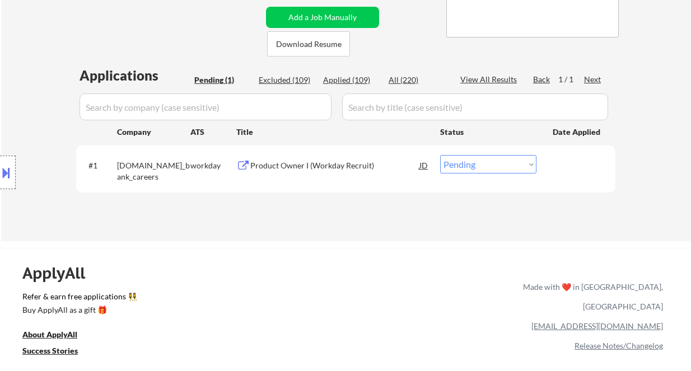
click at [360, 85] on div "Applied (109)" at bounding box center [351, 79] width 56 height 11
click at [359, 81] on div "Applied (109)" at bounding box center [351, 79] width 56 height 11
select select ""applied""
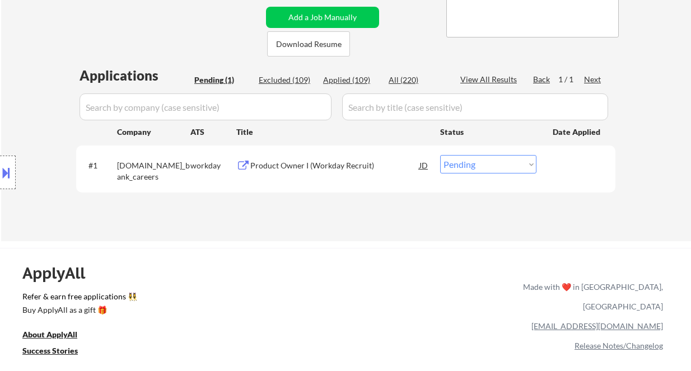
select select ""applied""
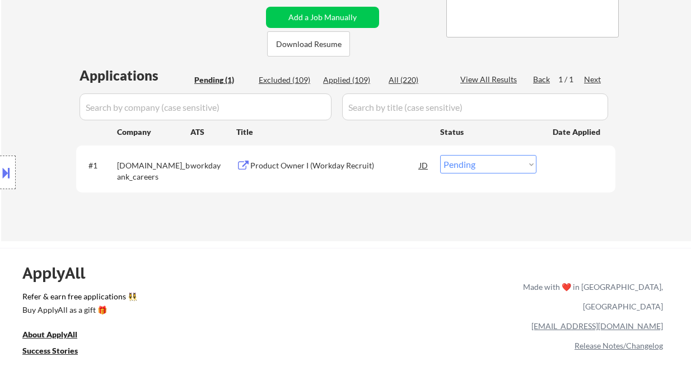
select select ""applied""
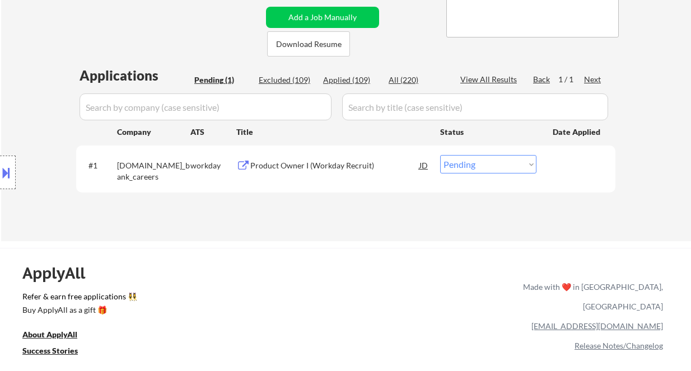
select select ""applied""
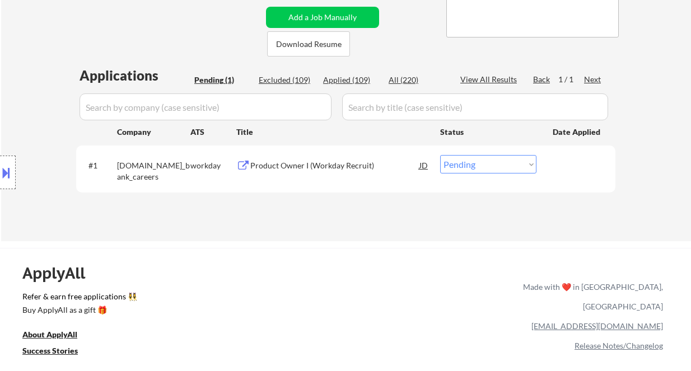
select select ""applied""
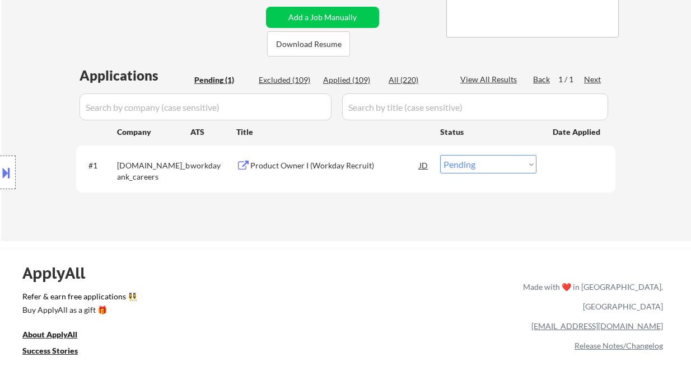
select select ""applied""
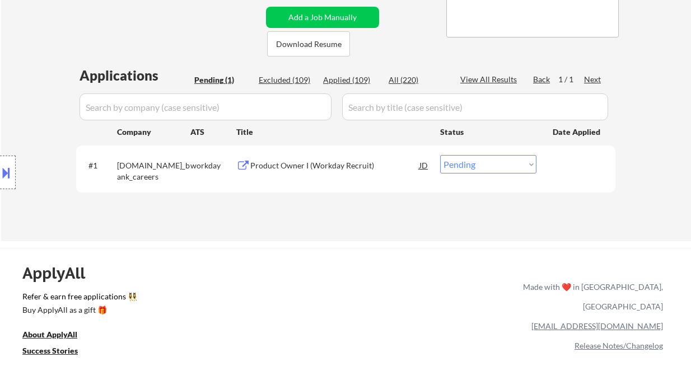
select select ""applied""
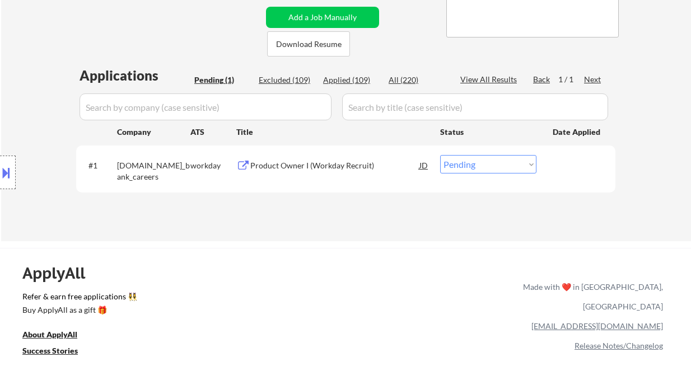
select select ""applied""
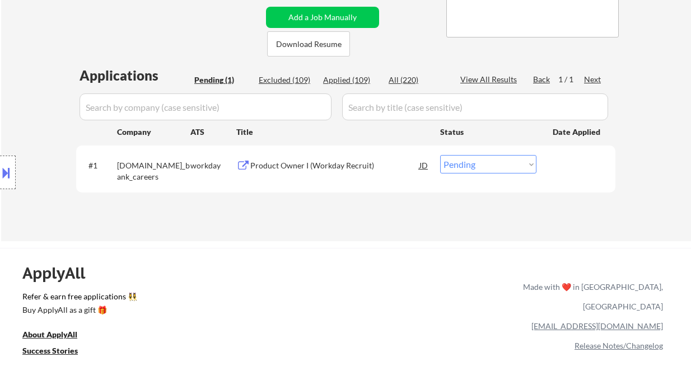
select select ""applied""
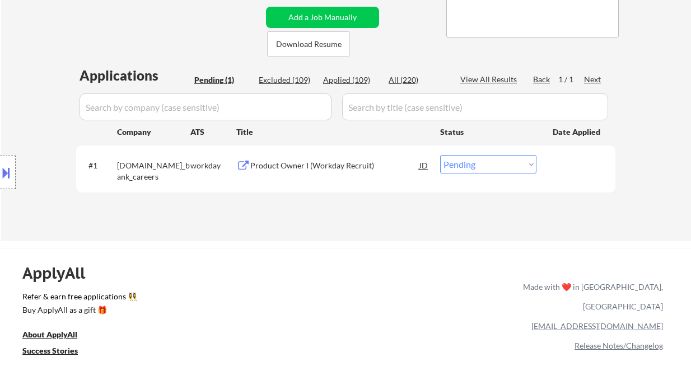
select select ""applied""
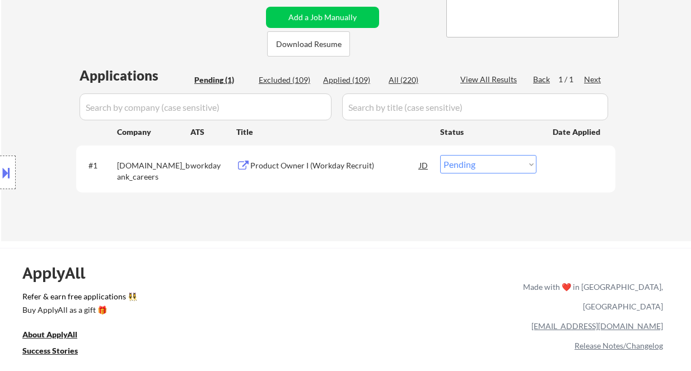
select select ""applied""
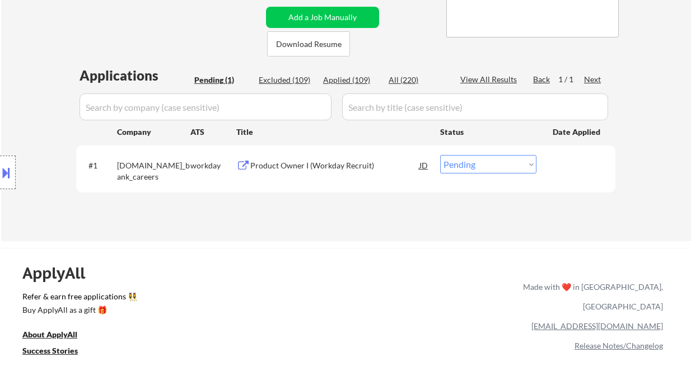
select select ""applied""
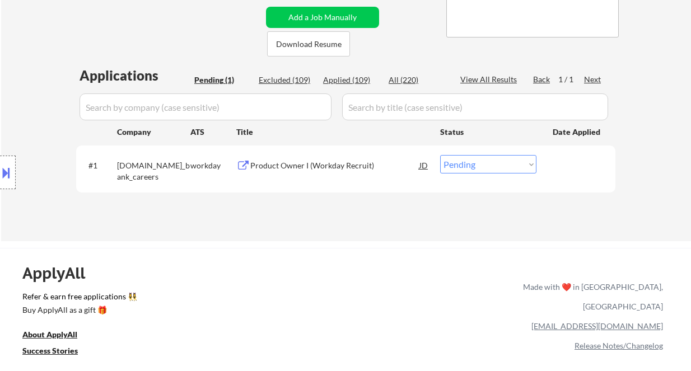
select select ""applied""
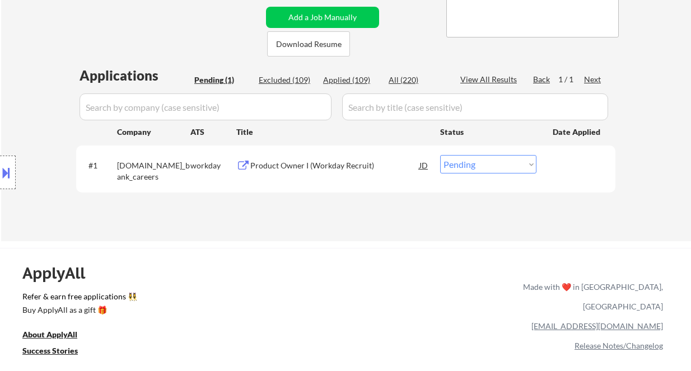
select select ""applied""
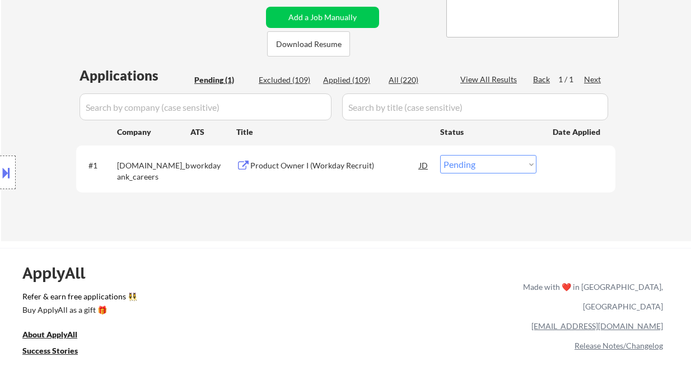
select select ""applied""
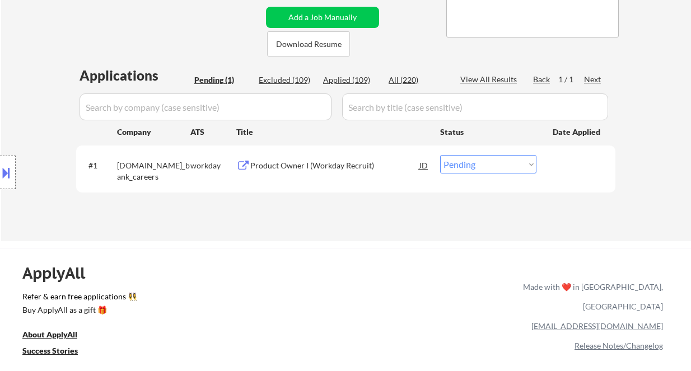
select select ""applied""
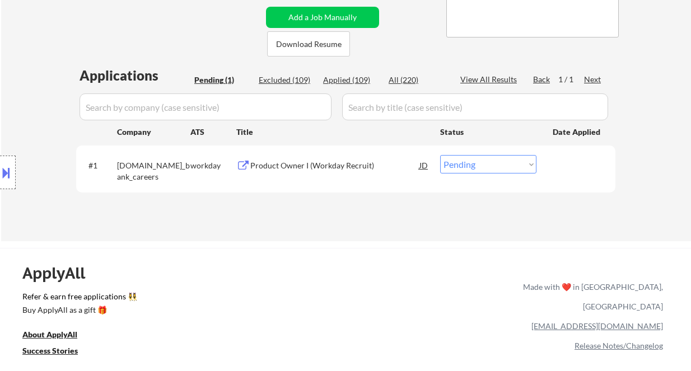
select select ""applied""
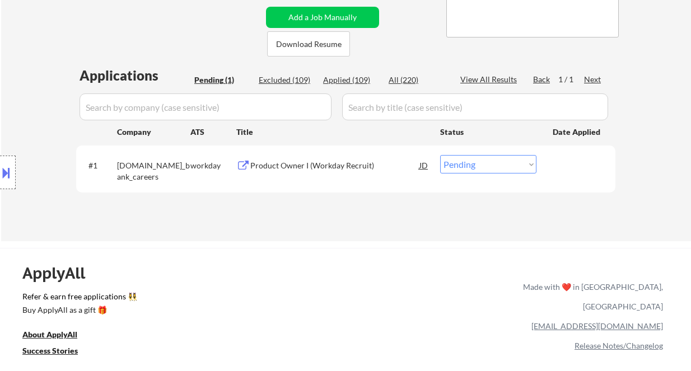
select select ""applied""
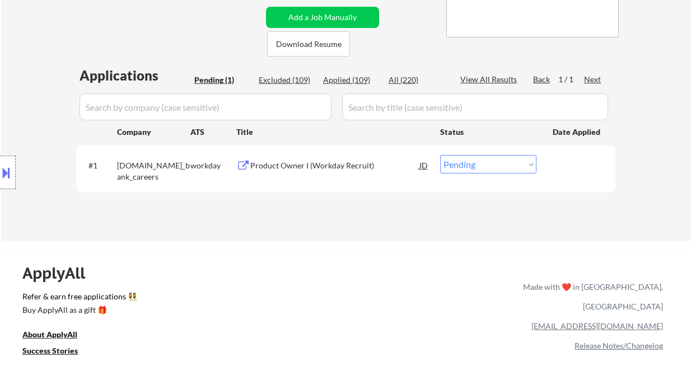
select select ""applied""
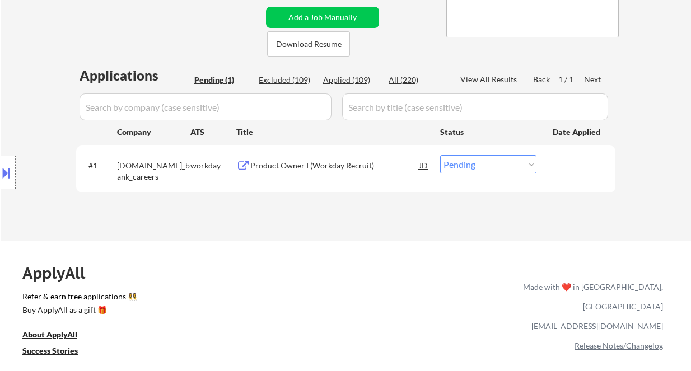
select select ""applied""
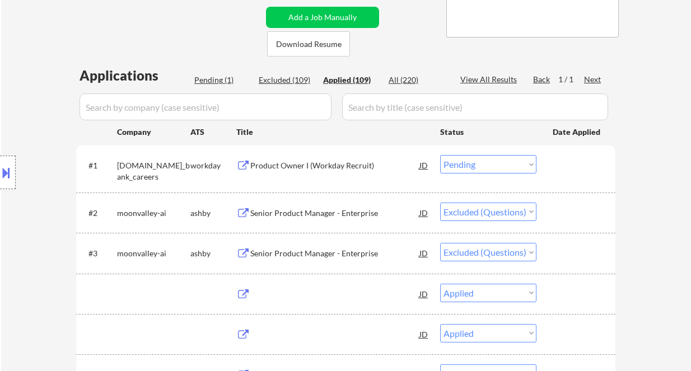
select select ""applied""
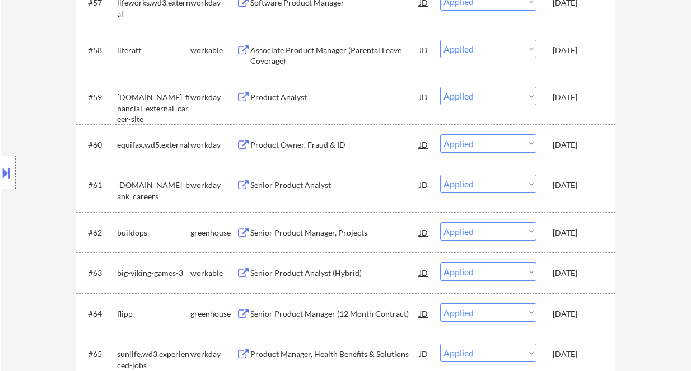
scroll to position [292, 0]
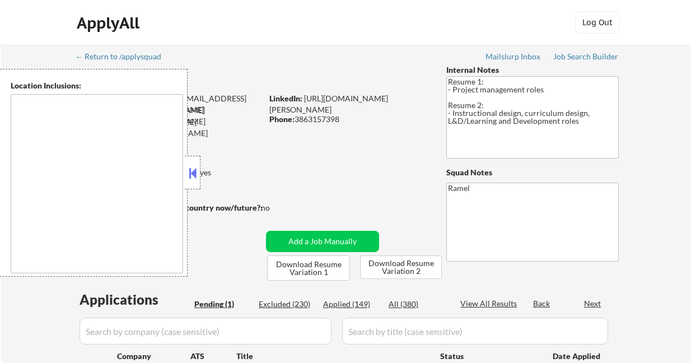
select select ""pending""
type textarea "[GEOGRAPHIC_DATA], [GEOGRAPHIC_DATA] [GEOGRAPHIC_DATA], [GEOGRAPHIC_DATA] [GEOG…"
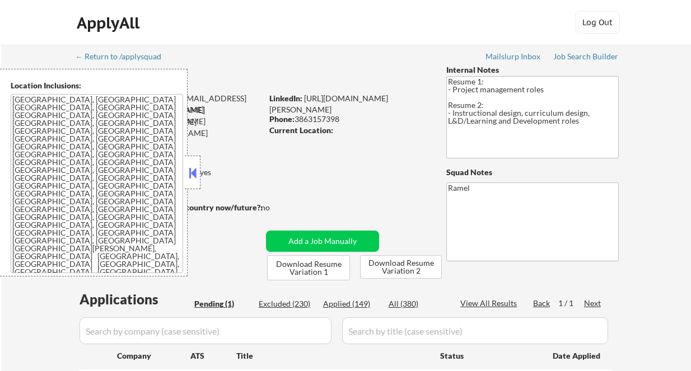
drag, startPoint x: 189, startPoint y: 168, endPoint x: 200, endPoint y: 180, distance: 17.0
click at [189, 168] on button at bounding box center [192, 173] width 12 height 17
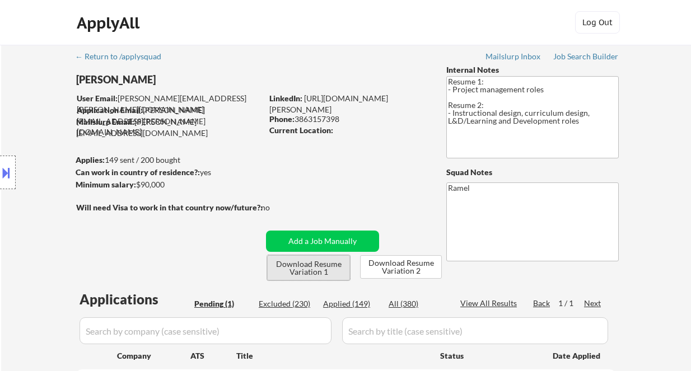
click at [314, 273] on button "Download Resume Variation 1" at bounding box center [308, 267] width 83 height 25
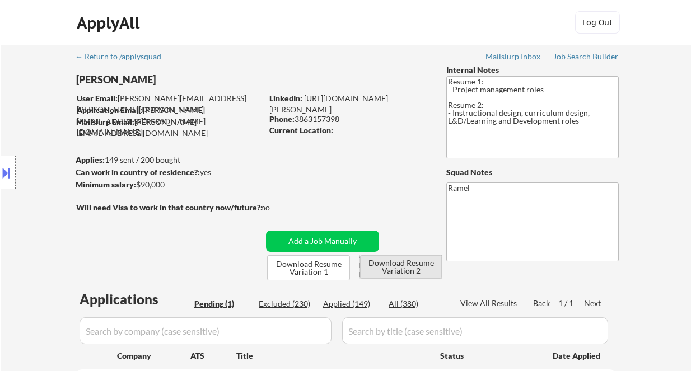
click at [388, 273] on button "Download Resume Variation 2" at bounding box center [401, 267] width 82 height 24
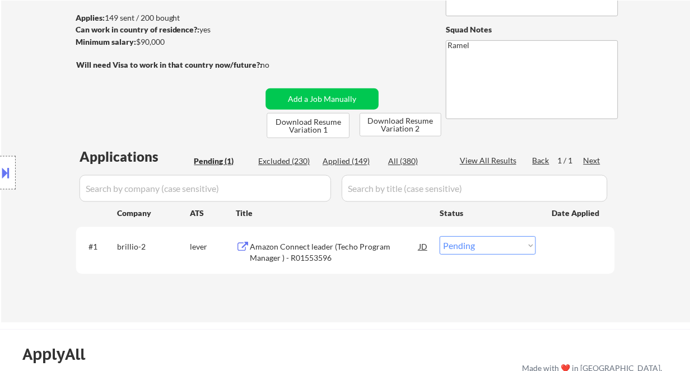
scroll to position [149, 0]
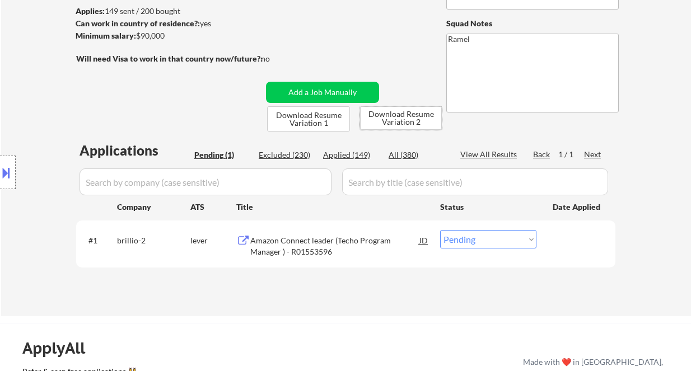
click at [323, 241] on div "Amazon Connect leader (Techo Program Manager ) - R01553596" at bounding box center [334, 246] width 169 height 22
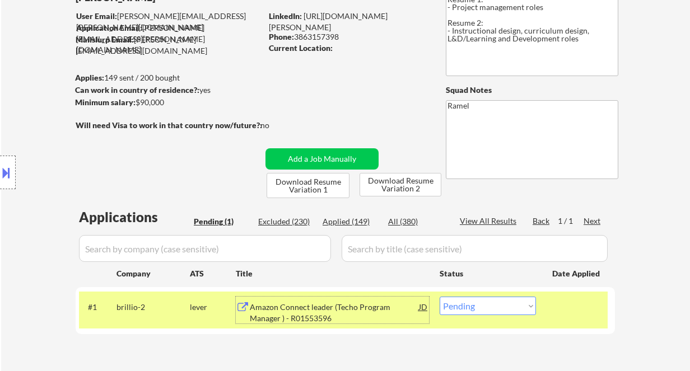
scroll to position [74, 0]
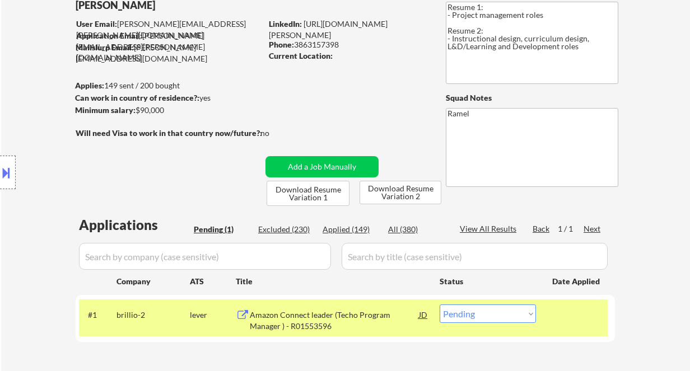
click at [8, 171] on button at bounding box center [6, 173] width 12 height 18
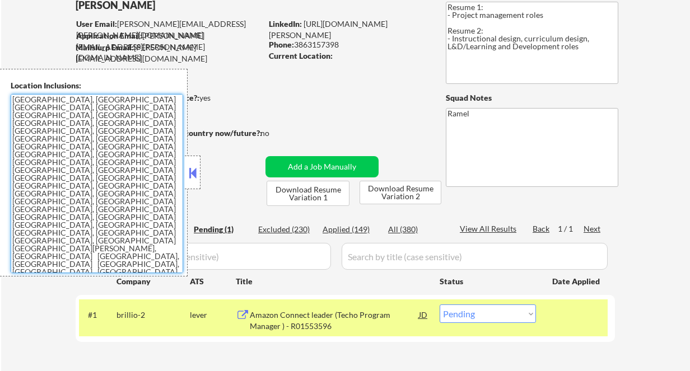
click at [105, 184] on textarea "[GEOGRAPHIC_DATA], [GEOGRAPHIC_DATA] [GEOGRAPHIC_DATA], [GEOGRAPHIC_DATA] [GEOG…" at bounding box center [97, 183] width 172 height 179
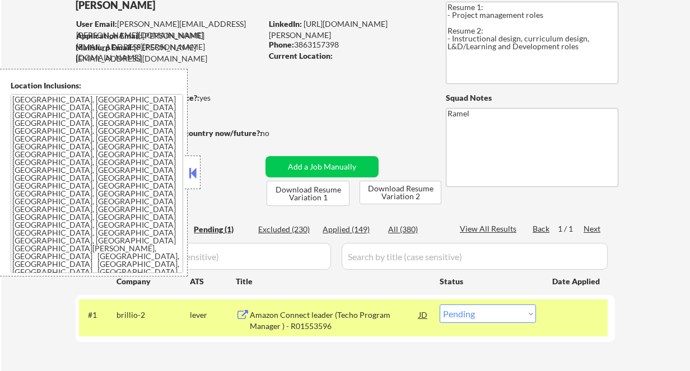
click at [31, 242] on textarea "[GEOGRAPHIC_DATA], [GEOGRAPHIC_DATA] [GEOGRAPHIC_DATA], [GEOGRAPHIC_DATA] [GEOG…" at bounding box center [97, 183] width 172 height 179
click at [17, 254] on textarea "[GEOGRAPHIC_DATA], [GEOGRAPHIC_DATA] [GEOGRAPHIC_DATA], [GEOGRAPHIC_DATA] [GEOG…" at bounding box center [97, 183] width 172 height 179
click at [197, 176] on button at bounding box center [192, 173] width 12 height 17
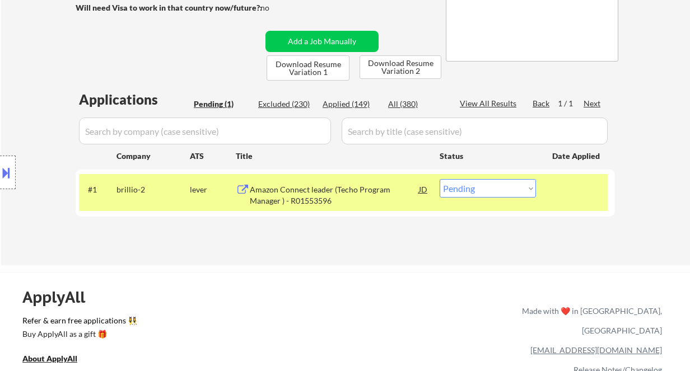
scroll to position [224, 0]
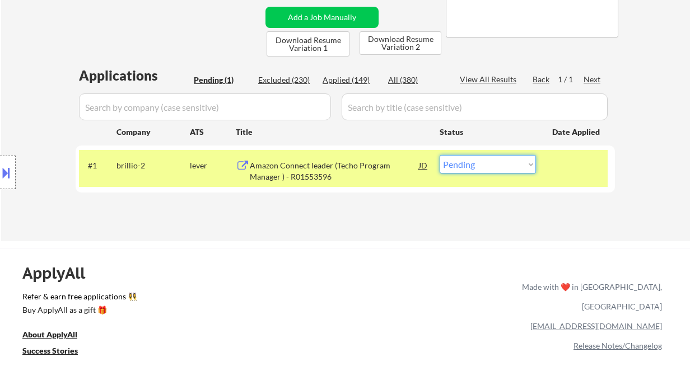
click at [496, 155] on select "Choose an option... Pending Applied Excluded (Questions) Excluded (Expired) Exc…" at bounding box center [488, 164] width 96 height 18
select select ""excluded__bad_match_""
click at [440, 155] on select "Choose an option... Pending Applied Excluded (Questions) Excluded (Expired) Exc…" at bounding box center [488, 164] width 96 height 18
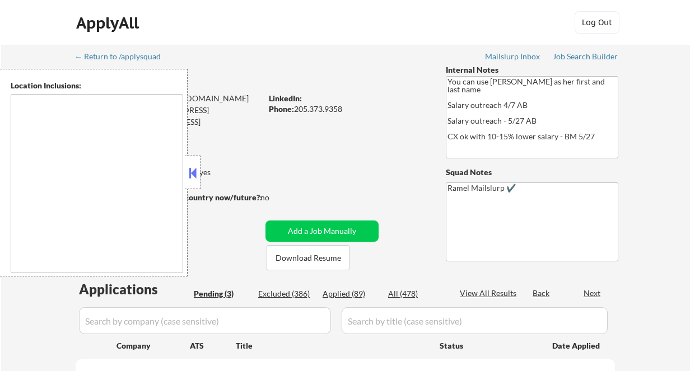
type textarea "[GEOGRAPHIC_DATA], [GEOGRAPHIC_DATA], AL [GEOGRAPHIC_DATA], AL [GEOGRAPHIC_DATA…"
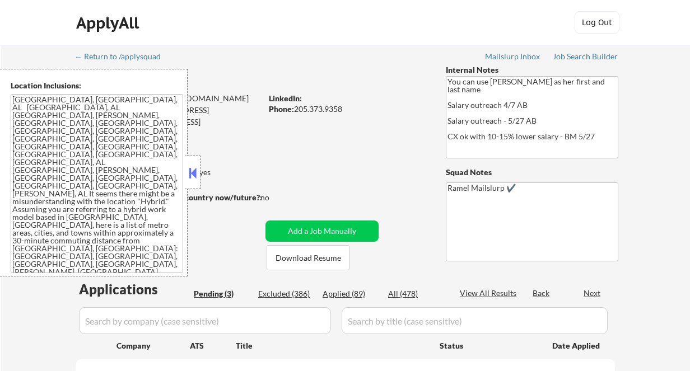
select select ""pending""
click at [195, 168] on button at bounding box center [192, 173] width 12 height 17
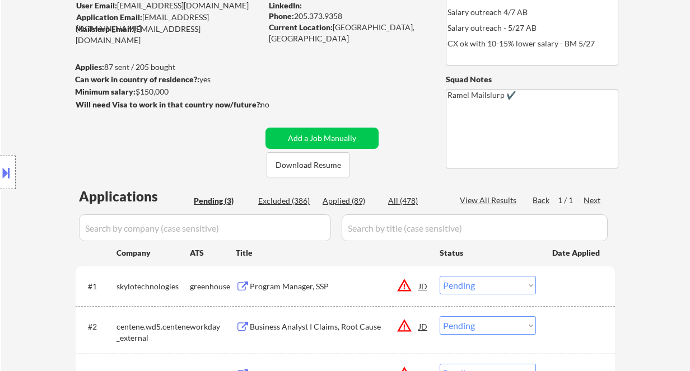
scroll to position [149, 0]
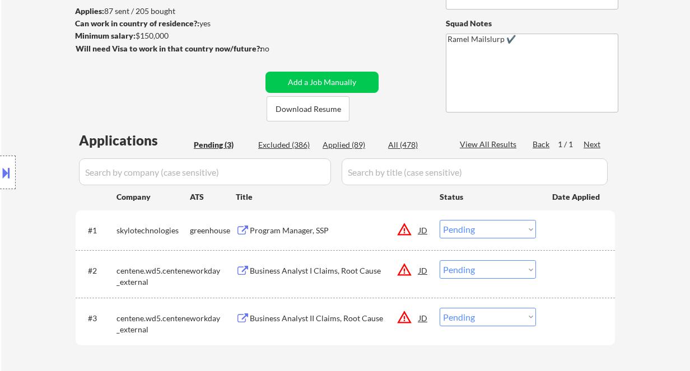
click at [23, 52] on div "← Return to /applysquad Mailslurp Inbox Job Search Builder Nur Khan User Email:…" at bounding box center [345, 145] width 689 height 498
drag, startPoint x: 24, startPoint y: 81, endPoint x: 44, endPoint y: 77, distance: 20.0
click at [26, 81] on div "Location Inclusions:" at bounding box center [100, 173] width 200 height 208
click at [311, 229] on div "Program Manager, SSP" at bounding box center [334, 230] width 169 height 11
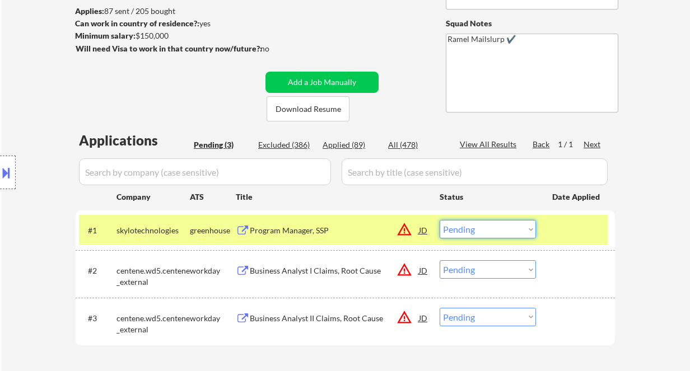
click at [491, 227] on select "Choose an option... Pending Applied Excluded (Questions) Excluded (Expired) Exc…" at bounding box center [488, 229] width 96 height 18
click at [440, 220] on select "Choose an option... Pending Applied Excluded (Questions) Excluded (Expired) Exc…" at bounding box center [488, 229] width 96 height 18
click at [330, 276] on div "Business Analyst I Claims, Root Cause" at bounding box center [334, 270] width 169 height 11
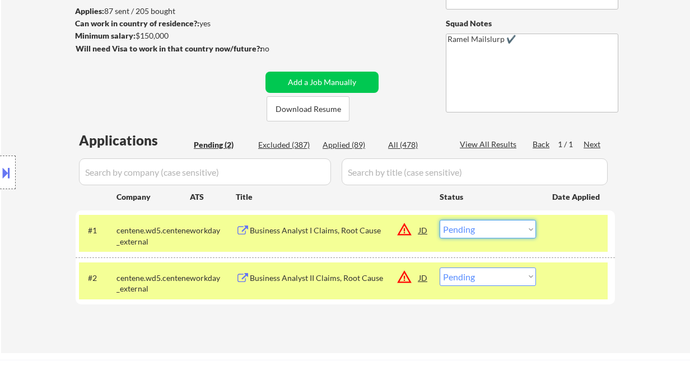
click at [480, 228] on select "Choose an option... Pending Applied Excluded (Questions) Excluded (Expired) Exc…" at bounding box center [488, 229] width 96 height 18
click at [440, 220] on select "Choose an option... Pending Applied Excluded (Questions) Excluded (Expired) Exc…" at bounding box center [488, 229] width 96 height 18
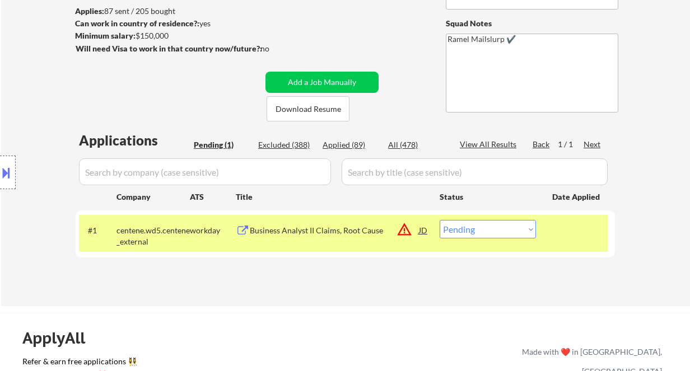
click at [310, 231] on div "Business Analyst II Claims, Root Cause" at bounding box center [334, 230] width 169 height 11
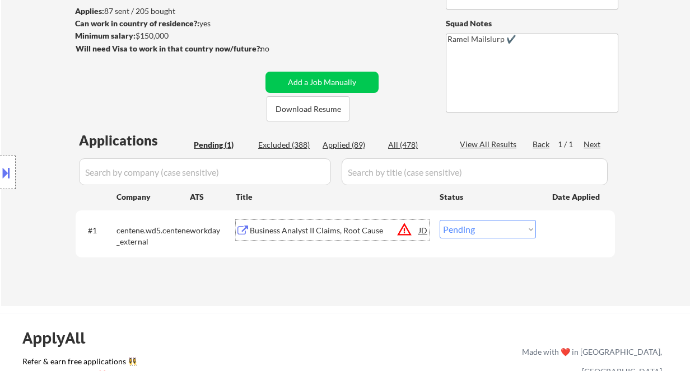
click at [516, 228] on select "Choose an option... Pending Applied Excluded (Questions) Excluded (Expired) Exc…" at bounding box center [488, 229] width 96 height 18
select select ""excluded__expired_""
click at [440, 220] on select "Choose an option... Pending Applied Excluded (Questions) Excluded (Expired) Exc…" at bounding box center [488, 229] width 96 height 18
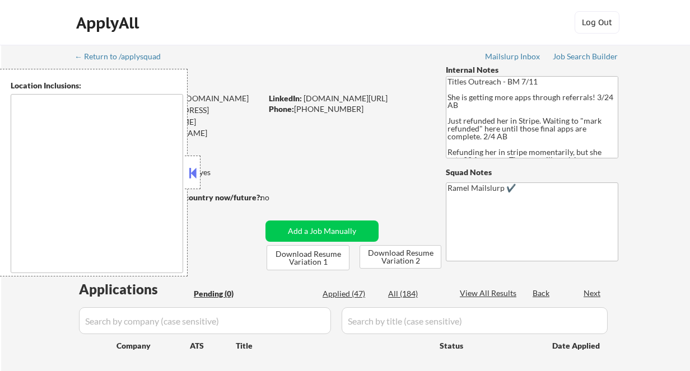
type textarea "[GEOGRAPHIC_DATA], [GEOGRAPHIC_DATA], [GEOGRAPHIC_DATA] [GEOGRAPHIC_DATA], [GEO…"
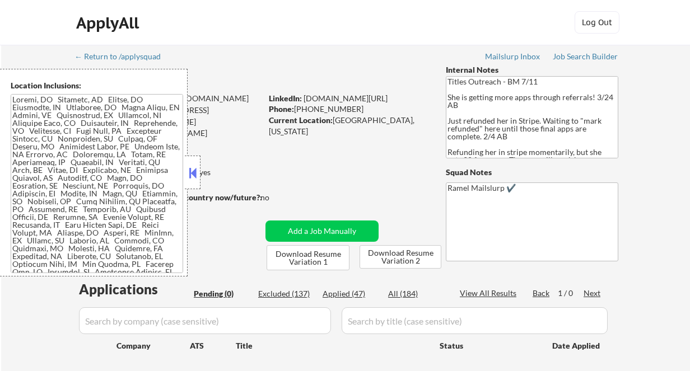
click at [197, 170] on button at bounding box center [192, 173] width 12 height 17
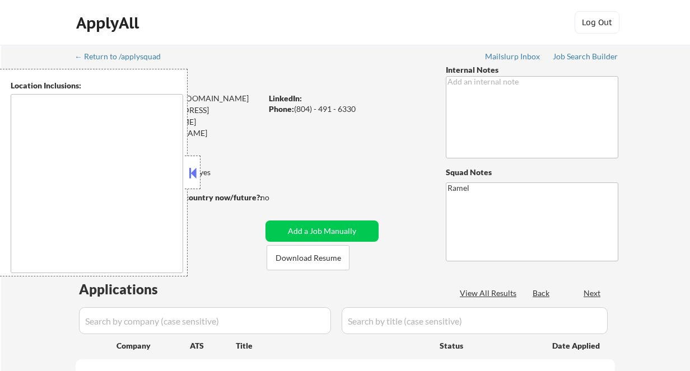
click at [192, 176] on button at bounding box center [192, 173] width 12 height 17
select select ""pending""
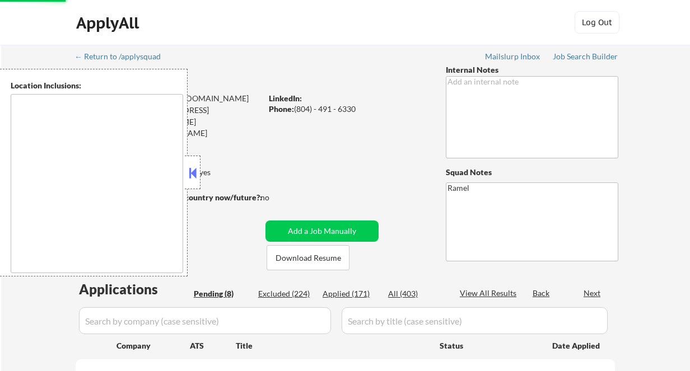
select select ""pending""
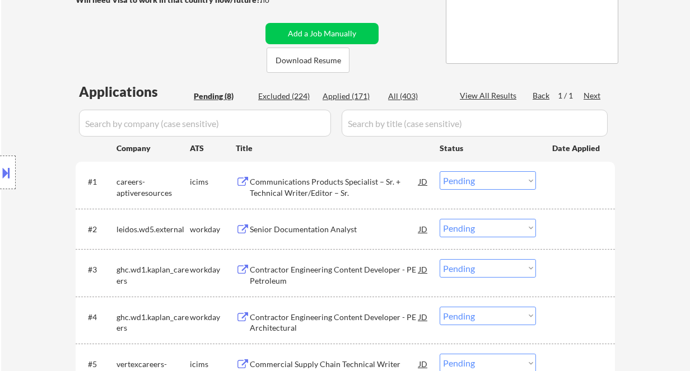
scroll to position [224, 0]
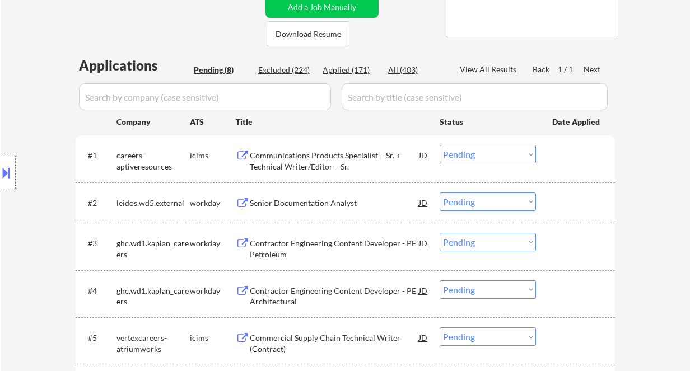
click at [16, 98] on div "Location Inclusions: [PERSON_NAME], [GEOGRAPHIC_DATA] [GEOGRAPHIC_DATA], [GEOGR…" at bounding box center [100, 173] width 200 height 208
drag, startPoint x: 22, startPoint y: 40, endPoint x: 136, endPoint y: 18, distance: 115.3
click at [24, 40] on div "← Return to /applysquad Mailslurp Inbox Job Search Builder [PERSON_NAME] User E…" at bounding box center [345, 188] width 689 height 735
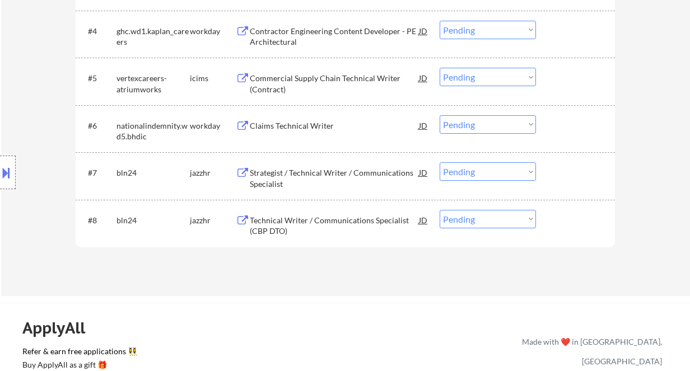
scroll to position [522, 0]
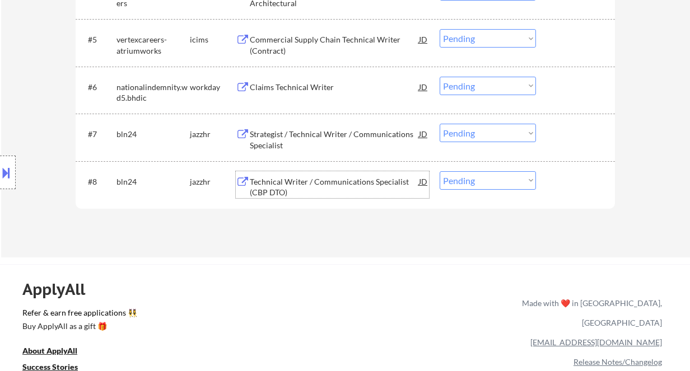
click at [346, 180] on div "Technical Writer / Communications Specialist (CBP DTO)" at bounding box center [334, 187] width 169 height 22
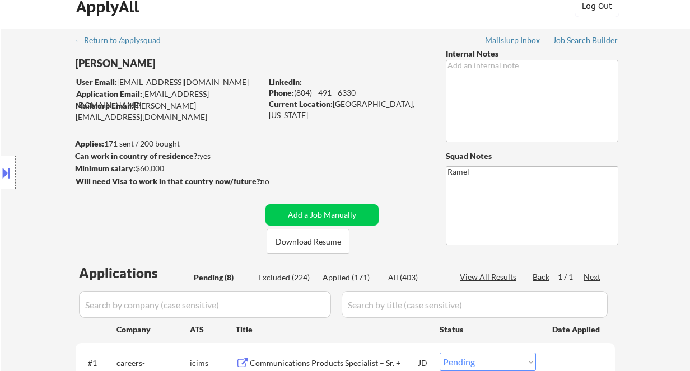
scroll to position [0, 0]
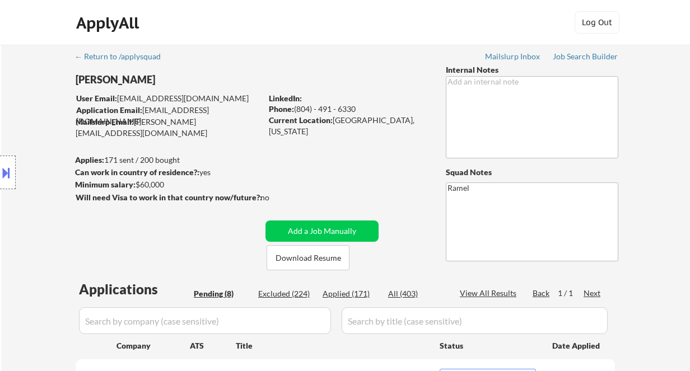
drag, startPoint x: 97, startPoint y: 73, endPoint x: 77, endPoint y: 73, distance: 20.2
click at [77, 73] on div "Location Inclusions: [PERSON_NAME], [GEOGRAPHIC_DATA] [GEOGRAPHIC_DATA], [GEOGR…" at bounding box center [100, 173] width 200 height 208
drag, startPoint x: 76, startPoint y: 80, endPoint x: 144, endPoint y: 78, distance: 68.3
click at [144, 78] on div "Location Inclusions: [PERSON_NAME], [GEOGRAPHIC_DATA] [GEOGRAPHIC_DATA], [GEOGR…" at bounding box center [100, 173] width 200 height 208
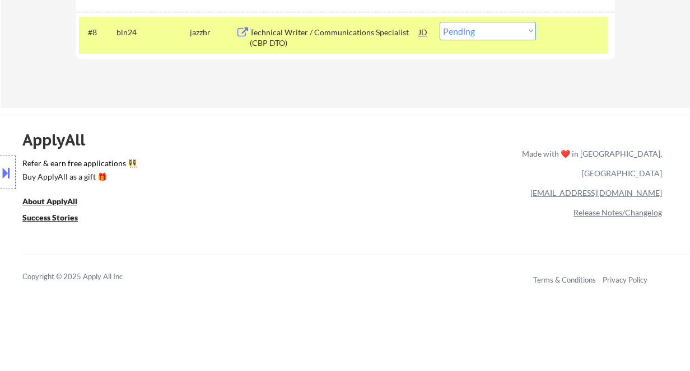
scroll to position [522, 0]
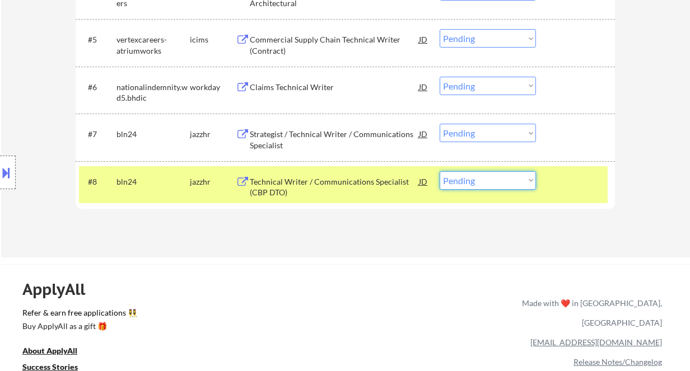
drag, startPoint x: 467, startPoint y: 178, endPoint x: 470, endPoint y: 194, distance: 16.5
click at [467, 178] on select "Choose an option... Pending Applied Excluded (Questions) Excluded (Expired) Exc…" at bounding box center [488, 180] width 96 height 18
drag, startPoint x: 473, startPoint y: 178, endPoint x: 475, endPoint y: 189, distance: 10.9
click at [473, 178] on select "Choose an option... Pending Applied Excluded (Questions) Excluded (Expired) Exc…" at bounding box center [488, 180] width 96 height 18
select select ""applied""
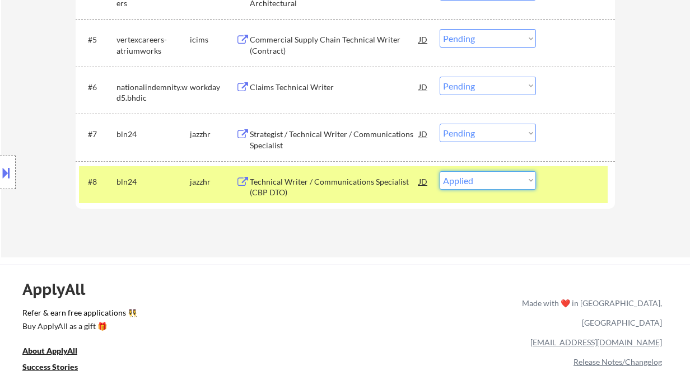
click at [440, 171] on select "Choose an option... Pending Applied Excluded (Questions) Excluded (Expired) Exc…" at bounding box center [488, 180] width 96 height 18
click at [329, 137] on div "Strategist / Technical Writer / Communications Specialist" at bounding box center [334, 140] width 169 height 22
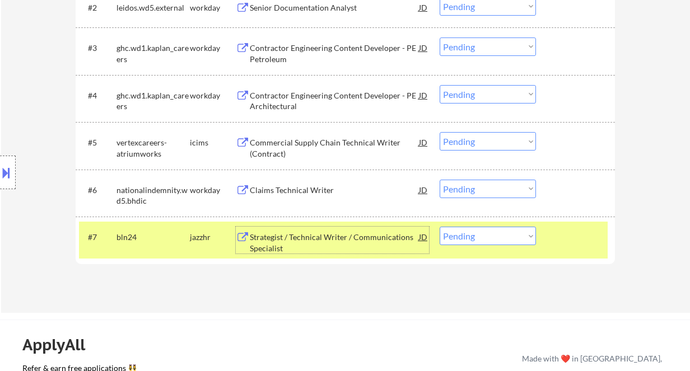
scroll to position [448, 0]
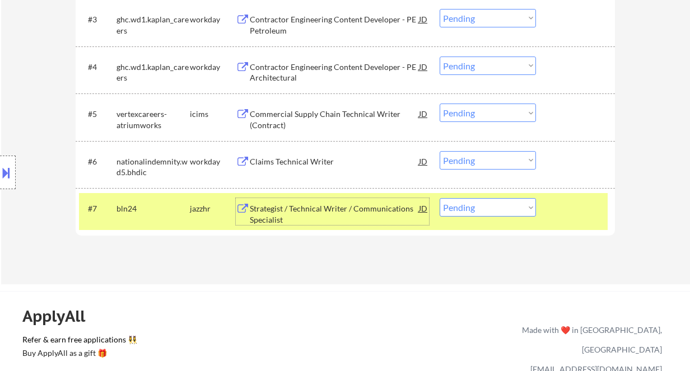
click at [296, 165] on div "Claims Technical Writer" at bounding box center [334, 161] width 169 height 11
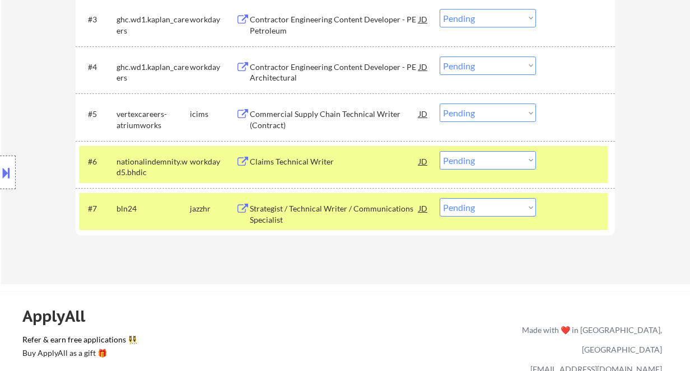
click at [419, 157] on div "JD" at bounding box center [423, 161] width 11 height 20
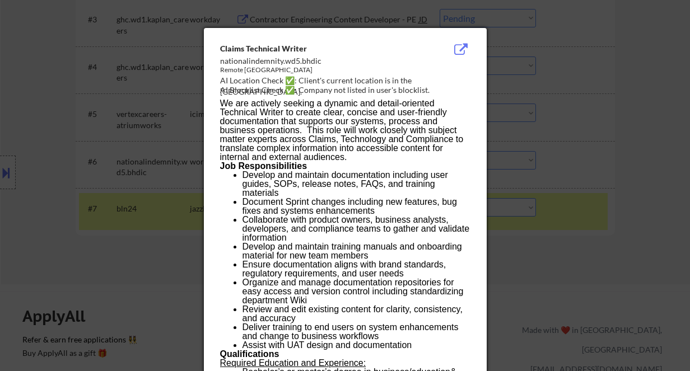
click at [562, 226] on div at bounding box center [345, 185] width 690 height 371
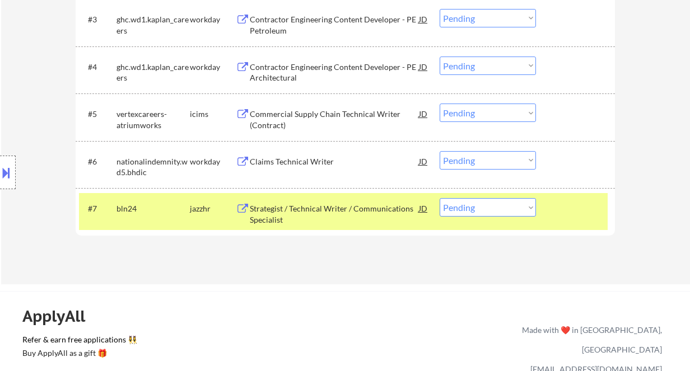
drag, startPoint x: 466, startPoint y: 162, endPoint x: 471, endPoint y: 168, distance: 7.5
click at [466, 162] on select "Choose an option... Pending Applied Excluded (Questions) Excluded (Expired) Exc…" at bounding box center [488, 160] width 96 height 18
click at [440, 151] on select "Choose an option... Pending Applied Excluded (Questions) Excluded (Expired) Exc…" at bounding box center [488, 160] width 96 height 18
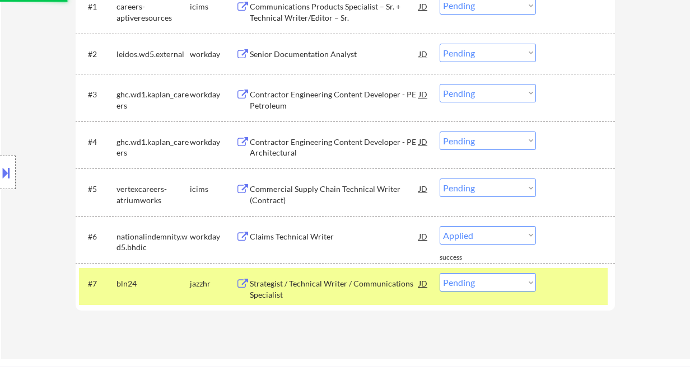
select select ""pending""
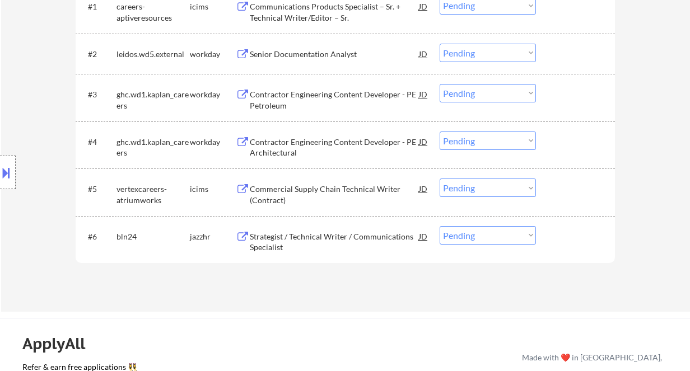
scroll to position [298, 0]
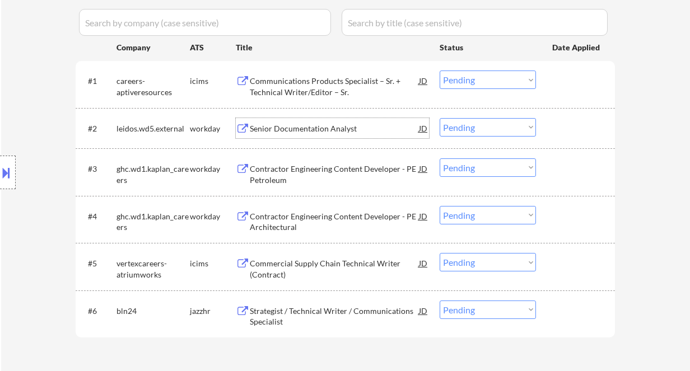
click at [313, 130] on div "Senior Documentation Analyst" at bounding box center [334, 128] width 169 height 11
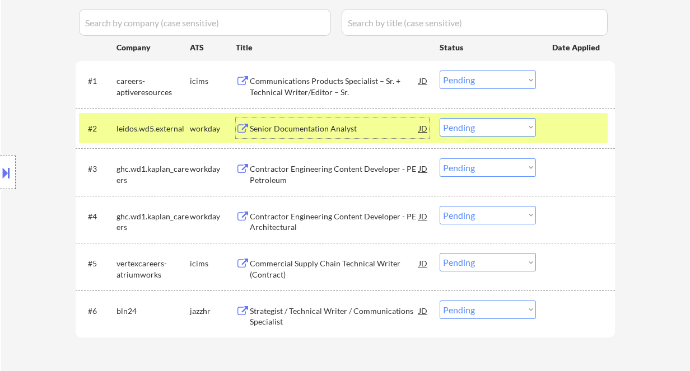
click at [479, 134] on select "Choose an option... Pending Applied Excluded (Questions) Excluded (Expired) Exc…" at bounding box center [488, 127] width 96 height 18
click at [440, 118] on select "Choose an option... Pending Applied Excluded (Questions) Excluded (Expired) Exc…" at bounding box center [488, 127] width 96 height 18
click at [324, 174] on div "Contractor Engineering Content Developer - PE Petroleum" at bounding box center [334, 175] width 169 height 22
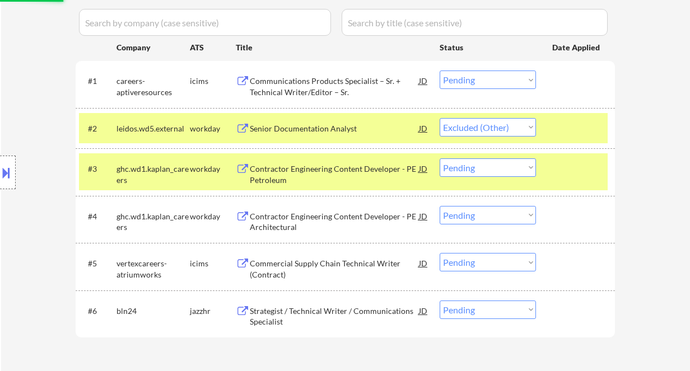
select select ""pending""
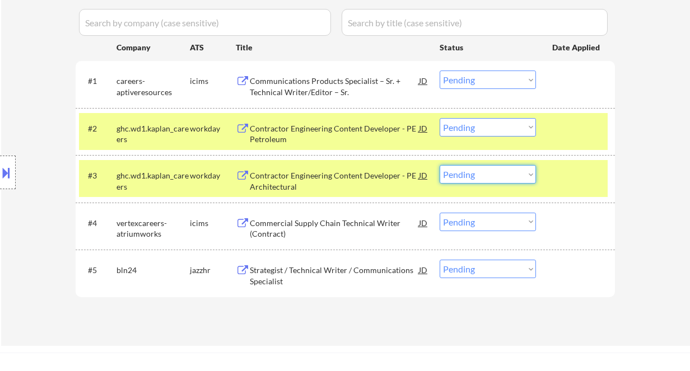
drag, startPoint x: 461, startPoint y: 174, endPoint x: 464, endPoint y: 183, distance: 9.0
click at [461, 174] on select "Choose an option... Pending Applied Excluded (Questions) Excluded (Expired) Exc…" at bounding box center [488, 174] width 96 height 18
select select ""excluded__bad_match_""
click at [440, 165] on select "Choose an option... Pending Applied Excluded (Questions) Excluded (Expired) Exc…" at bounding box center [488, 174] width 96 height 18
drag, startPoint x: 477, startPoint y: 126, endPoint x: 479, endPoint y: 136, distance: 9.8
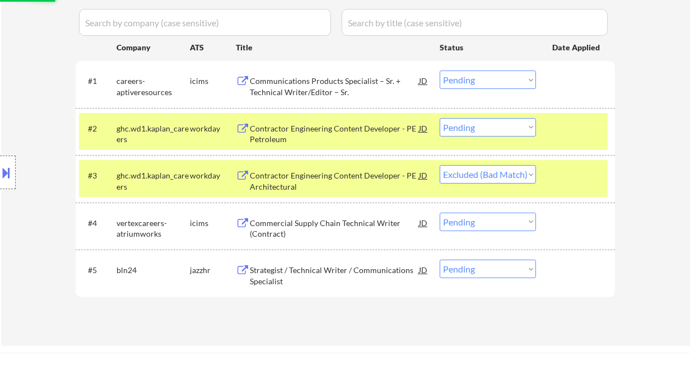
click at [477, 126] on select "Choose an option... Pending Applied Excluded (Questions) Excluded (Expired) Exc…" at bounding box center [488, 127] width 96 height 18
select select ""excluded__bad_match_""
click at [440, 118] on select "Choose an option... Pending Applied Excluded (Questions) Excluded (Expired) Exc…" at bounding box center [488, 127] width 96 height 18
select select ""pending""
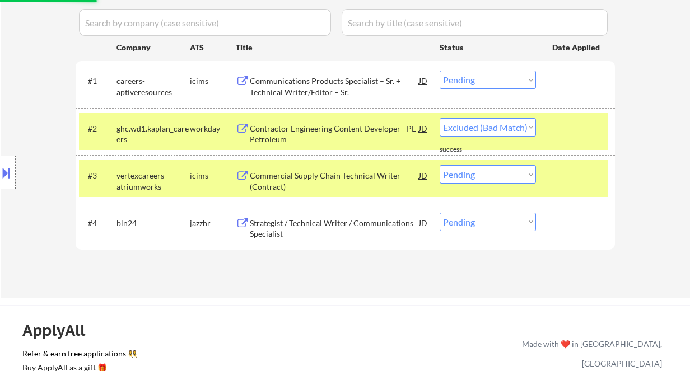
click at [352, 89] on div "Communications Products Specialist – Sr. + Technical Writer/Editor – Sr." at bounding box center [334, 87] width 169 height 22
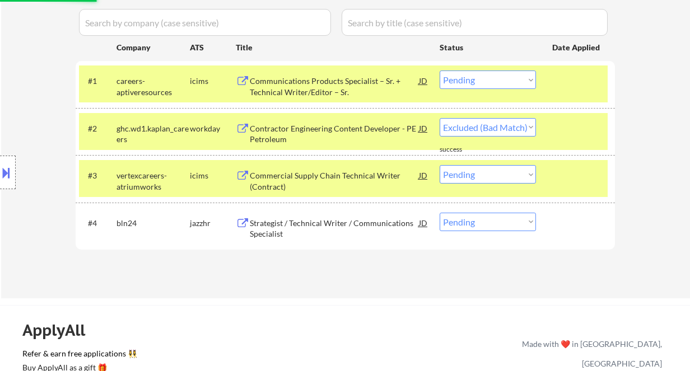
select select ""pending""
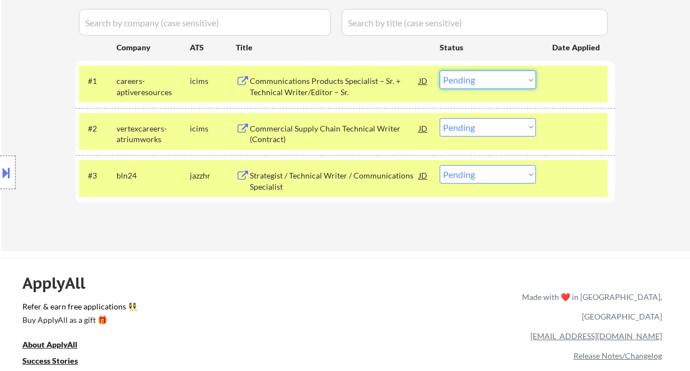
click at [490, 83] on select "Choose an option... Pending Applied Excluded (Questions) Excluded (Expired) Exc…" at bounding box center [488, 80] width 96 height 18
click at [440, 71] on select "Choose an option... Pending Applied Excluded (Questions) Excluded (Expired) Exc…" at bounding box center [488, 80] width 96 height 18
click at [313, 136] on div "Commercial Supply Chain Technical Writer (Contract)" at bounding box center [334, 134] width 169 height 22
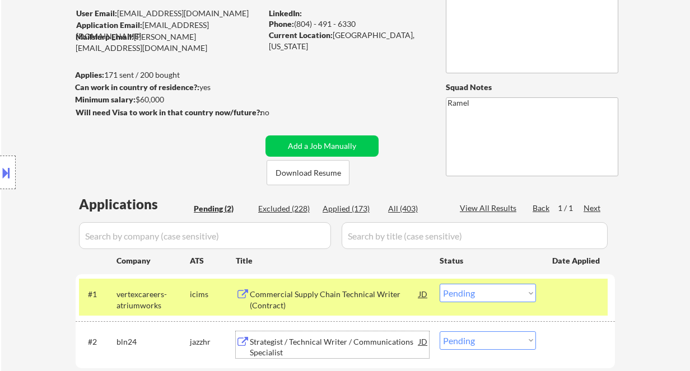
scroll to position [74, 0]
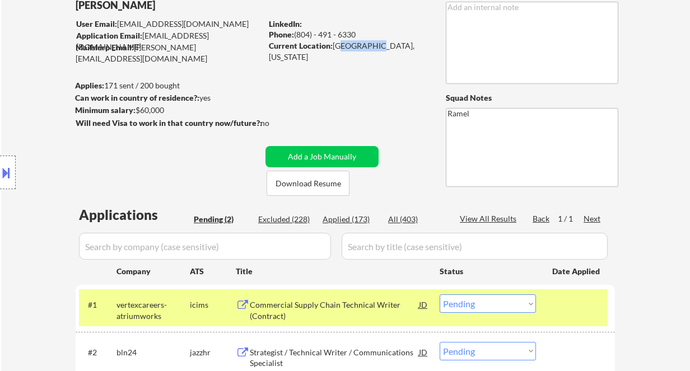
drag, startPoint x: 336, startPoint y: 48, endPoint x: 372, endPoint y: 48, distance: 35.8
click at [372, 48] on div "Current Location: Chevy Chase, Maryland" at bounding box center [348, 51] width 158 height 22
drag, startPoint x: 334, startPoint y: 44, endPoint x: 376, endPoint y: 48, distance: 42.2
click at [376, 48] on div "Current Location: Chevy Chase, Maryland" at bounding box center [348, 51] width 158 height 22
copy div "Chevy Chase"
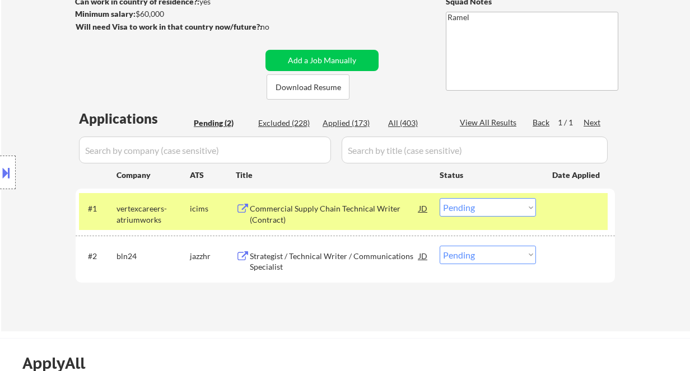
scroll to position [224, 0]
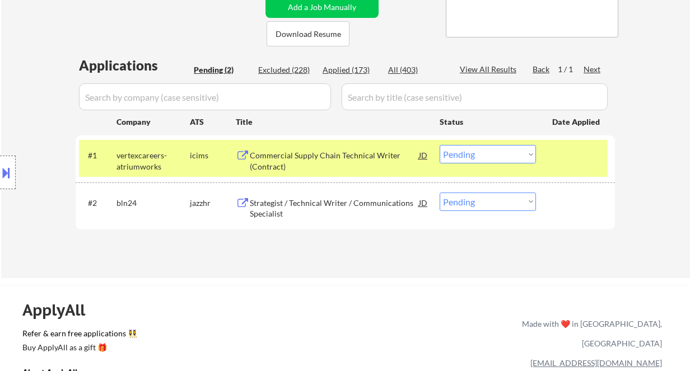
drag, startPoint x: 469, startPoint y: 153, endPoint x: 473, endPoint y: 161, distance: 8.8
click at [469, 153] on select "Choose an option... Pending Applied Excluded (Questions) Excluded (Expired) Exc…" at bounding box center [488, 154] width 96 height 18
click at [440, 145] on select "Choose an option... Pending Applied Excluded (Questions) Excluded (Expired) Exc…" at bounding box center [488, 154] width 96 height 18
click at [353, 206] on div "Strategist / Technical Writer / Communications Specialist" at bounding box center [334, 209] width 169 height 22
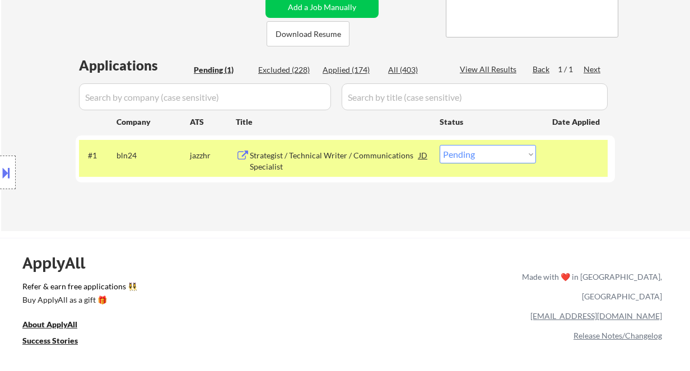
drag, startPoint x: 494, startPoint y: 156, endPoint x: 490, endPoint y: 162, distance: 7.8
click at [494, 156] on select "Choose an option... Pending Applied Excluded (Questions) Excluded (Expired) Exc…" at bounding box center [488, 154] width 96 height 18
select select ""applied""
click at [440, 145] on select "Choose an option... Pending Applied Excluded (Questions) Excluded (Expired) Exc…" at bounding box center [488, 154] width 96 height 18
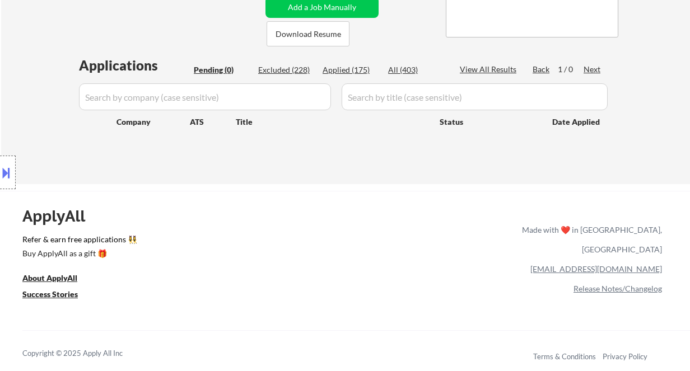
click at [18, 103] on div "Location Inclusions: Chevy Chase, MD Bethesda, MD Silver Spring, MD Kensington,…" at bounding box center [100, 173] width 200 height 208
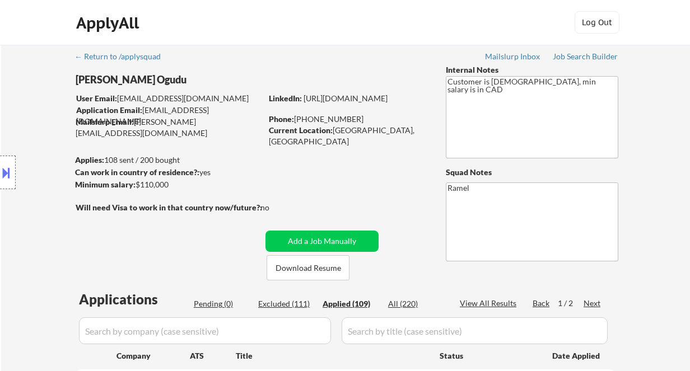
select select ""applied""
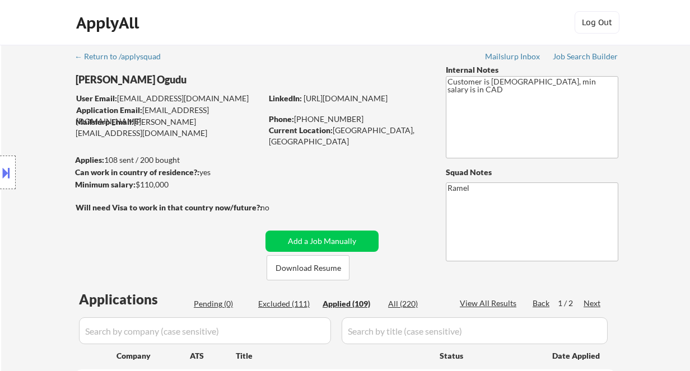
select select ""applied""
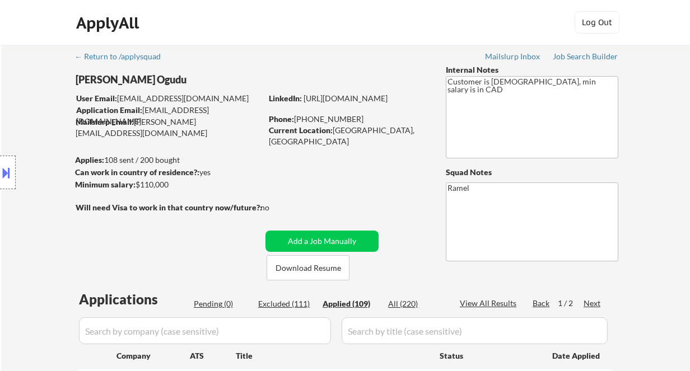
select select ""applied""
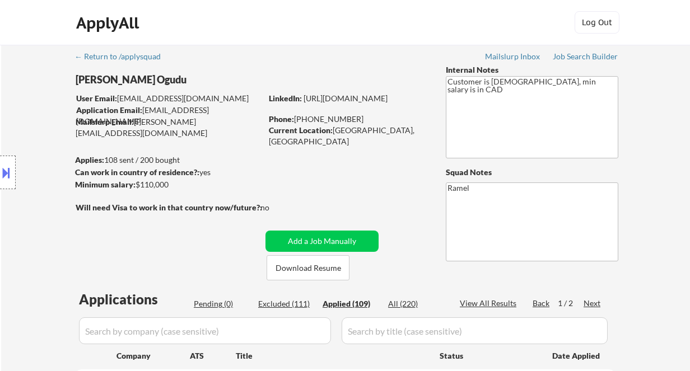
select select ""applied""
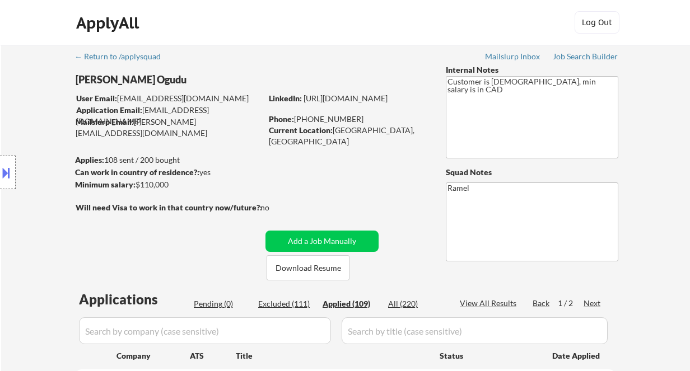
select select ""applied""
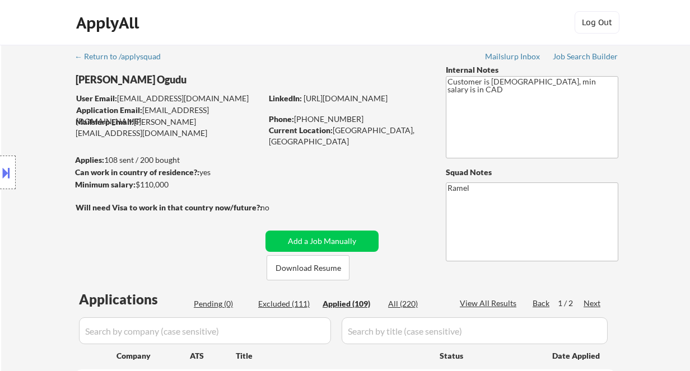
select select ""applied""
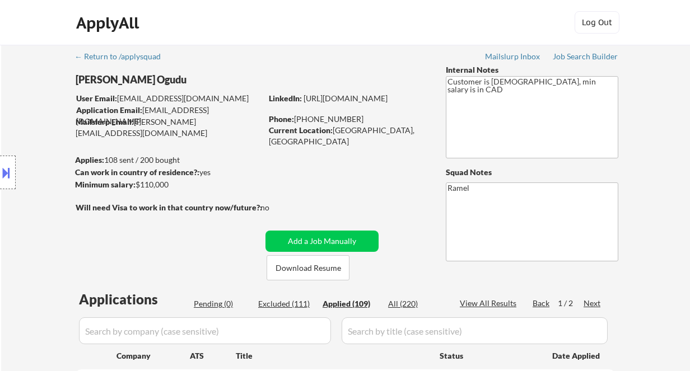
select select ""applied""
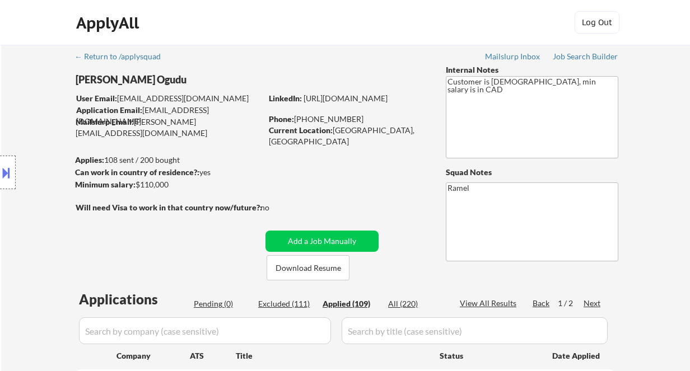
select select ""applied""
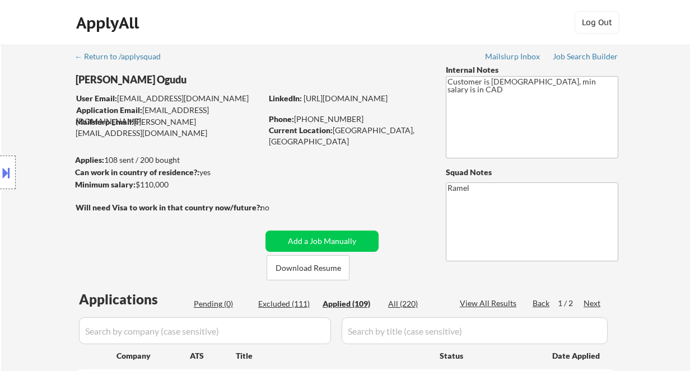
select select ""applied""
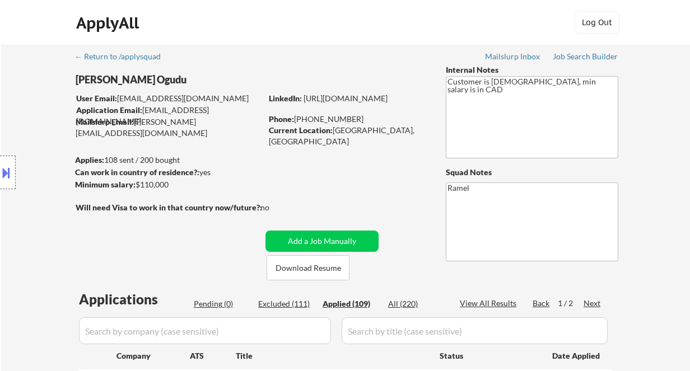
select select ""applied""
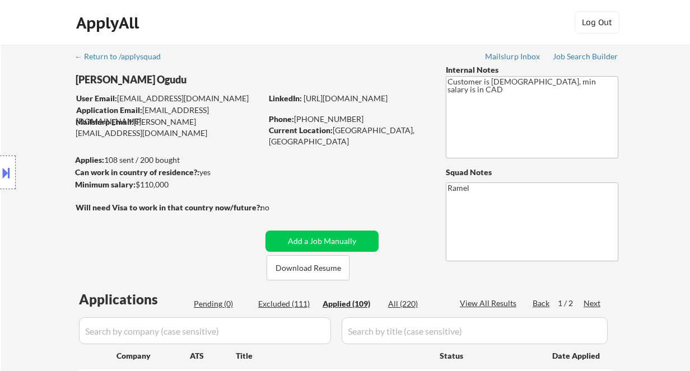
select select ""applied""
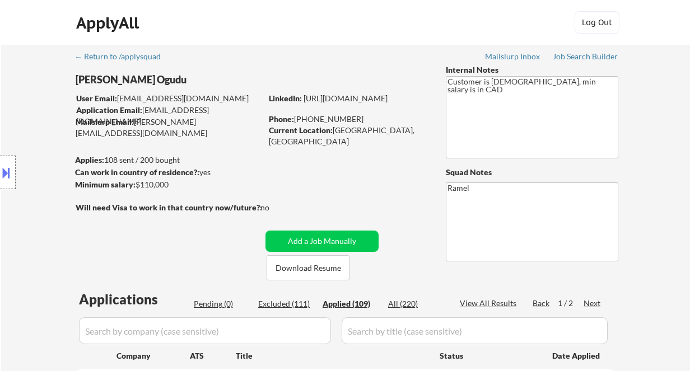
select select ""applied""
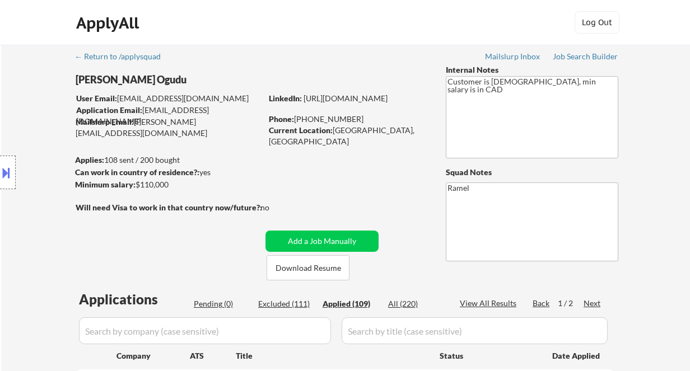
select select ""applied""
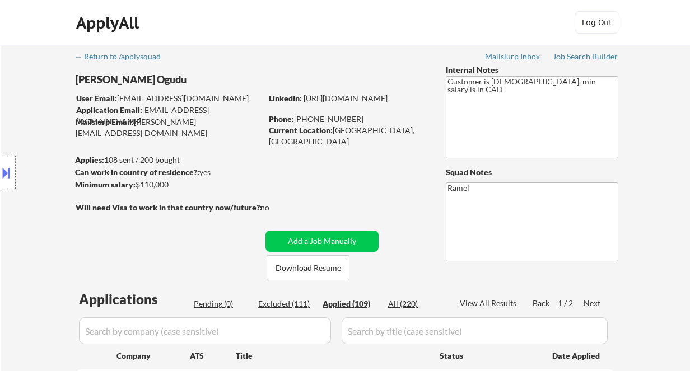
select select ""applied""
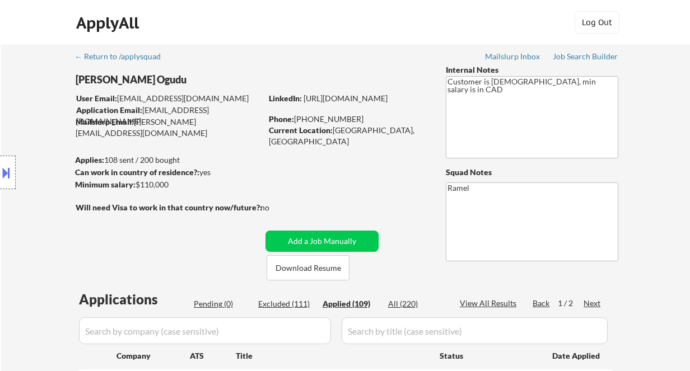
select select ""applied""
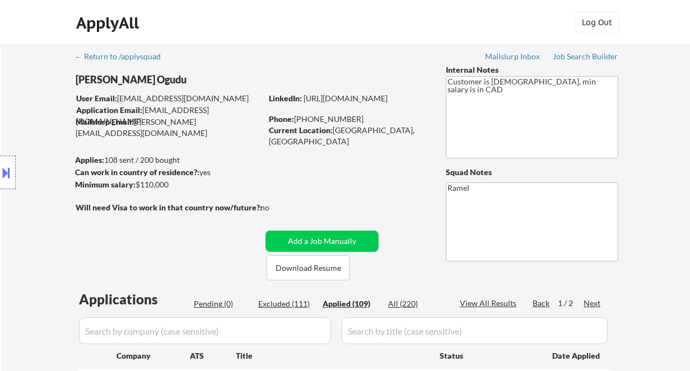
select select ""applied""
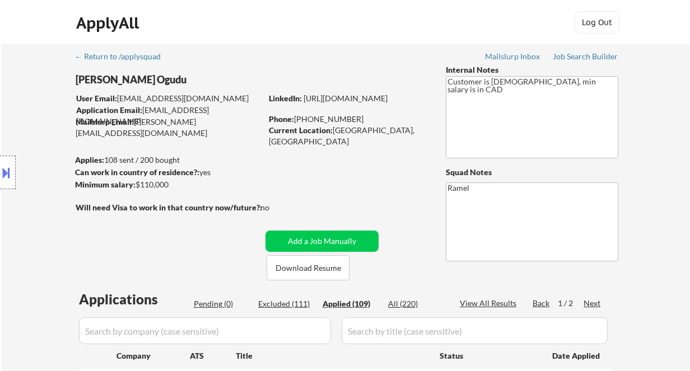
select select ""applied""
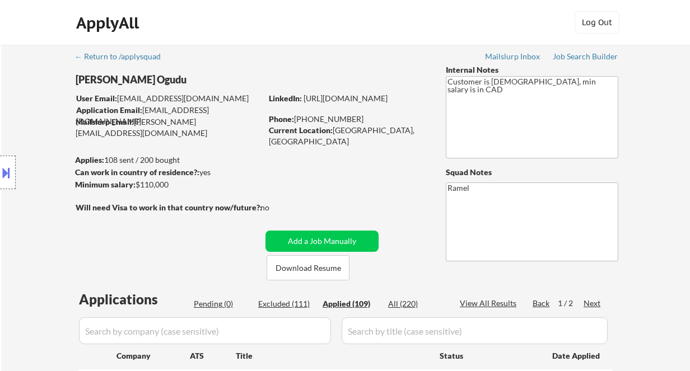
select select ""applied""
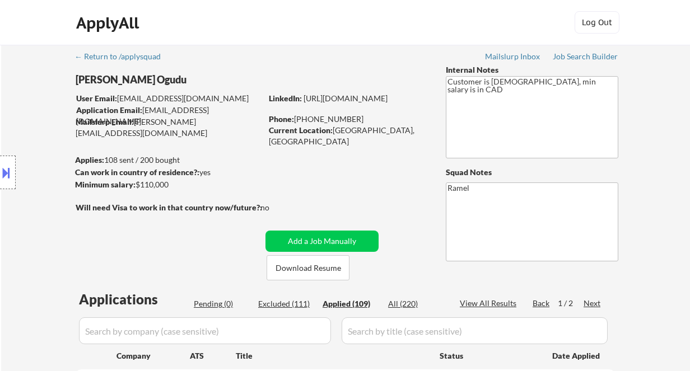
select select ""applied""
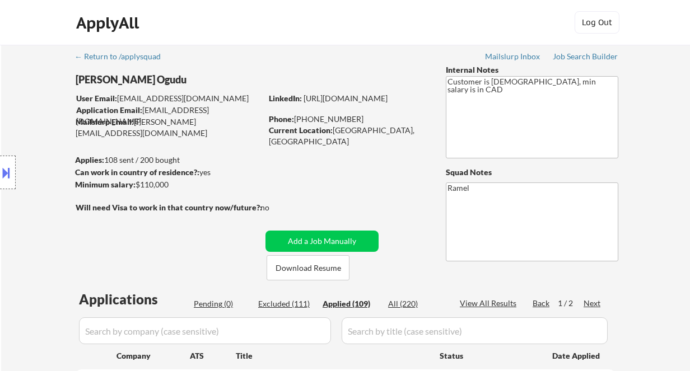
select select ""applied""
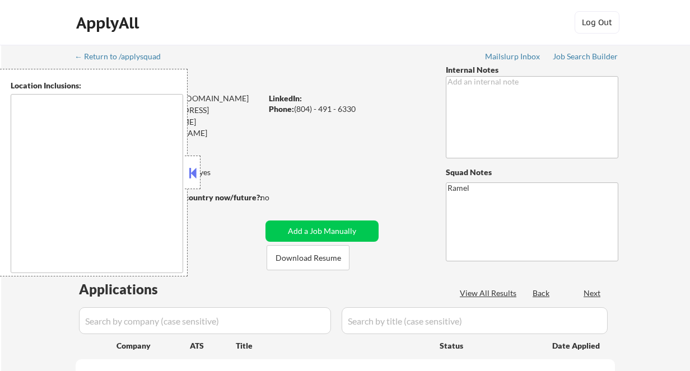
select select ""pending""
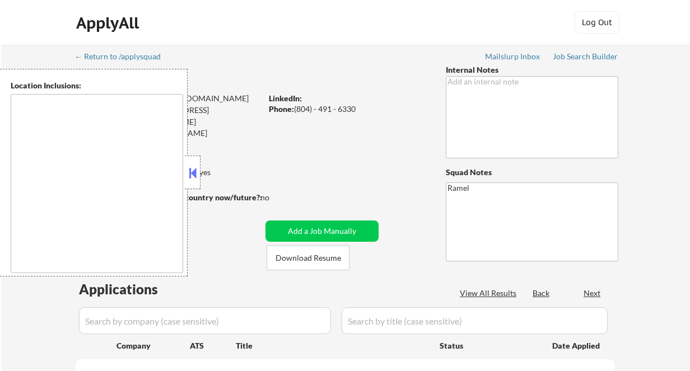
select select ""pending""
click at [194, 180] on button at bounding box center [192, 173] width 12 height 17
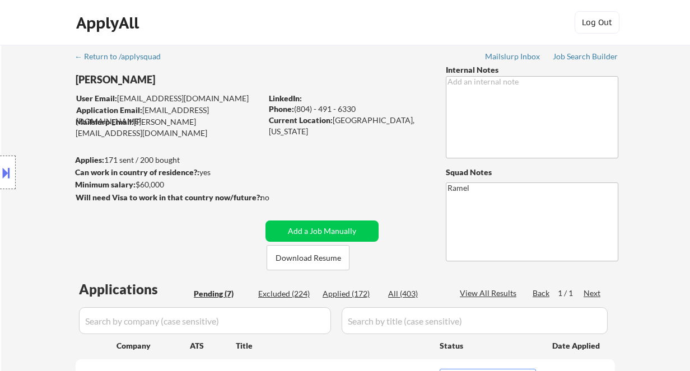
scroll to position [74, 0]
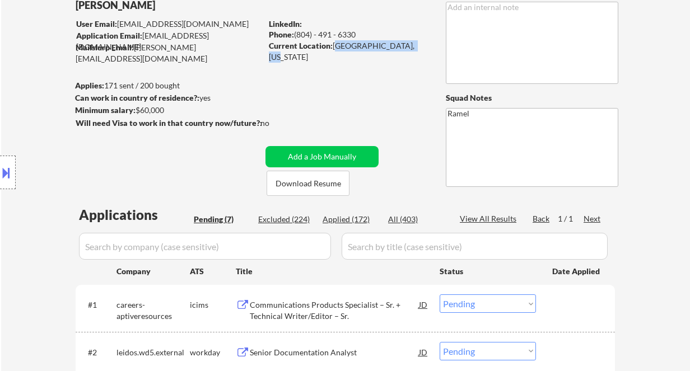
drag, startPoint x: 333, startPoint y: 45, endPoint x: 414, endPoint y: 50, distance: 80.8
click at [414, 50] on div "Current Location: Chevy Chase, Maryland" at bounding box center [348, 51] width 158 height 22
copy div "Chevy Chase, Maryland"
drag, startPoint x: 356, startPoint y: 31, endPoint x: 295, endPoint y: 31, distance: 61.0
click at [295, 31] on div "Phone: (804) - 491 - 6330" at bounding box center [348, 34] width 158 height 11
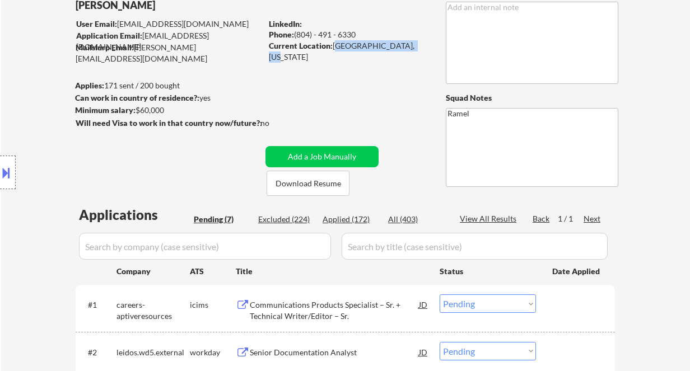
copy div "(804) - 491 - 6330"
select select ""pending""
click at [360, 219] on div "Applied (173)" at bounding box center [351, 219] width 56 height 11
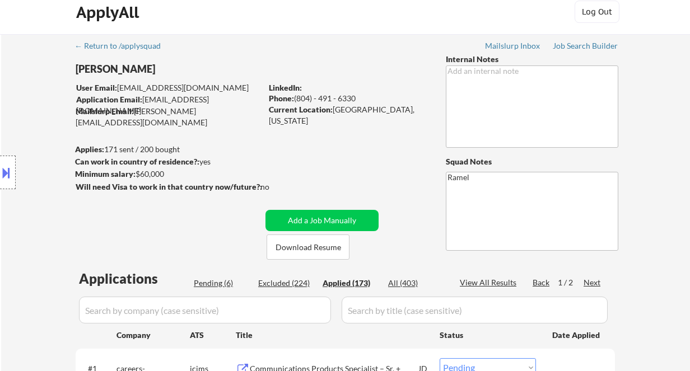
scroll to position [0, 0]
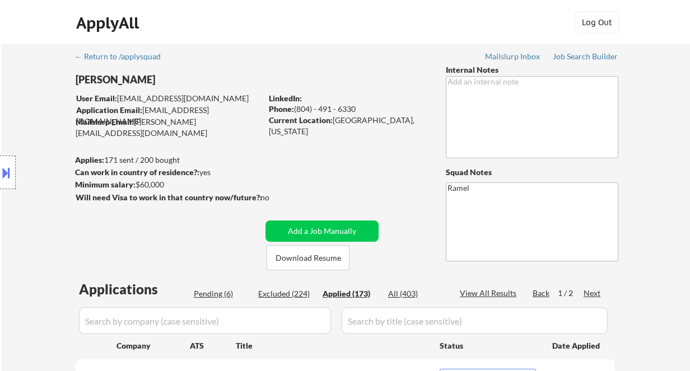
select select ""applied""
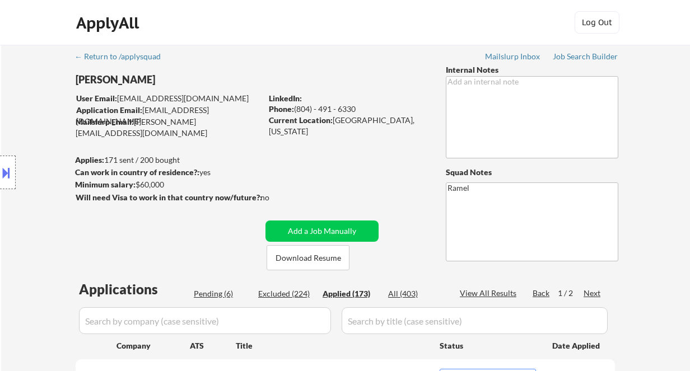
select select ""applied""
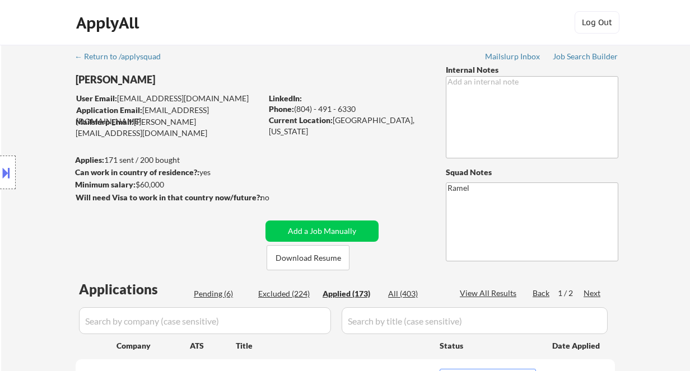
select select ""applied""
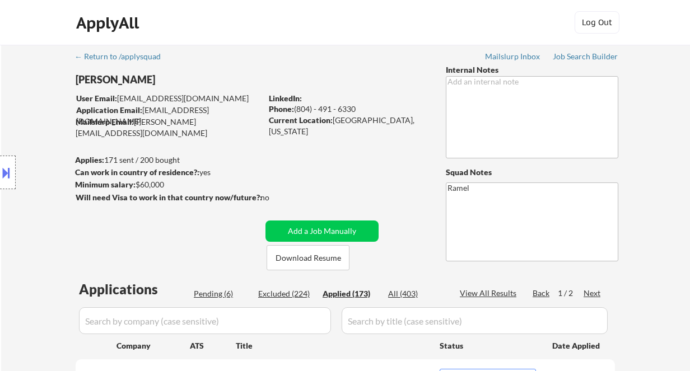
select select ""applied""
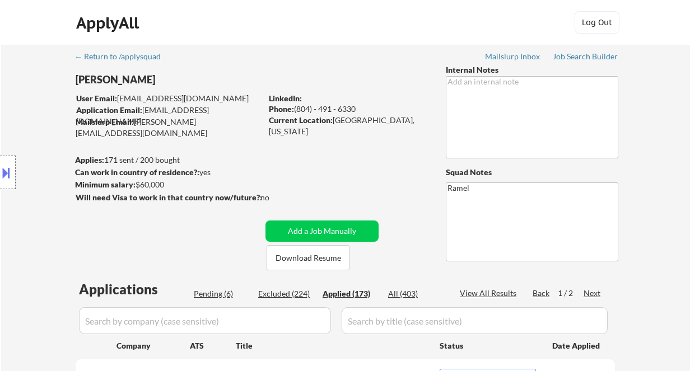
select select ""applied""
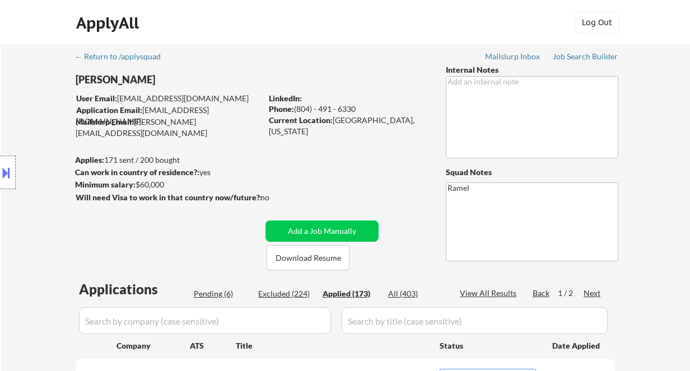
select select ""applied""
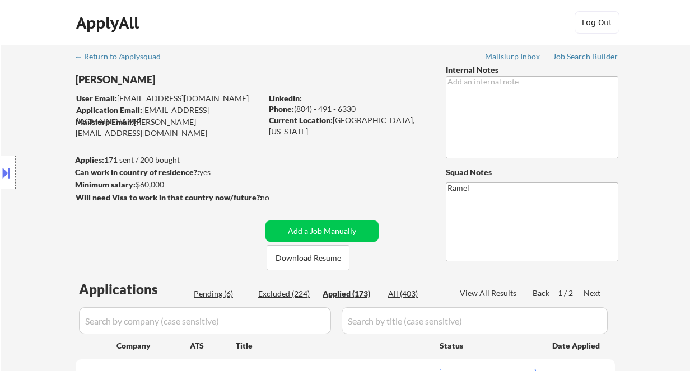
select select ""applied""
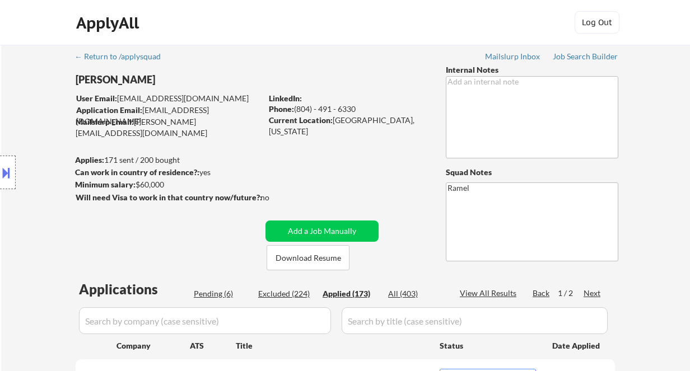
select select ""applied""
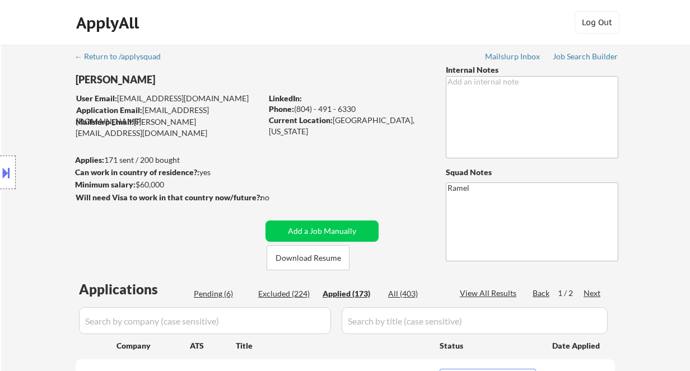
select select ""applied""
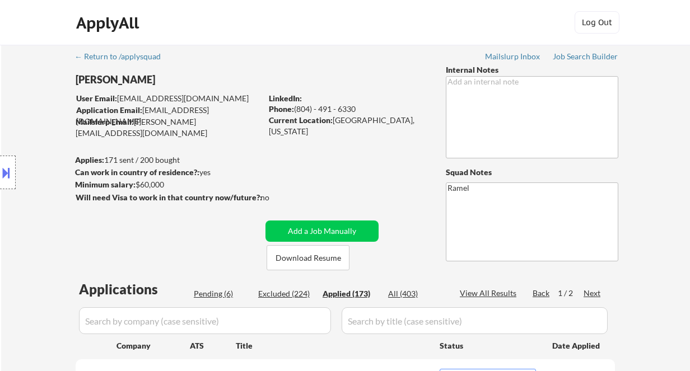
select select ""applied""
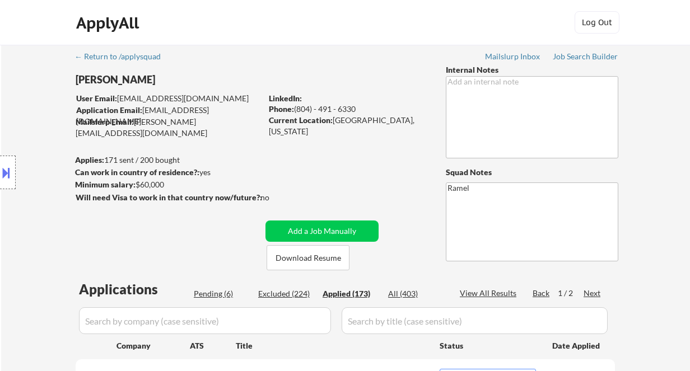
select select ""applied""
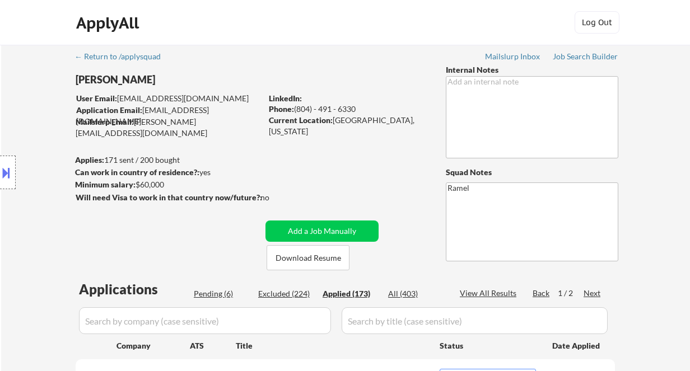
select select ""applied""
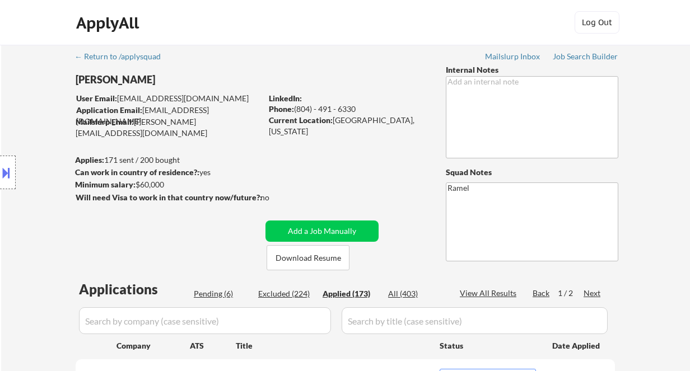
select select ""applied""
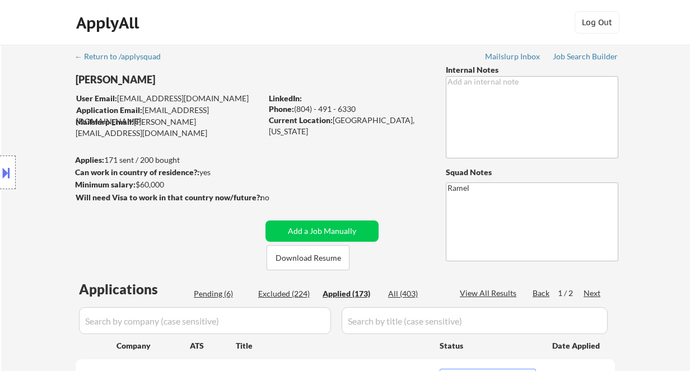
select select ""applied""
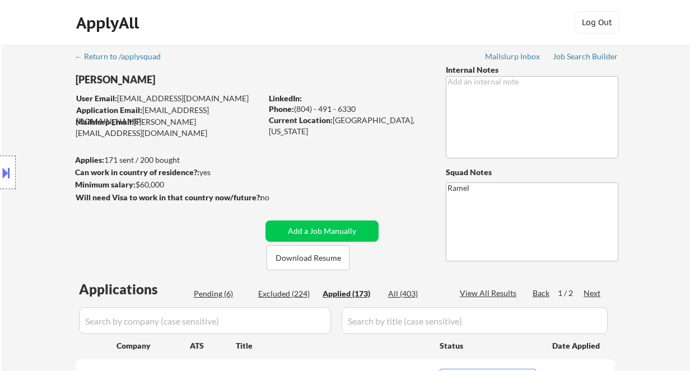
select select ""applied""
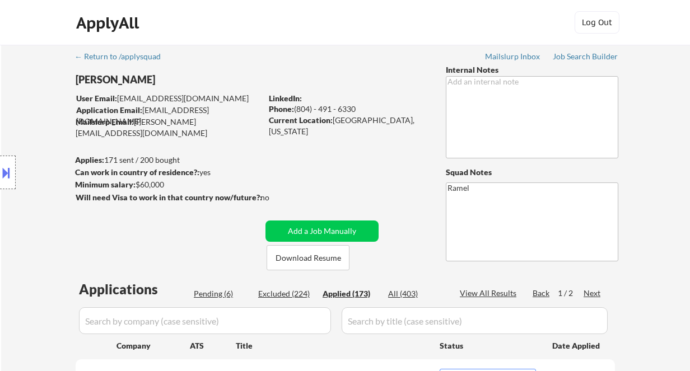
select select ""applied""
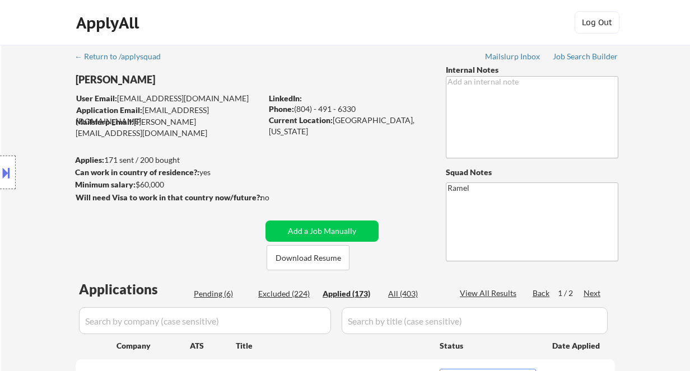
select select ""applied""
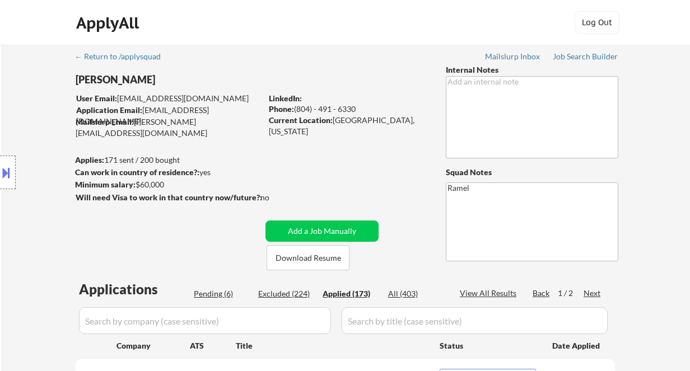
select select ""applied""
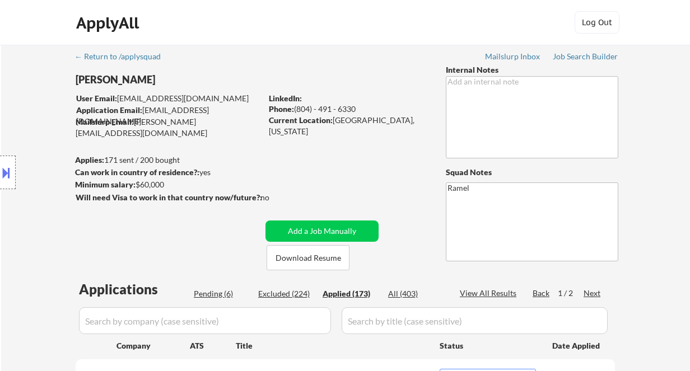
select select ""applied""
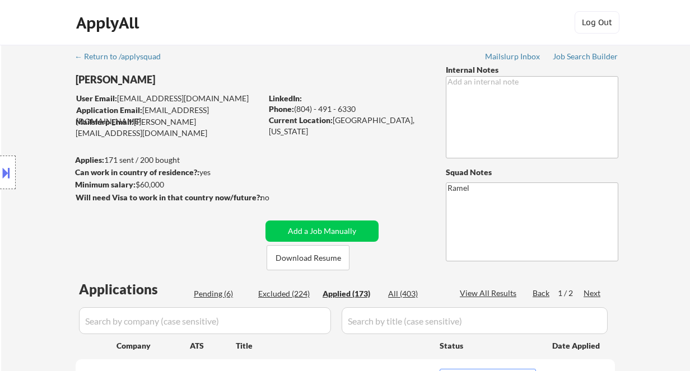
select select ""applied""
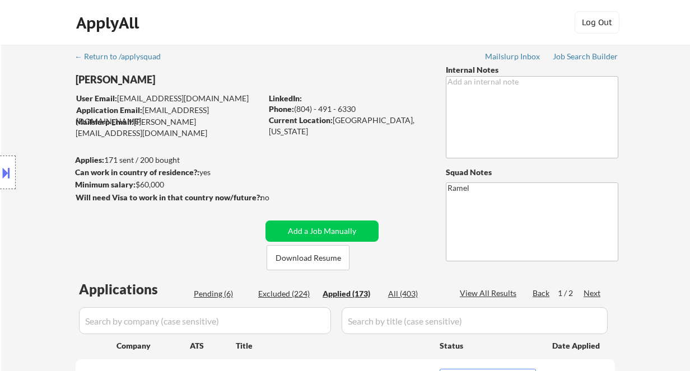
click at [505, 293] on div "View All Results" at bounding box center [490, 293] width 60 height 11
select select ""applied""
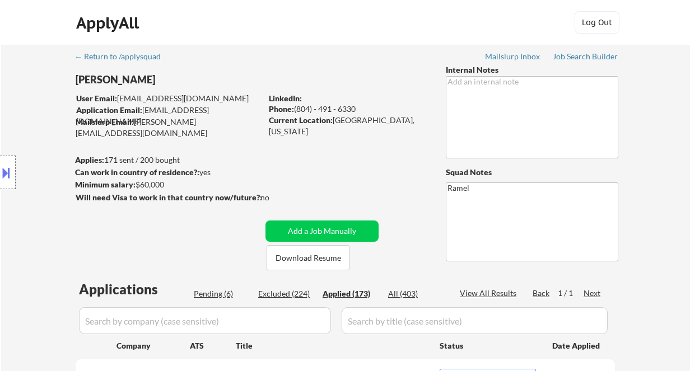
select select ""applied""
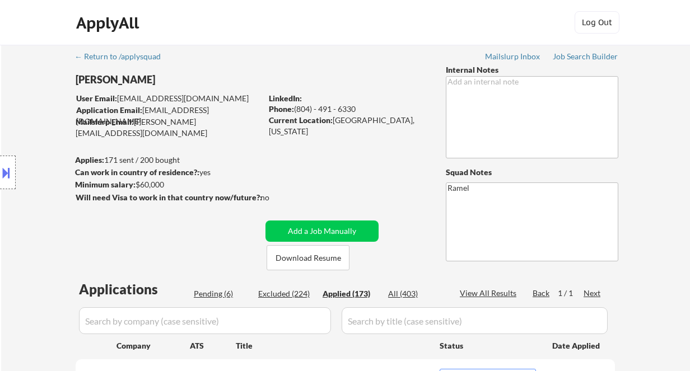
select select ""applied""
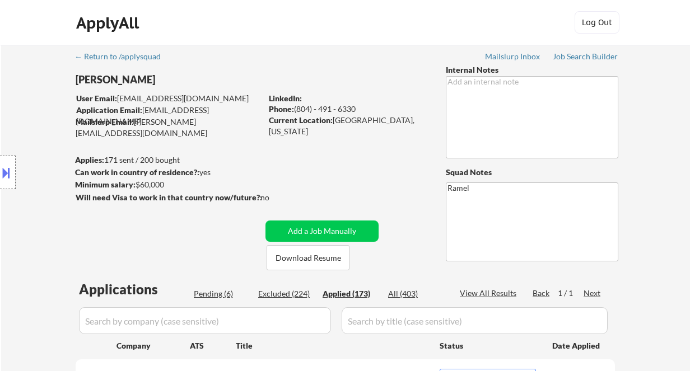
select select ""applied""
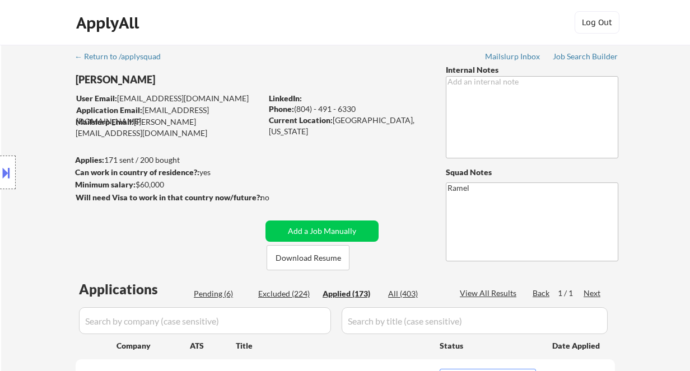
select select ""applied""
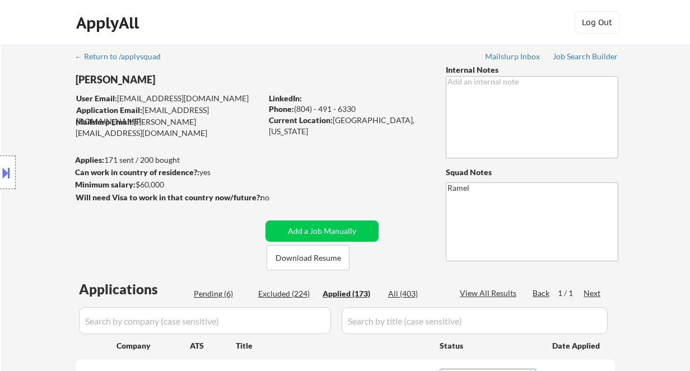
select select ""applied""
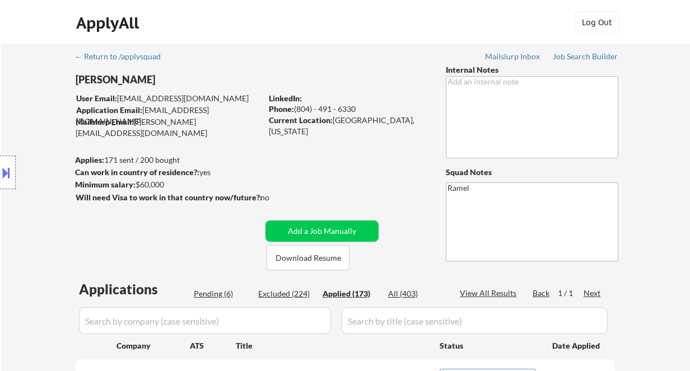
select select ""applied""
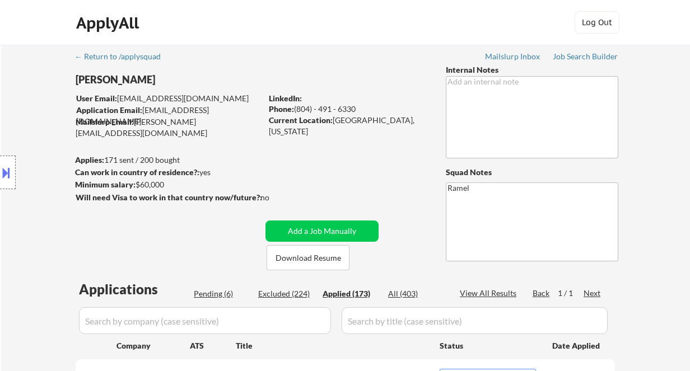
select select ""applied""
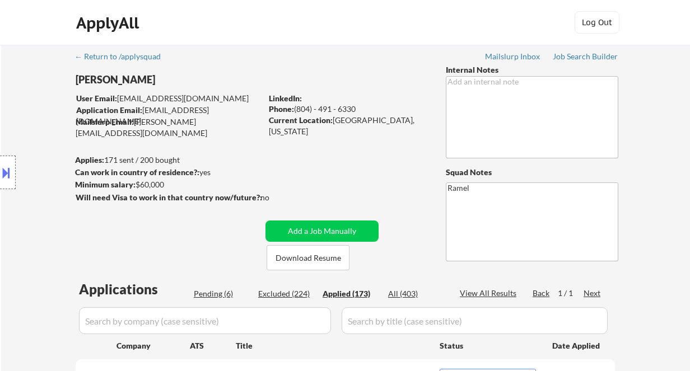
select select ""applied""
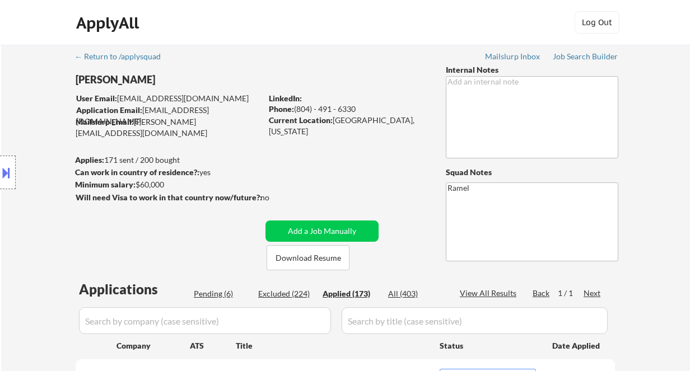
select select ""applied""
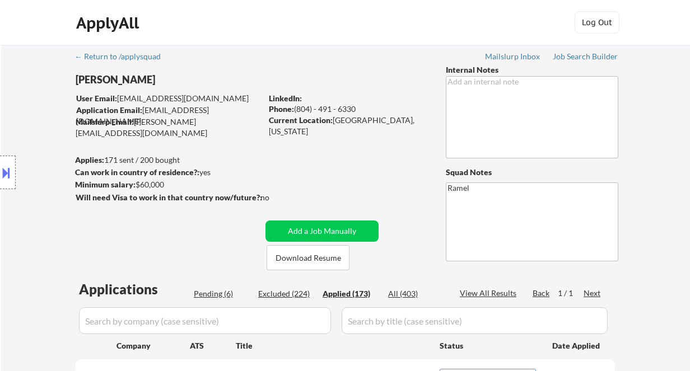
select select ""applied""
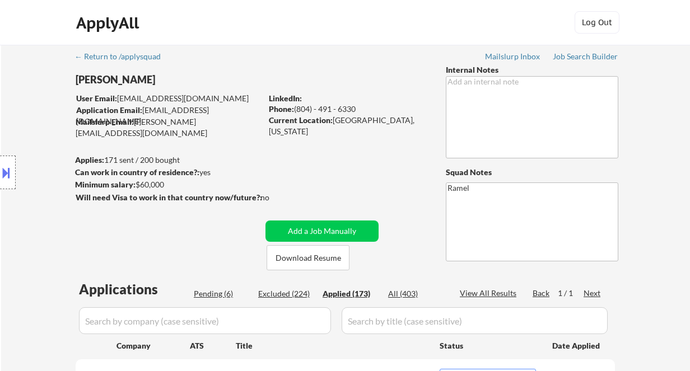
select select ""applied""
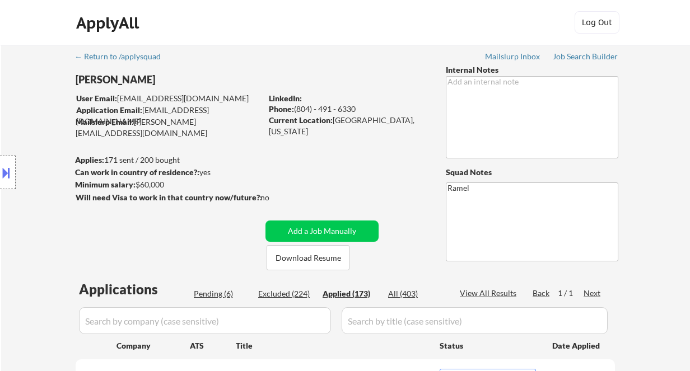
select select ""applied""
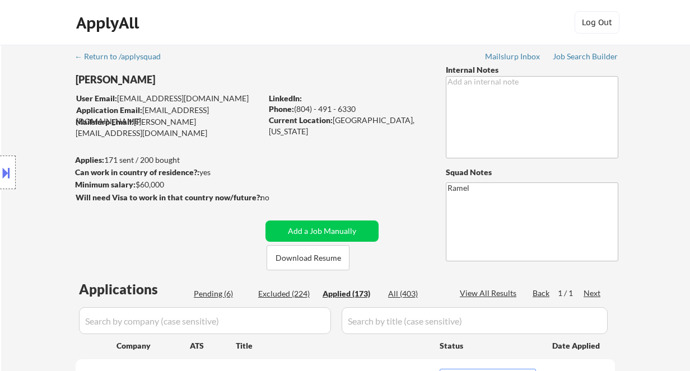
select select ""applied""
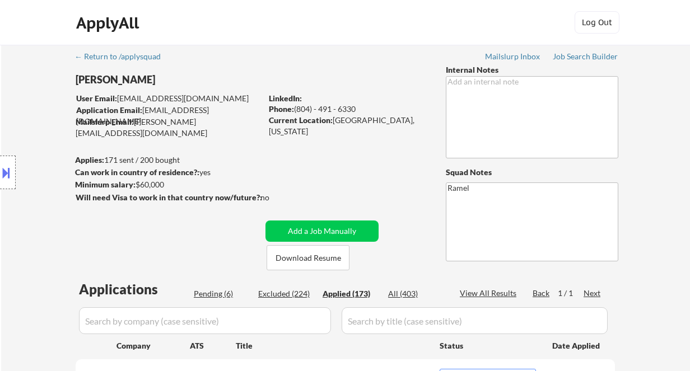
select select ""applied""
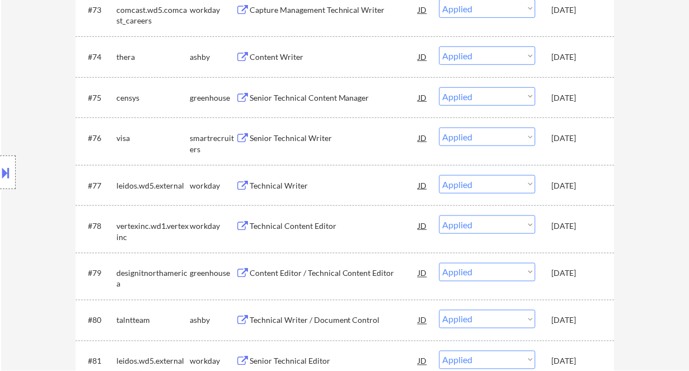
scroll to position [288, 0]
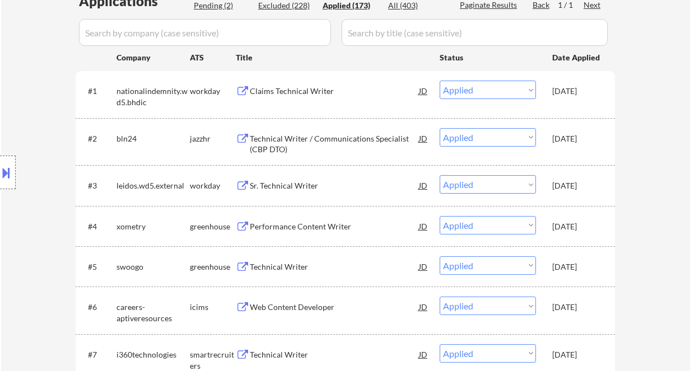
select select ""applied""
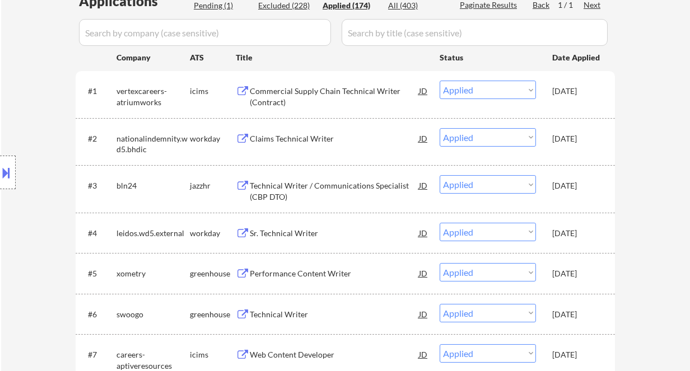
select select ""applied""
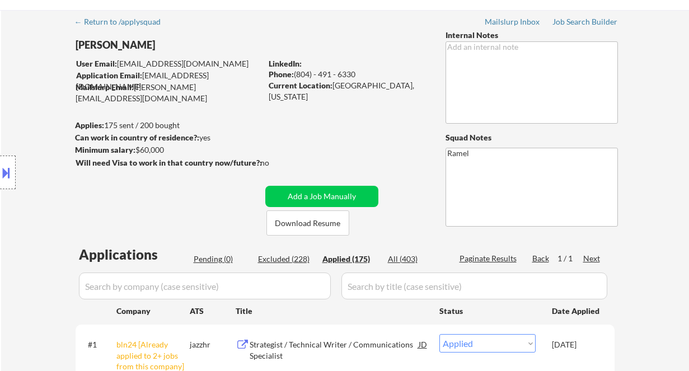
scroll to position [0, 0]
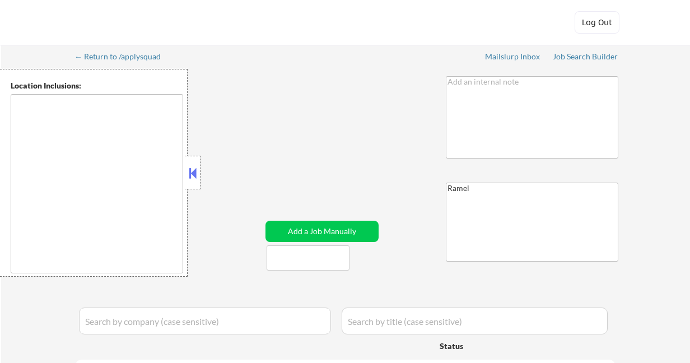
type textarea "[GEOGRAPHIC_DATA], [GEOGRAPHIC_DATA], [GEOGRAPHIC_DATA] [GEOGRAPHIC_DATA], [GEO…"
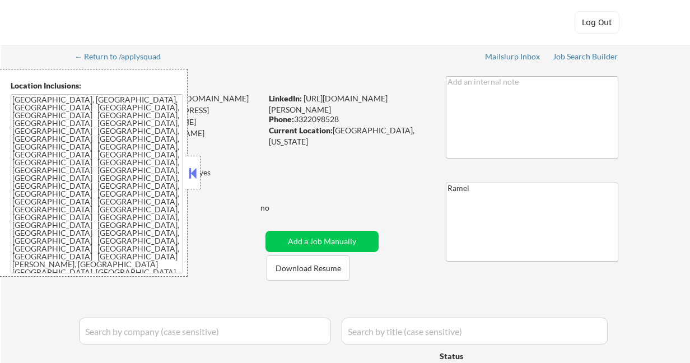
select select ""pending""
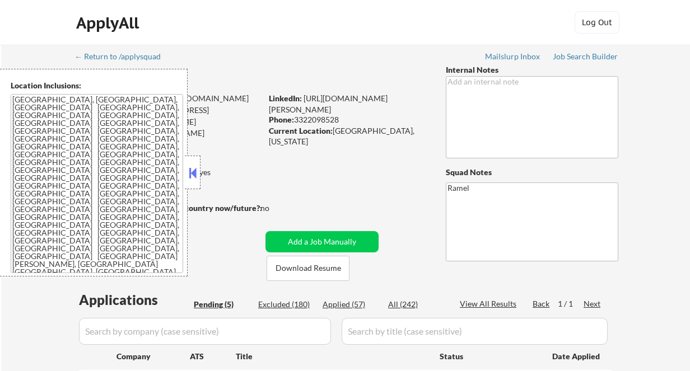
scroll to position [74, 0]
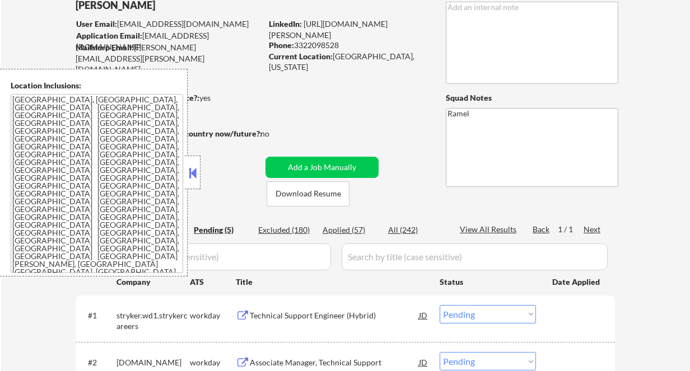
click at [189, 176] on button at bounding box center [192, 173] width 12 height 17
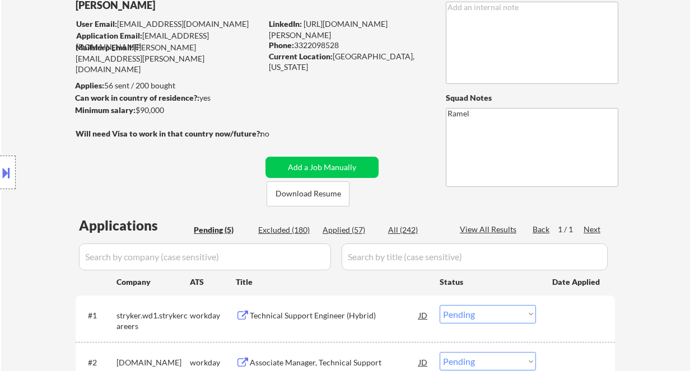
click at [25, 116] on div "Location Inclusions: [GEOGRAPHIC_DATA], [GEOGRAPHIC_DATA] [GEOGRAPHIC_DATA], [G…" at bounding box center [100, 173] width 200 height 208
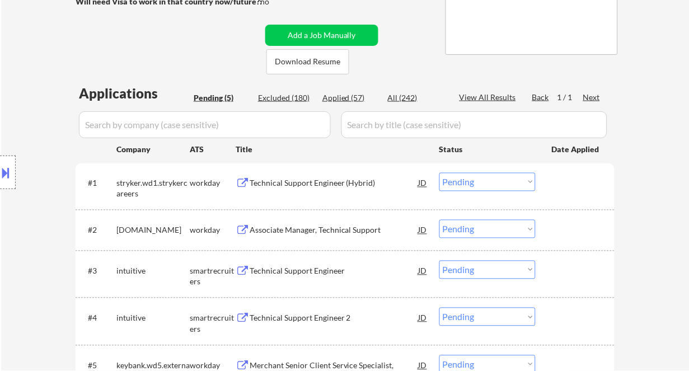
scroll to position [224, 0]
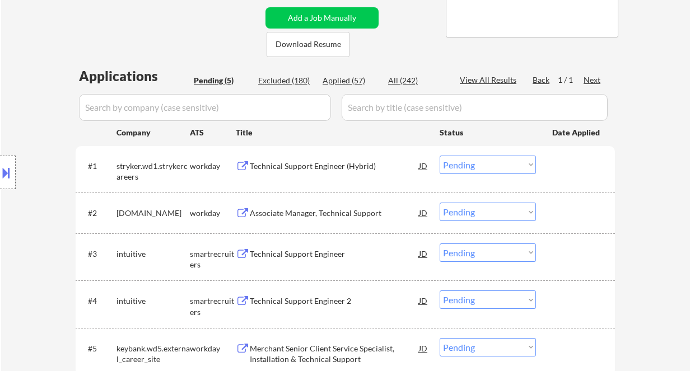
click at [317, 258] on div "Technical Support Engineer" at bounding box center [334, 254] width 169 height 11
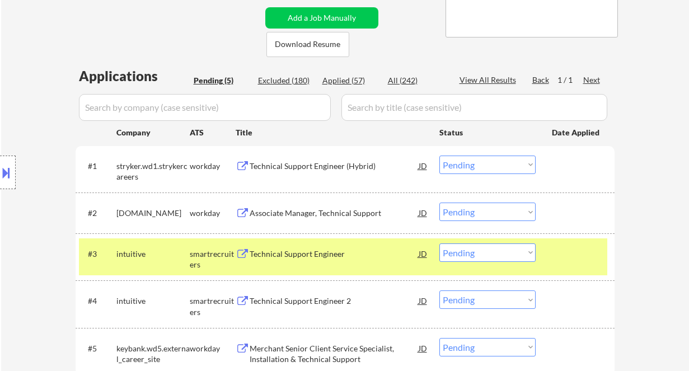
scroll to position [298, 0]
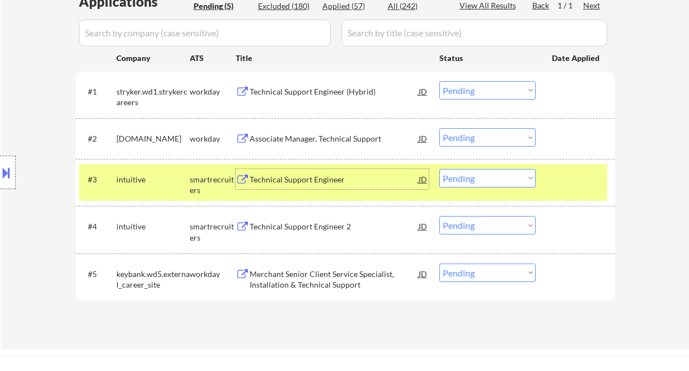
drag, startPoint x: 32, startPoint y: 15, endPoint x: 70, endPoint y: 0, distance: 41.0
click at [32, 15] on div "← Return to /applysquad Mailslurp Inbox Job Search Builder [PERSON_NAME] User E…" at bounding box center [345, 47] width 688 height 603
drag, startPoint x: 480, startPoint y: 176, endPoint x: 487, endPoint y: 186, distance: 12.0
click at [480, 176] on select "Choose an option... Pending Applied Excluded (Questions) Excluded (Expired) Exc…" at bounding box center [488, 178] width 96 height 18
click at [440, 169] on select "Choose an option... Pending Applied Excluded (Questions) Excluded (Expired) Exc…" at bounding box center [488, 178] width 96 height 18
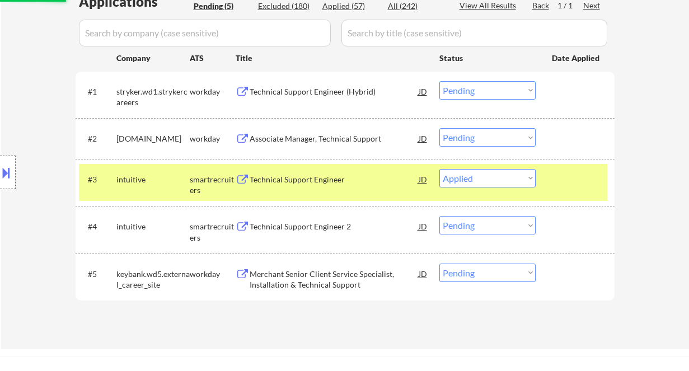
click at [315, 97] on div "Technical Support Engineer (Hybrid)" at bounding box center [334, 91] width 169 height 20
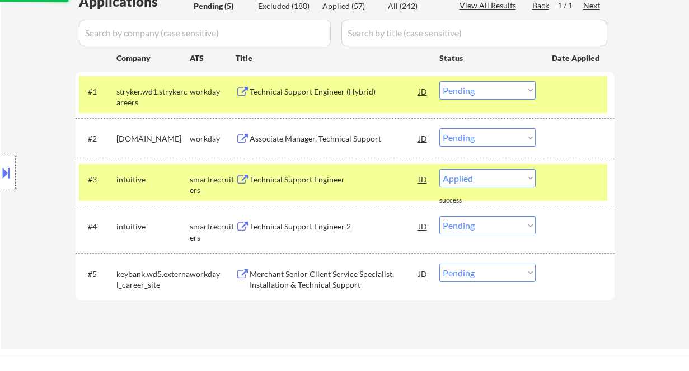
select select ""pending""
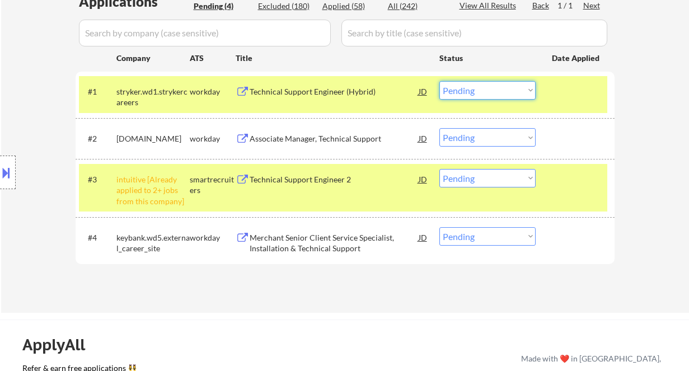
click at [479, 83] on select "Choose an option... Pending Applied Excluded (Questions) Excluded (Expired) Exc…" at bounding box center [488, 90] width 96 height 18
click at [440, 81] on select "Choose an option... Pending Applied Excluded (Questions) Excluded (Expired) Exc…" at bounding box center [488, 90] width 96 height 18
select select ""pending""
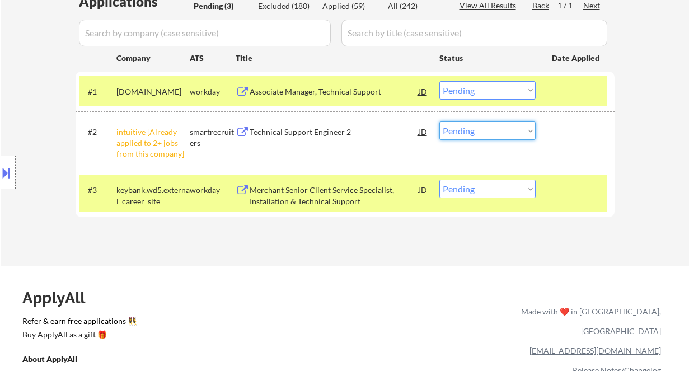
click at [472, 138] on select "Choose an option... Pending Applied Excluded (Questions) Excluded (Expired) Exc…" at bounding box center [488, 131] width 96 height 18
click at [440, 122] on select "Choose an option... Pending Applied Excluded (Questions) Excluded (Expired) Exc…" at bounding box center [488, 131] width 96 height 18
click at [296, 87] on div "Associate Manager, Technical Support" at bounding box center [334, 91] width 169 height 11
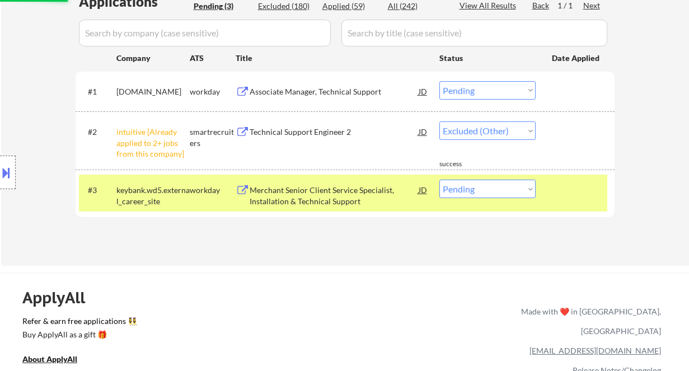
select select ""pending""
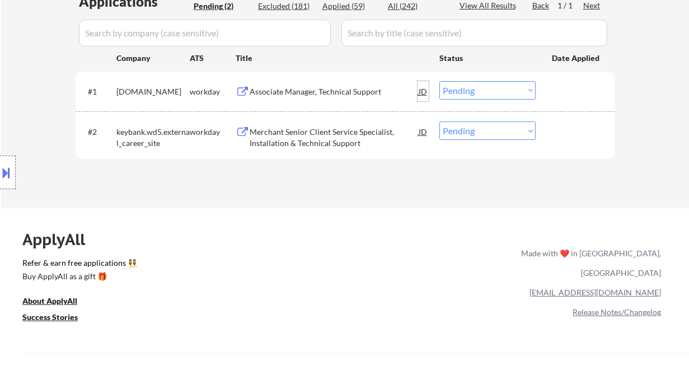
click at [428, 89] on div "JD" at bounding box center [423, 91] width 11 height 20
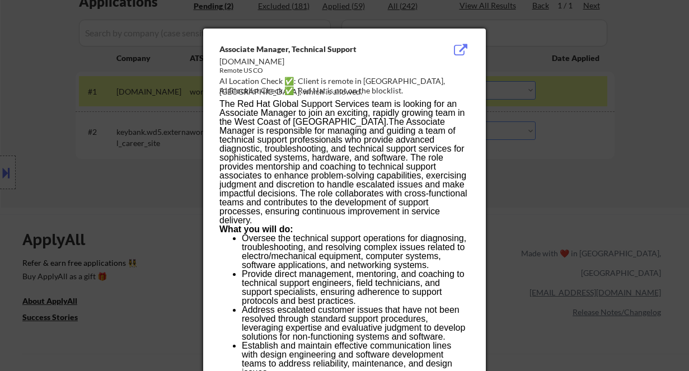
click at [534, 157] on div at bounding box center [344, 185] width 689 height 371
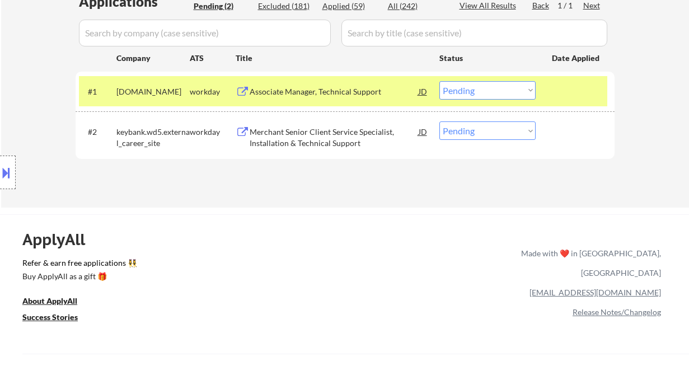
click at [473, 88] on select "Choose an option... Pending Applied Excluded (Questions) Excluded (Expired) Exc…" at bounding box center [488, 90] width 96 height 18
click at [440, 81] on select "Choose an option... Pending Applied Excluded (Questions) Excluded (Expired) Exc…" at bounding box center [488, 90] width 96 height 18
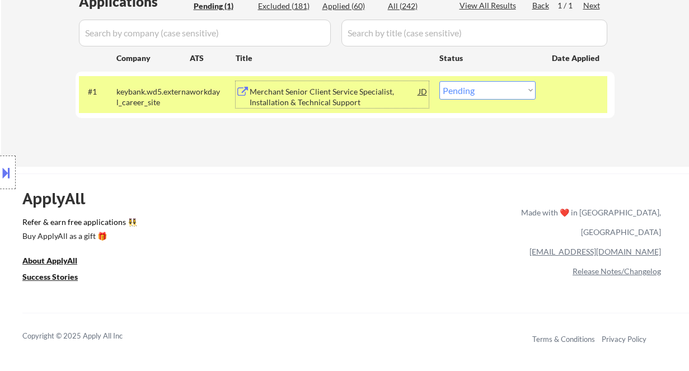
click at [311, 90] on div "Merchant Senior Client Service Specialist, Installation & Technical Support" at bounding box center [334, 97] width 169 height 22
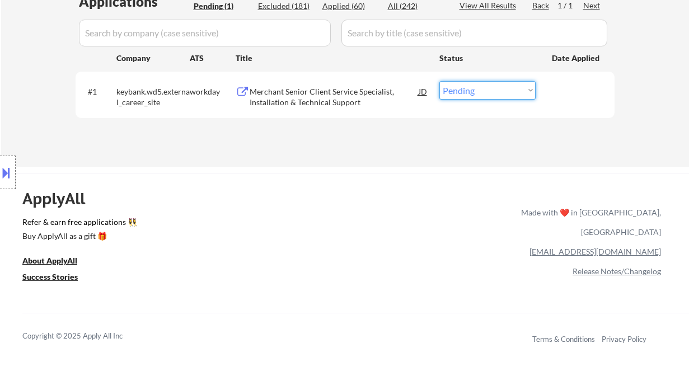
drag, startPoint x: 478, startPoint y: 84, endPoint x: 484, endPoint y: 99, distance: 15.6
click at [478, 84] on select "Choose an option... Pending Applied Excluded (Questions) Excluded (Expired) Exc…" at bounding box center [488, 90] width 96 height 18
select select ""excluded__salary_""
click at [440, 81] on select "Choose an option... Pending Applied Excluded (Questions) Excluded (Expired) Exc…" at bounding box center [488, 90] width 96 height 18
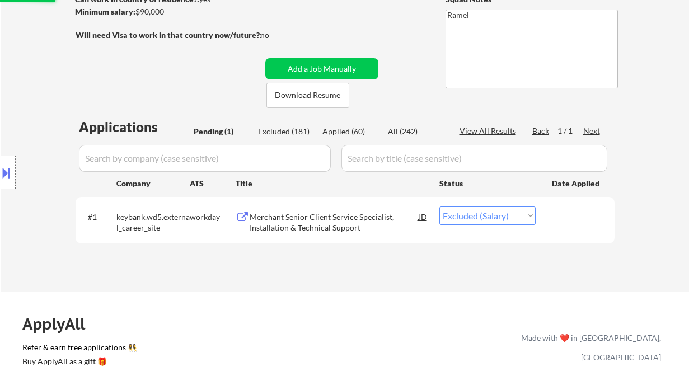
scroll to position [149, 0]
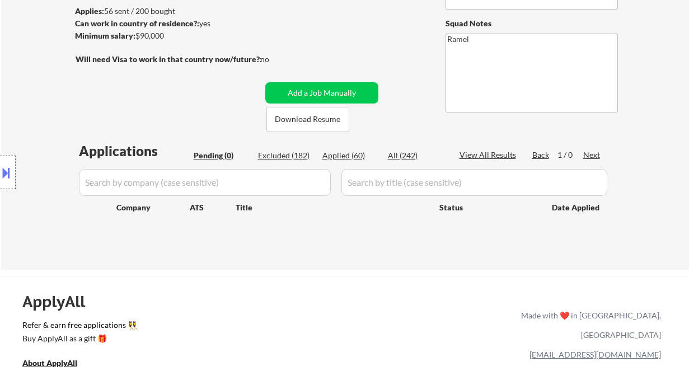
click at [22, 76] on div "Location Inclusions: [GEOGRAPHIC_DATA], [GEOGRAPHIC_DATA] [GEOGRAPHIC_DATA], [G…" at bounding box center [100, 173] width 200 height 208
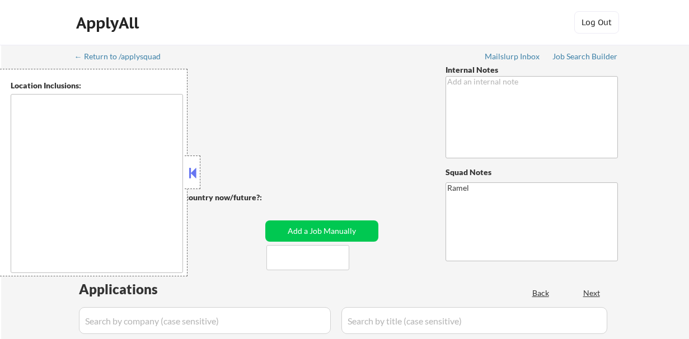
type textarea "[GEOGRAPHIC_DATA], [GEOGRAPHIC_DATA], [GEOGRAPHIC_DATA] [GEOGRAPHIC_DATA], [GEO…"
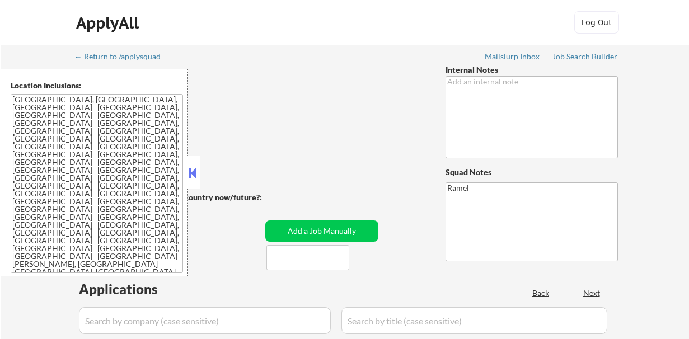
select select ""pending""
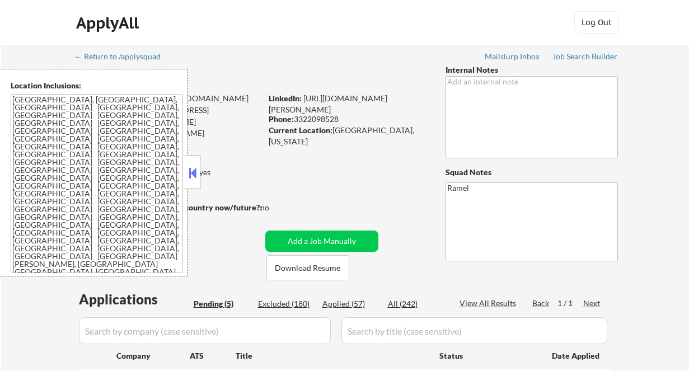
drag, startPoint x: 195, startPoint y: 172, endPoint x: 213, endPoint y: 146, distance: 32.3
click at [195, 172] on button at bounding box center [192, 173] width 12 height 17
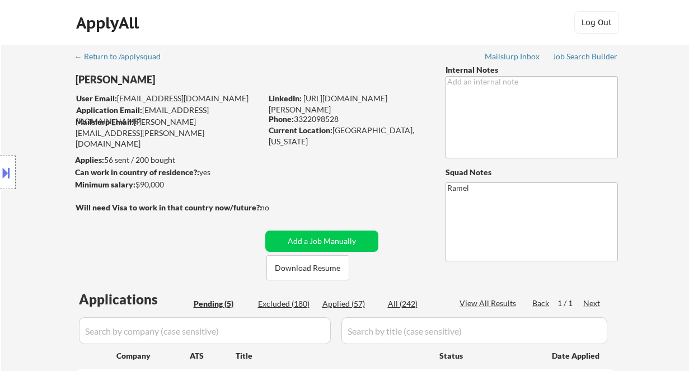
scroll to position [292, 0]
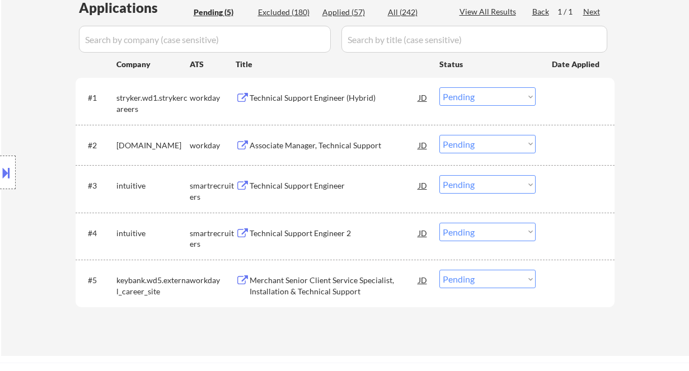
drag, startPoint x: 339, startPoint y: 12, endPoint x: 351, endPoint y: 28, distance: 20.1
click at [339, 12] on div "Applied (57)" at bounding box center [351, 12] width 56 height 11
select select ""applied""
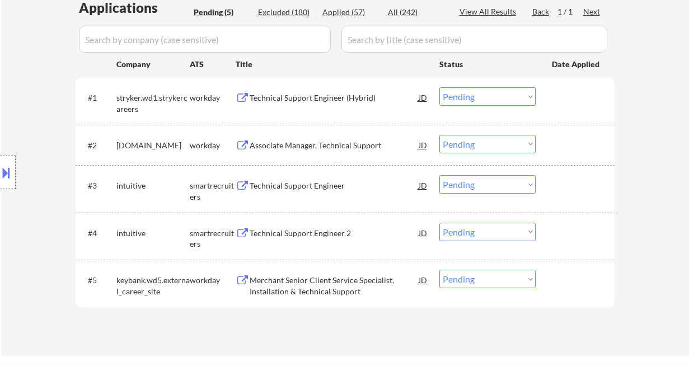
select select ""applied""
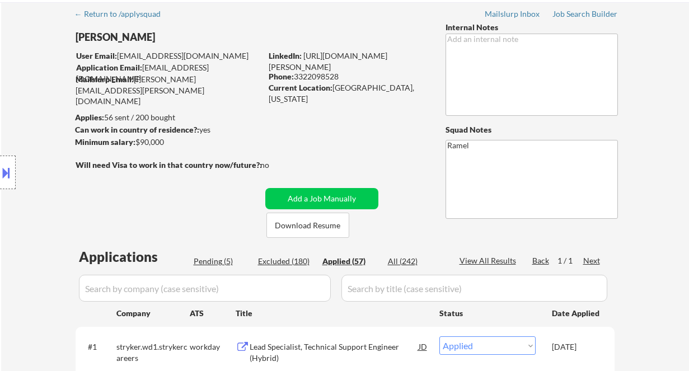
scroll to position [74, 0]
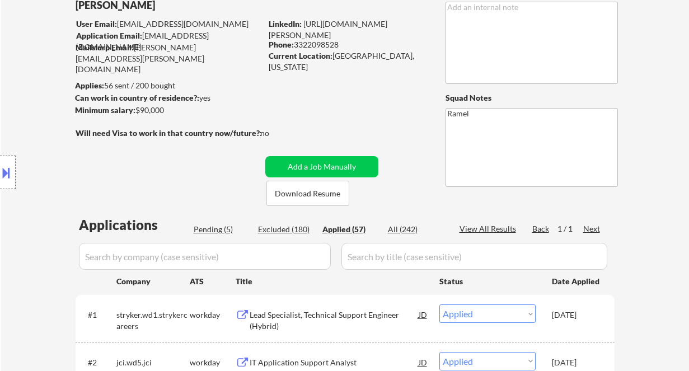
select select ""applied""
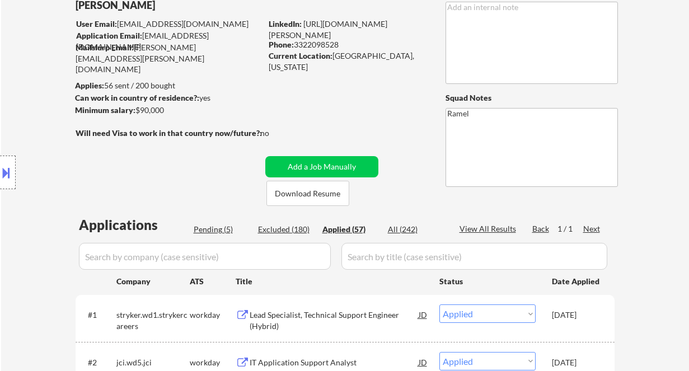
select select ""applied""
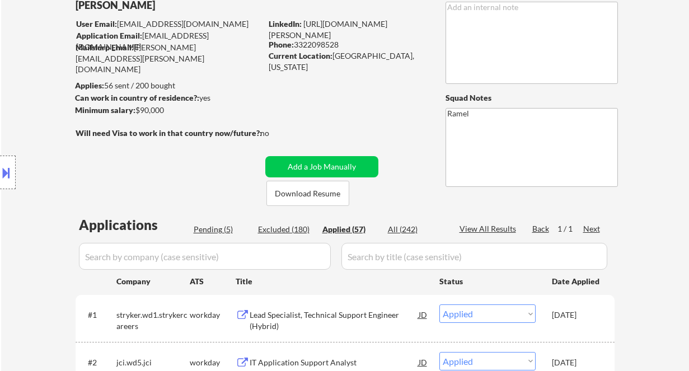
select select ""applied""
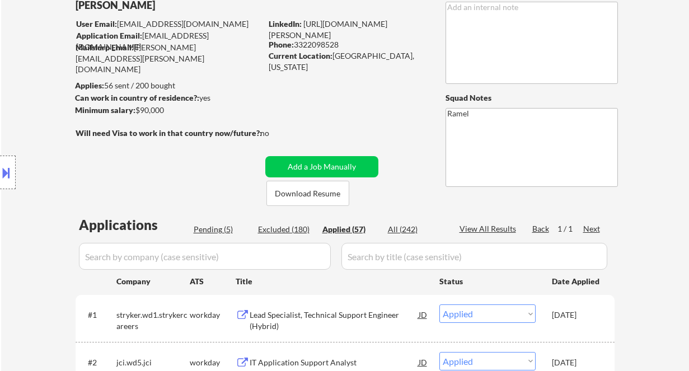
select select ""applied""
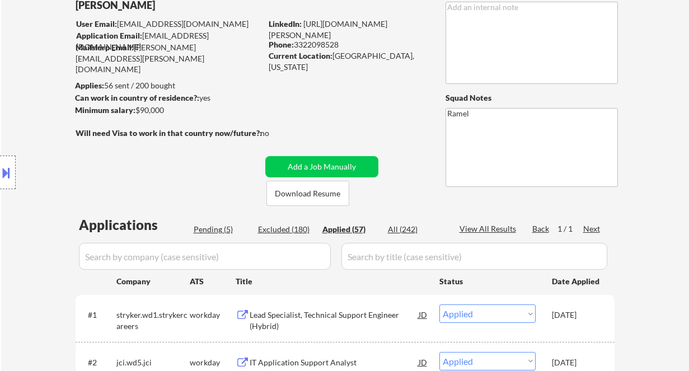
select select ""applied""
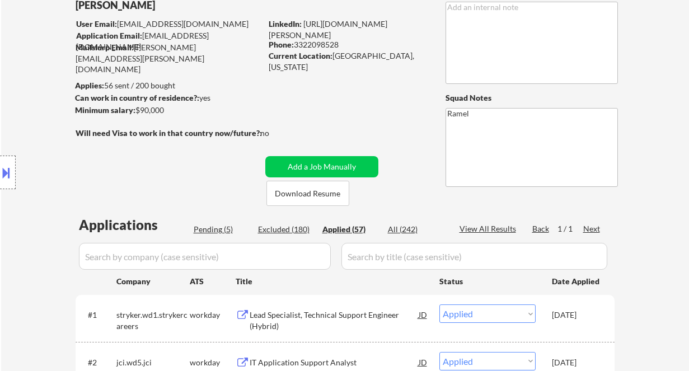
select select ""applied""
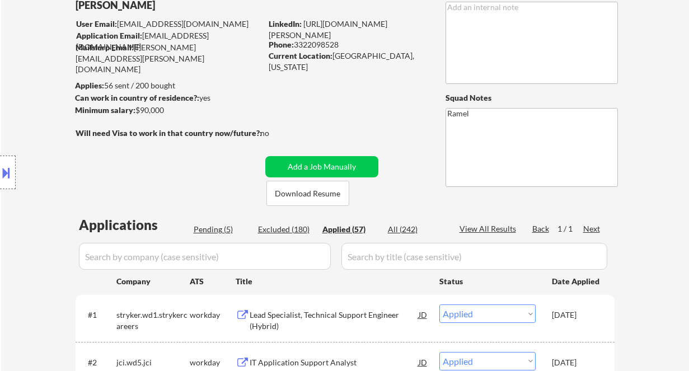
select select ""applied""
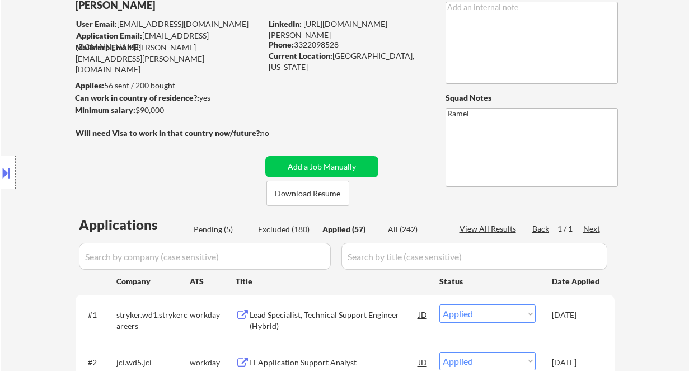
select select ""applied""
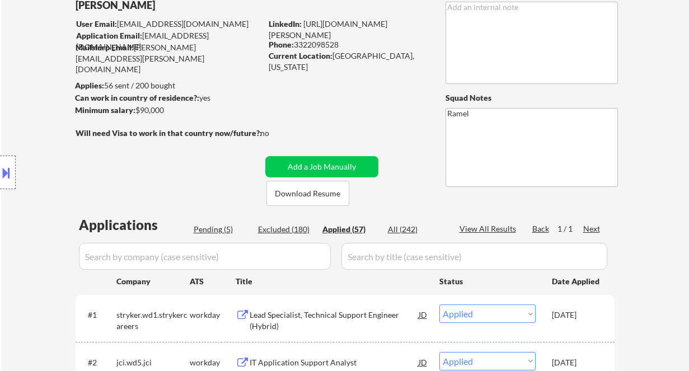
select select ""applied""
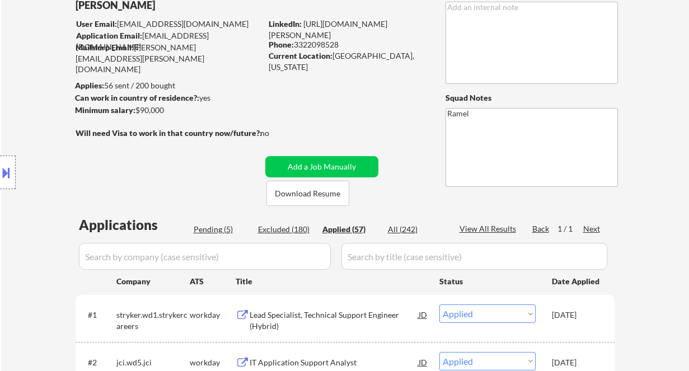
select select ""applied""
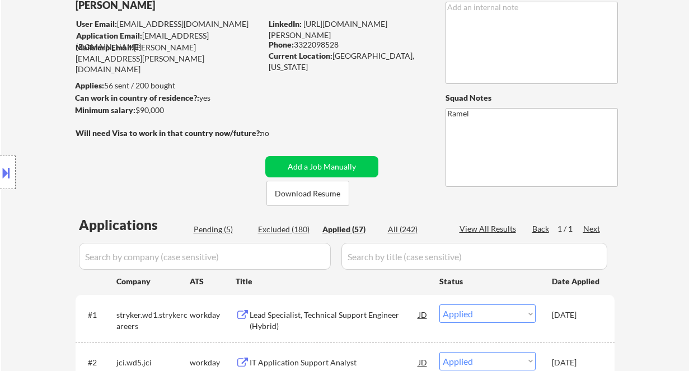
select select ""applied""
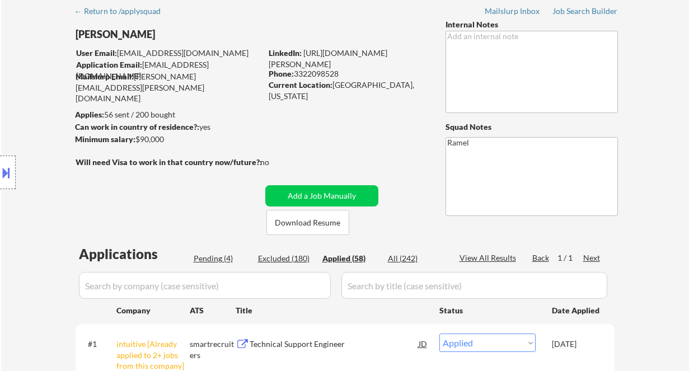
scroll to position [0, 0]
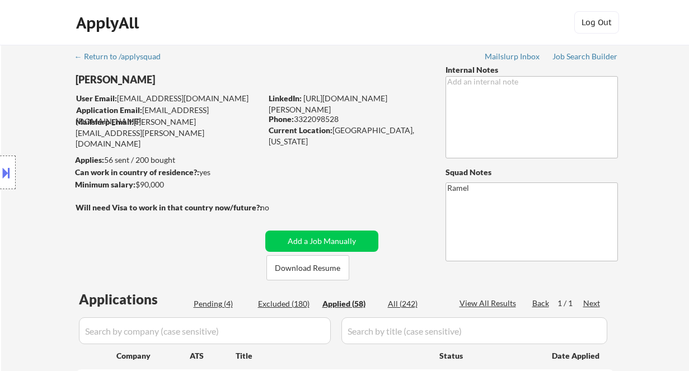
click at [329, 115] on div "Phone: 3322098528" at bounding box center [348, 119] width 158 height 11
copy div "3322098528"
select select ""applied""
click at [333, 115] on div "Phone: 3322098528" at bounding box center [348, 119] width 158 height 11
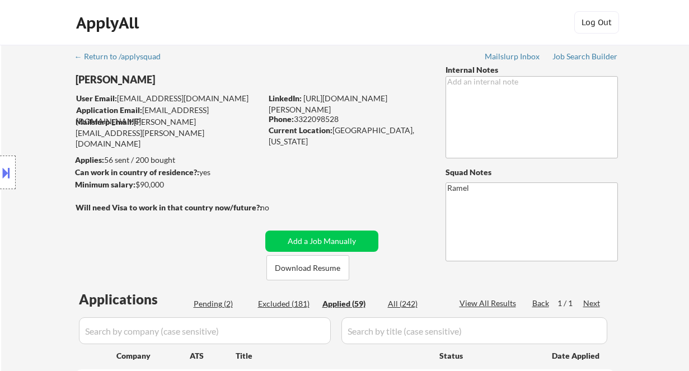
click at [333, 115] on div "Phone: 3322098528" at bounding box center [348, 119] width 158 height 11
copy div "3322098528"
select select ""applied""
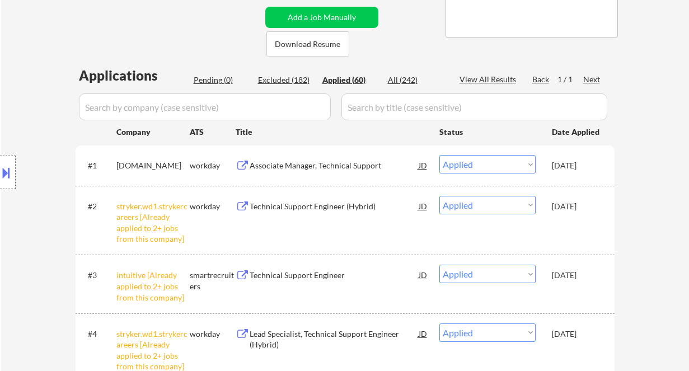
scroll to position [298, 0]
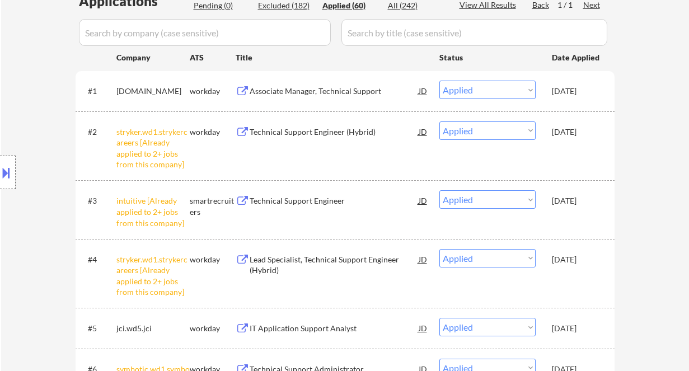
drag, startPoint x: 14, startPoint y: 32, endPoint x: 39, endPoint y: 27, distance: 25.1
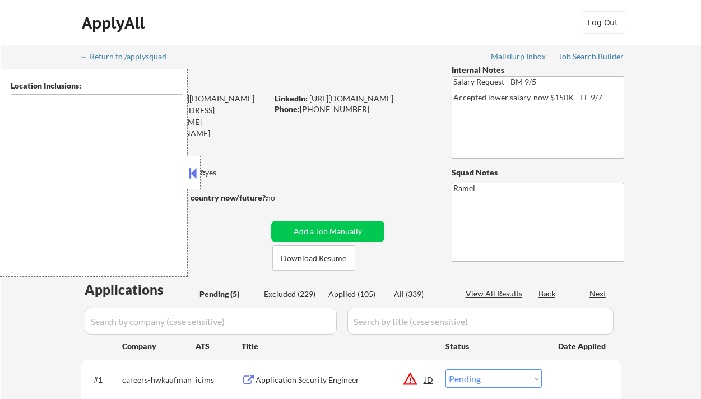
select select ""pending""
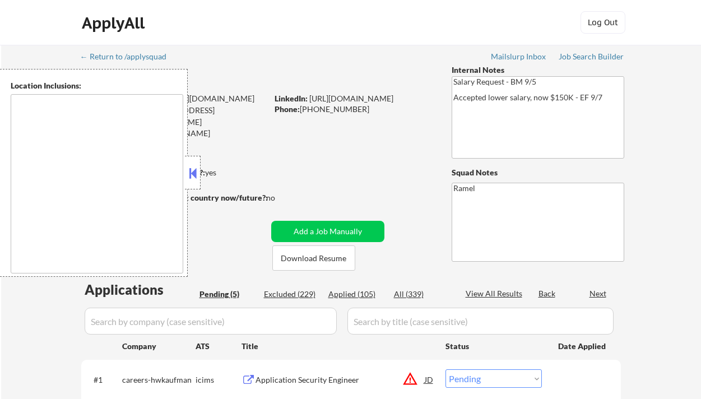
type textarea "remote"
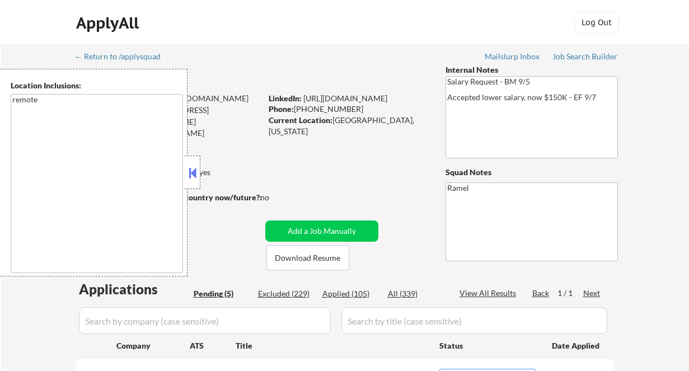
click at [194, 171] on button at bounding box center [192, 173] width 12 height 17
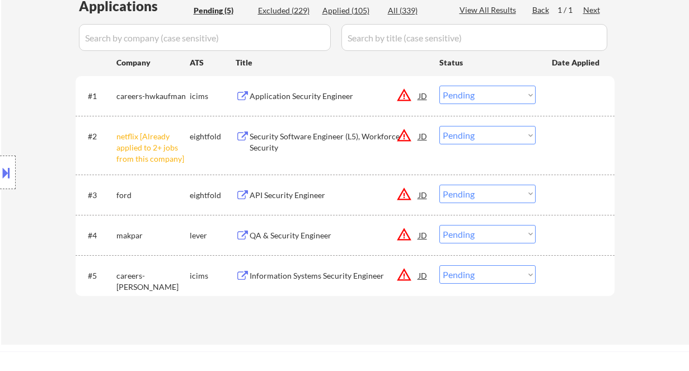
scroll to position [298, 0]
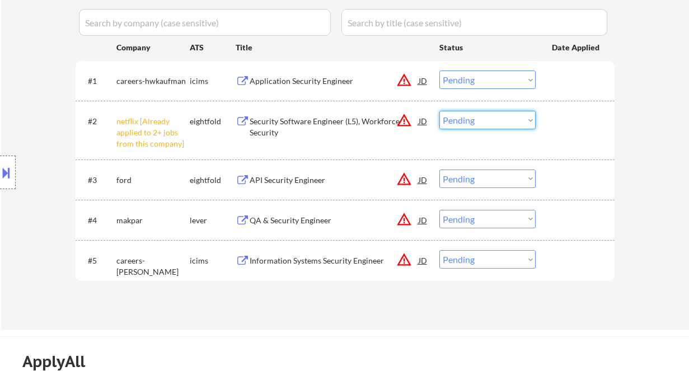
drag, startPoint x: 474, startPoint y: 115, endPoint x: 491, endPoint y: 128, distance: 21.6
click at [474, 115] on select "Choose an option... Pending Applied Excluded (Questions) Excluded (Expired) Exc…" at bounding box center [488, 120] width 96 height 18
click at [440, 111] on select "Choose an option... Pending Applied Excluded (Questions) Excluded (Expired) Exc…" at bounding box center [488, 120] width 96 height 18
select select ""pending""
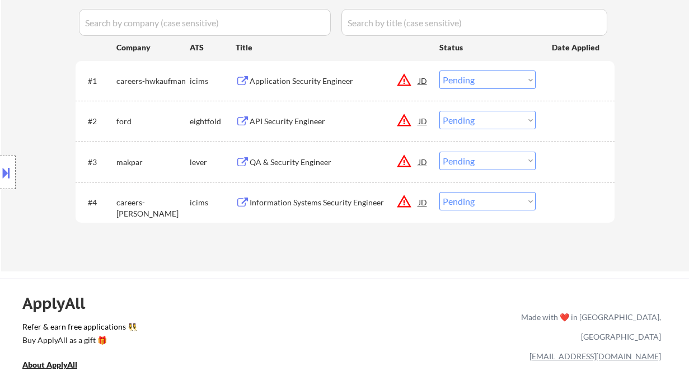
click at [282, 82] on div "Application Security Engineer" at bounding box center [334, 81] width 169 height 11
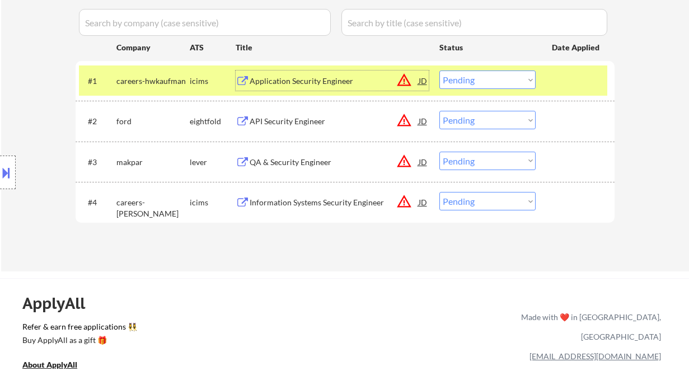
click at [310, 162] on div "QA & Security Engineer" at bounding box center [334, 162] width 169 height 11
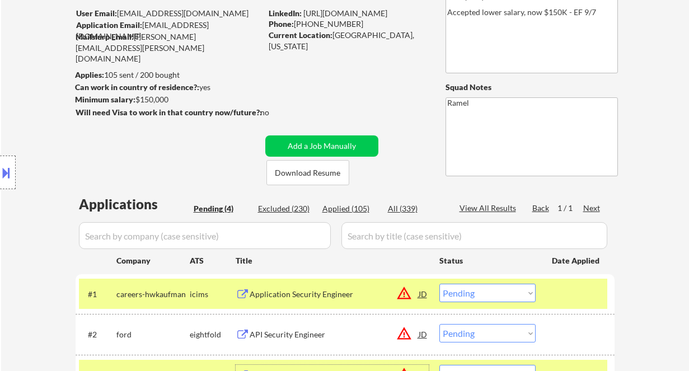
scroll to position [74, 0]
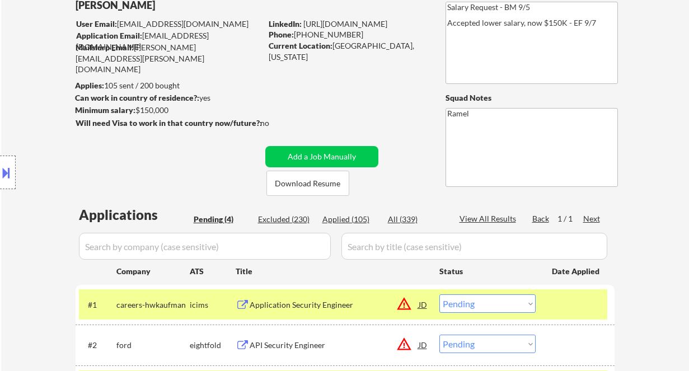
click at [352, 47] on div "Current Location: Maplewood, Missouri" at bounding box center [348, 51] width 158 height 22
copy div "Maplewood"
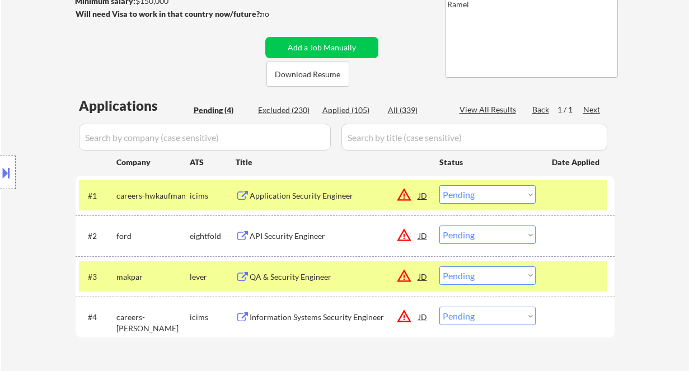
scroll to position [224, 0]
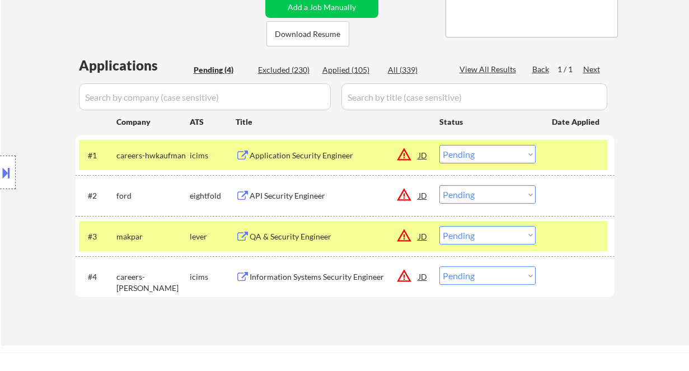
click at [503, 237] on select "Choose an option... Pending Applied Excluded (Questions) Excluded (Expired) Exc…" at bounding box center [488, 235] width 96 height 18
click at [440, 226] on select "Choose an option... Pending Applied Excluded (Questions) Excluded (Expired) Exc…" at bounding box center [488, 235] width 96 height 18
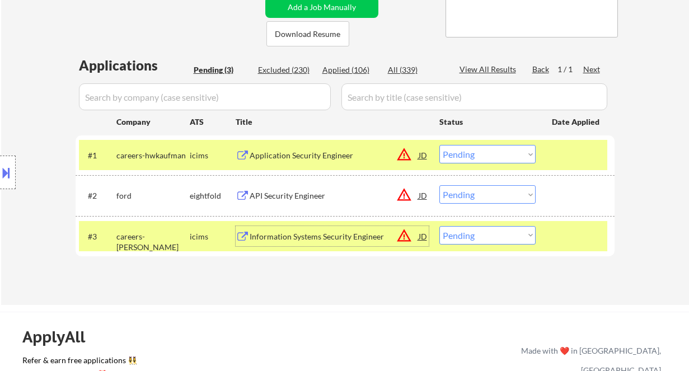
click at [299, 235] on div "Information Systems Security Engineer" at bounding box center [334, 236] width 169 height 11
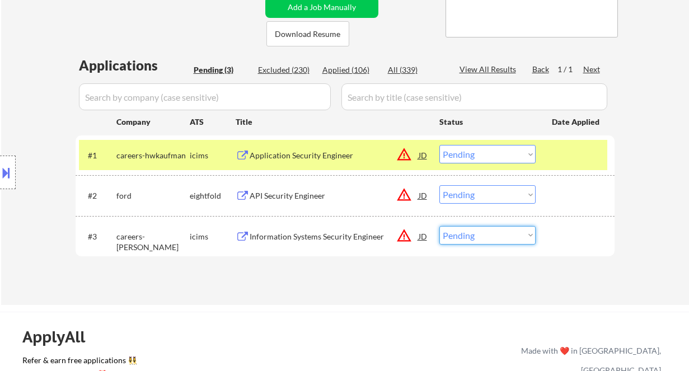
click at [465, 235] on select "Choose an option... Pending Applied Excluded (Questions) Excluded (Expired) Exc…" at bounding box center [488, 235] width 96 height 18
select select ""excluded__bad_match_""
click at [440, 226] on select "Choose an option... Pending Applied Excluded (Questions) Excluded (Expired) Exc…" at bounding box center [488, 235] width 96 height 18
click at [290, 155] on div "Application Security Engineer" at bounding box center [334, 155] width 169 height 11
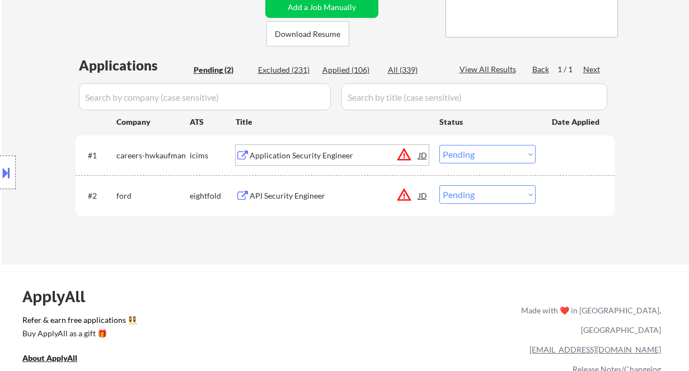
drag, startPoint x: 462, startPoint y: 155, endPoint x: 462, endPoint y: 163, distance: 7.8
click at [462, 155] on select "Choose an option... Pending Applied Excluded (Questions) Excluded (Expired) Exc…" at bounding box center [488, 154] width 96 height 18
click at [440, 145] on select "Choose an option... Pending Applied Excluded (Questions) Excluded (Expired) Exc…" at bounding box center [488, 154] width 96 height 18
click at [299, 196] on div "API Security Engineer" at bounding box center [334, 195] width 169 height 11
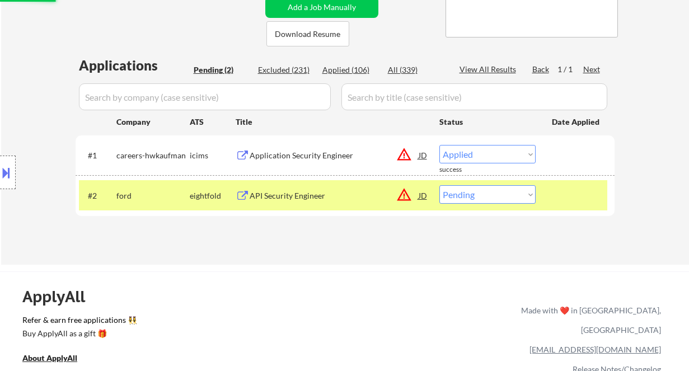
select select ""pending""
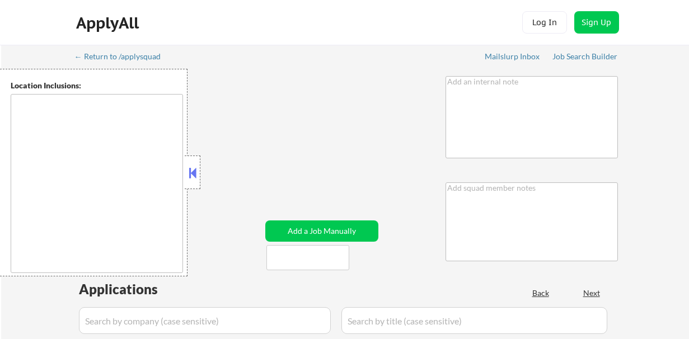
type textarea "Salary Request - BM 9/5 Accepted lower salary, now $150K - EF 9/7"
type textarea "Ramel"
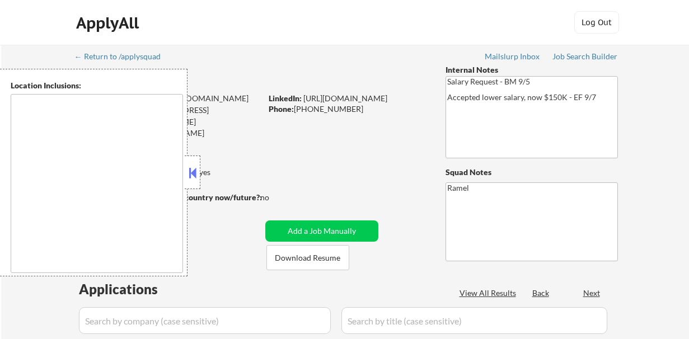
select select ""pending""
type textarea "remote"
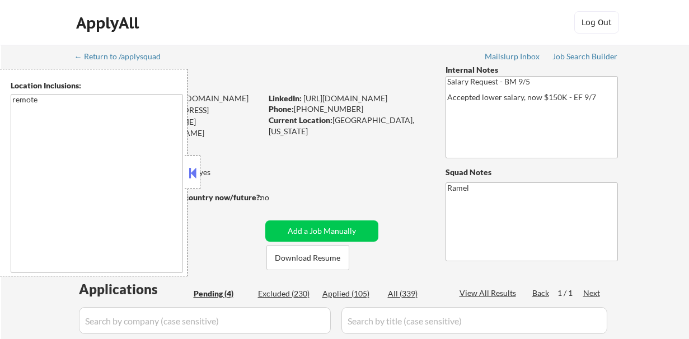
select select ""pending""
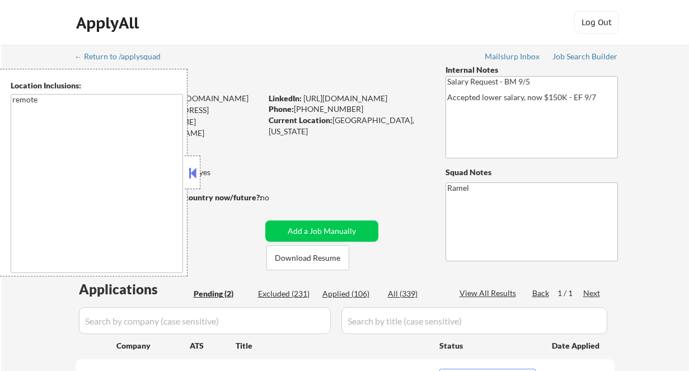
select select ""pending""
